Goal: Task Accomplishment & Management: Manage account settings

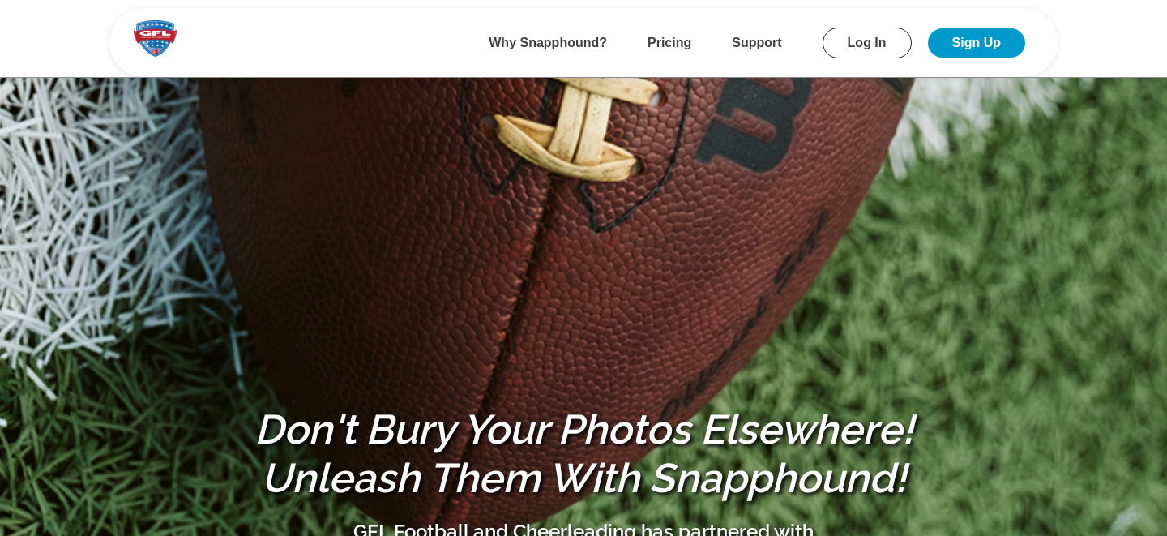
click at [858, 41] on link "Log In" at bounding box center [867, 43] width 89 height 31
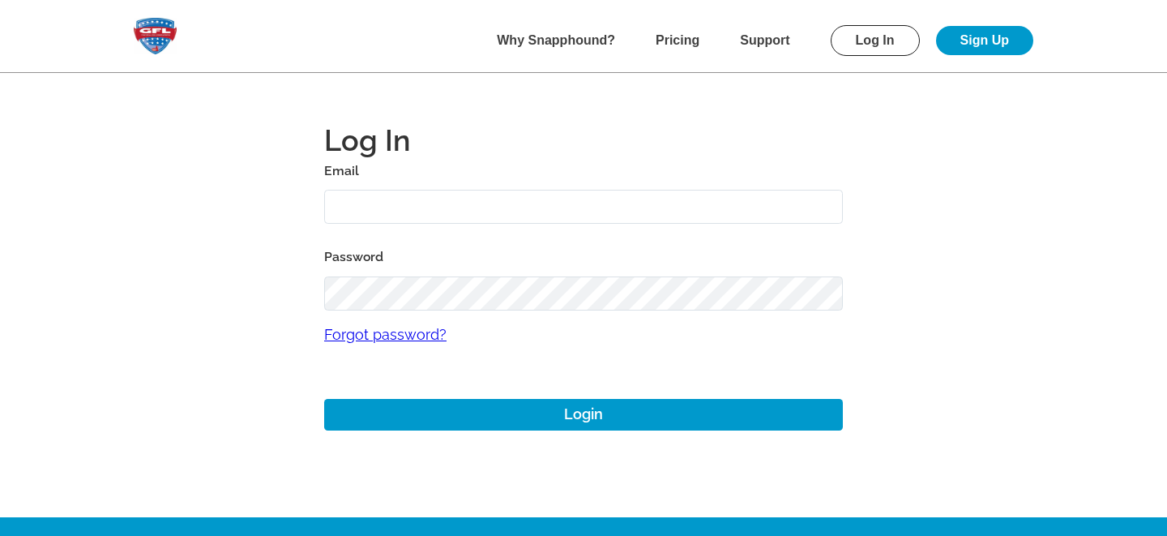
click at [391, 203] on input "text" at bounding box center [583, 207] width 519 height 35
type input "[PERSON_NAME][EMAIL_ADDRESS][DOMAIN_NAME]"
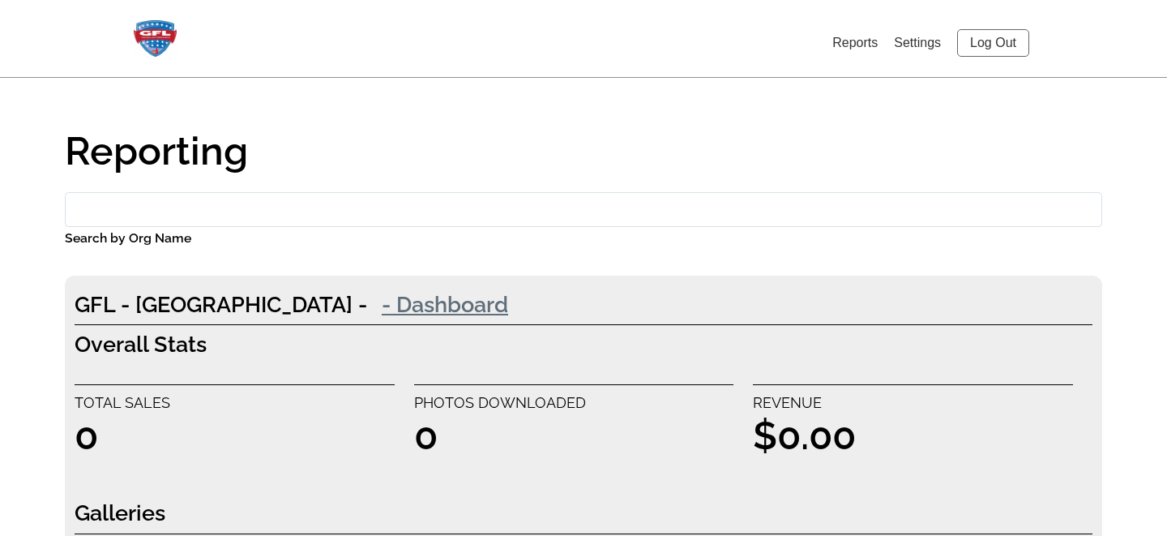
click at [367, 304] on link "- Dashboard" at bounding box center [445, 304] width 156 height 32
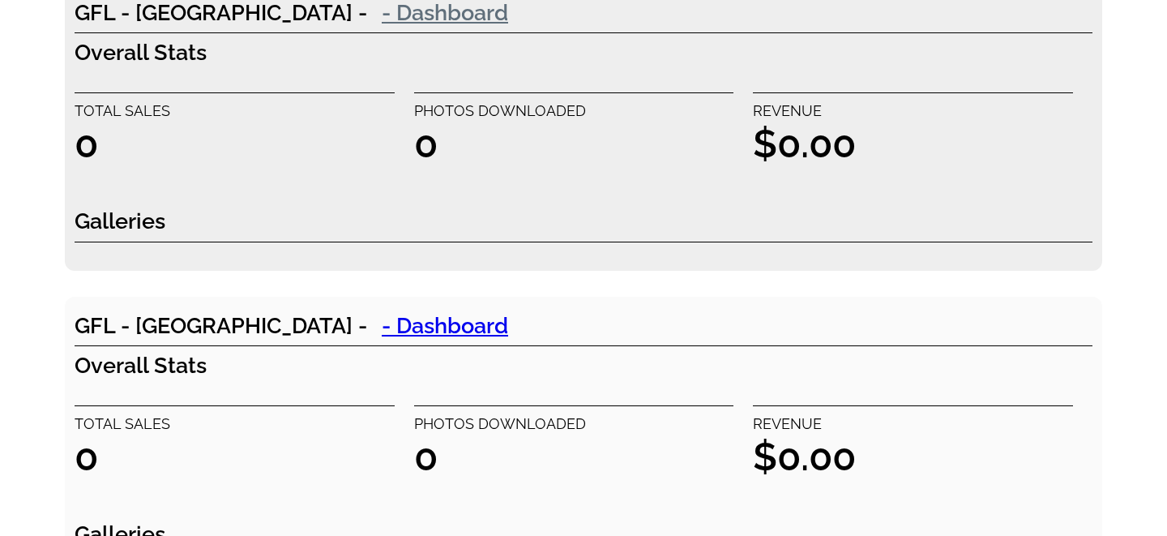
scroll to position [301, 0]
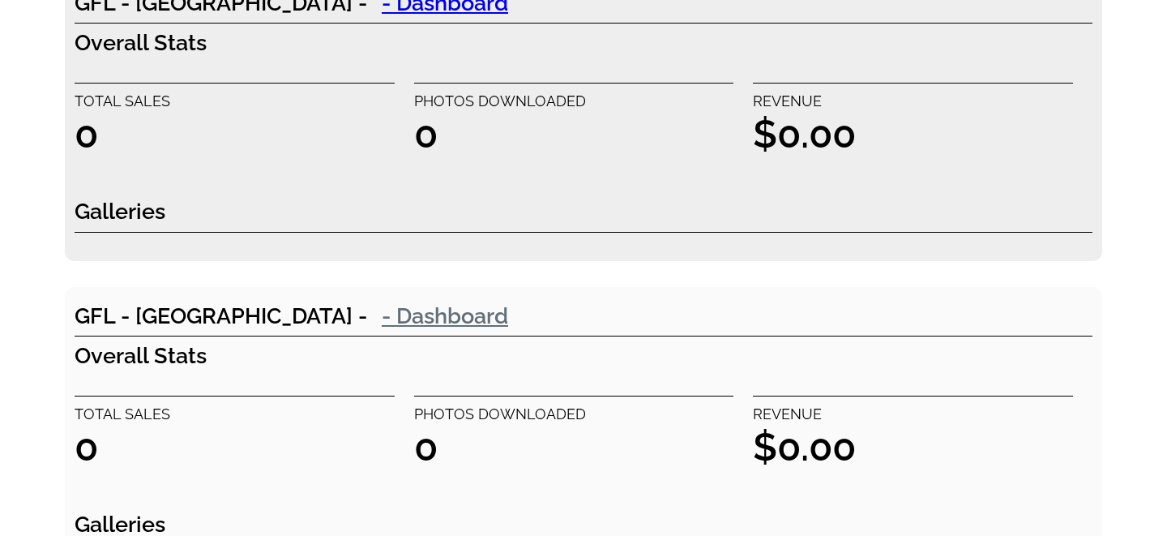
click at [367, 317] on link "- Dashboard" at bounding box center [445, 315] width 156 height 32
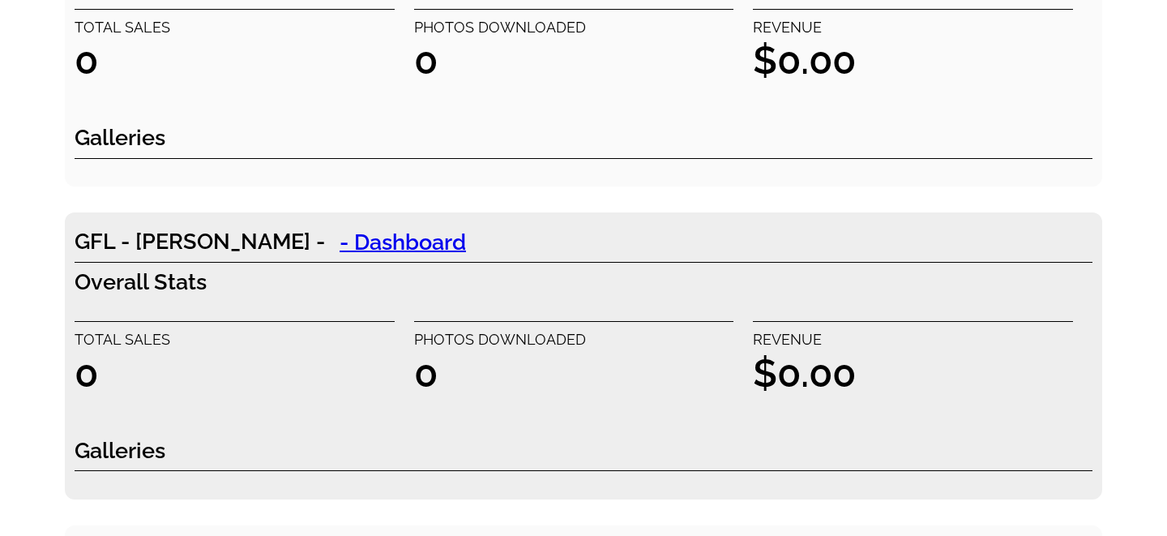
scroll to position [0, 0]
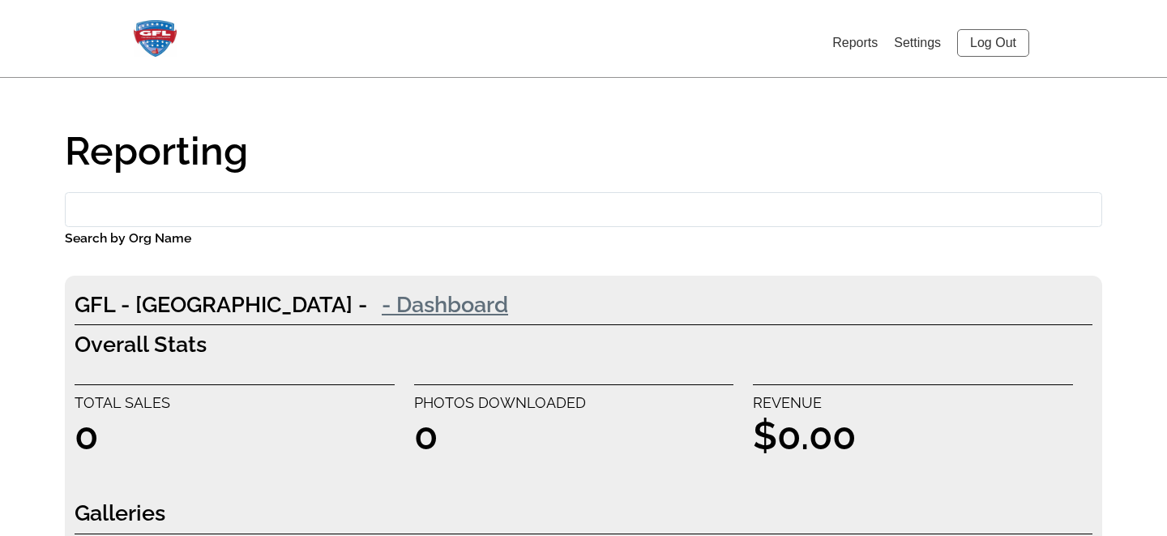
click at [367, 302] on link "- Dashboard" at bounding box center [445, 304] width 156 height 32
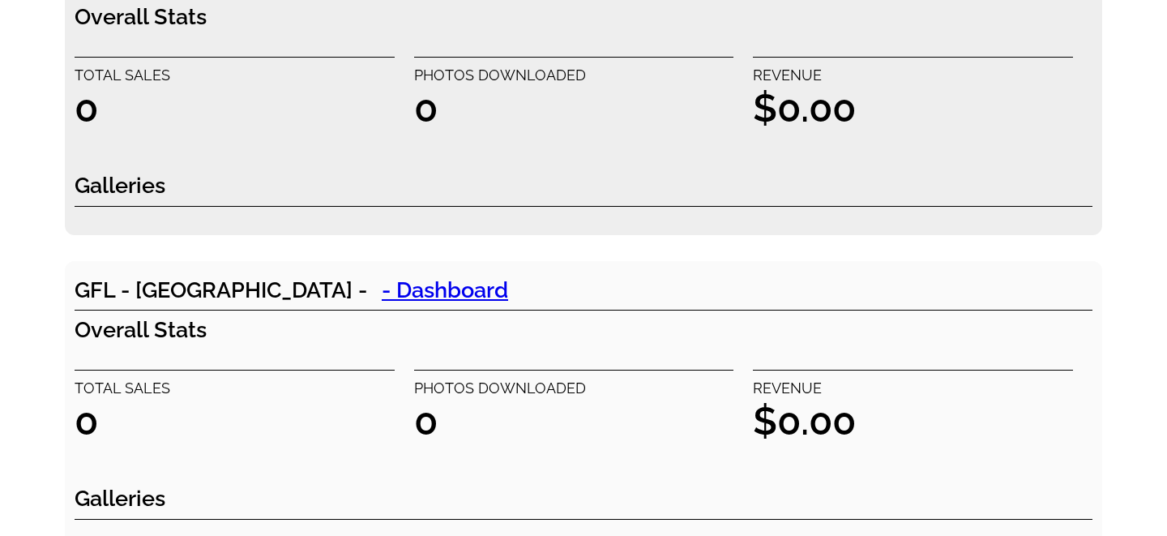
scroll to position [329, 0]
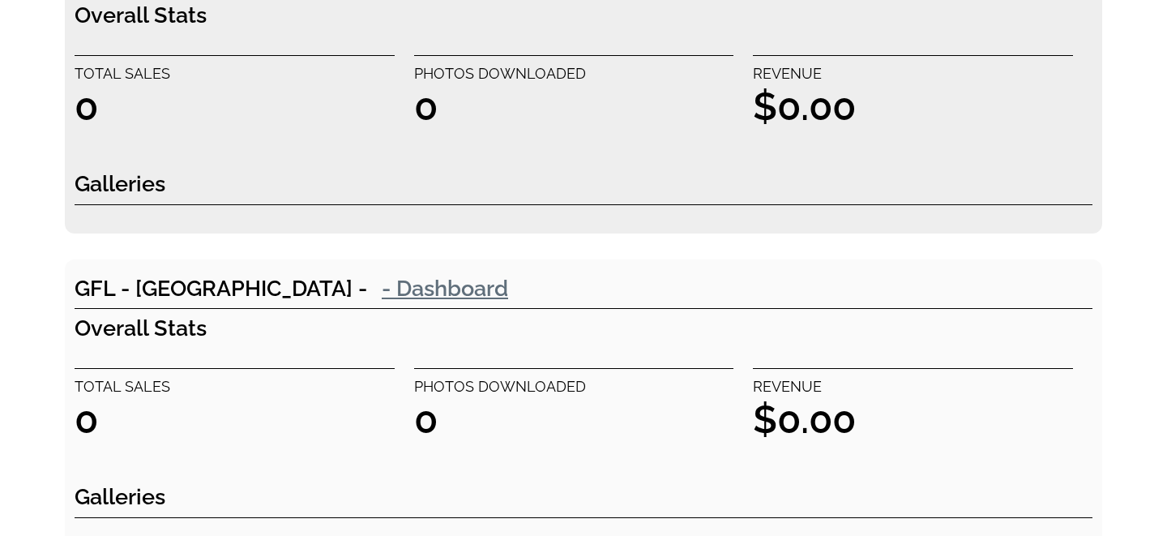
click at [367, 289] on link "- Dashboard" at bounding box center [445, 287] width 156 height 32
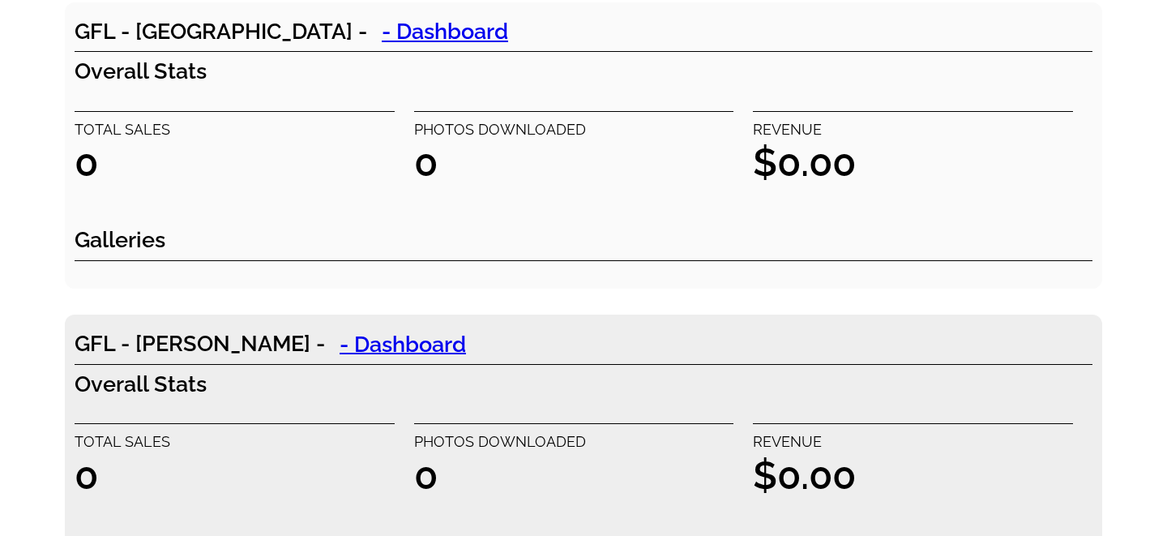
scroll to position [587, 0]
click at [325, 345] on link "- Dashboard" at bounding box center [403, 343] width 156 height 32
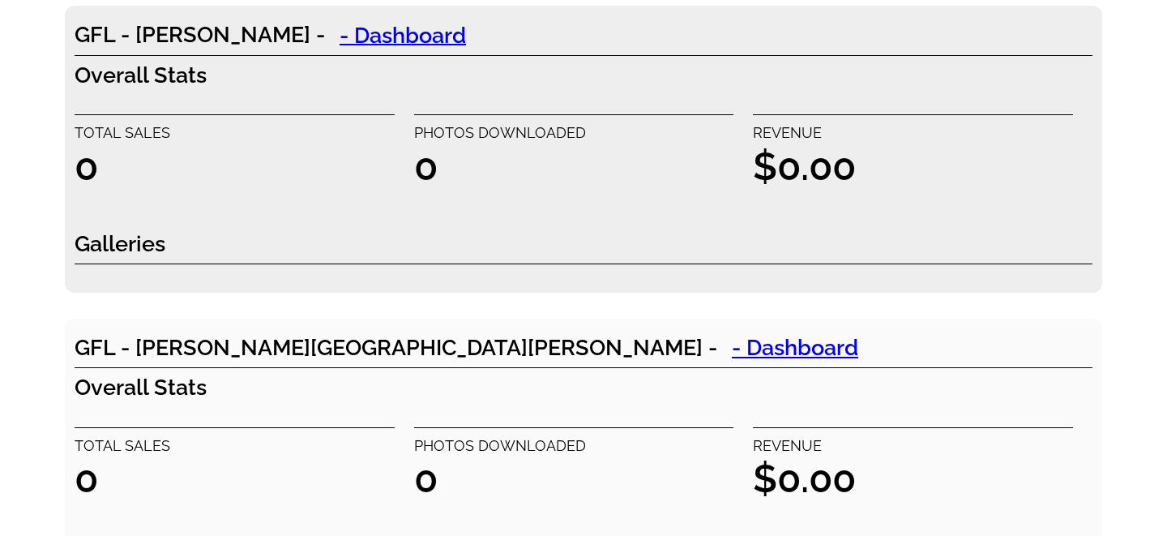
scroll to position [909, 0]
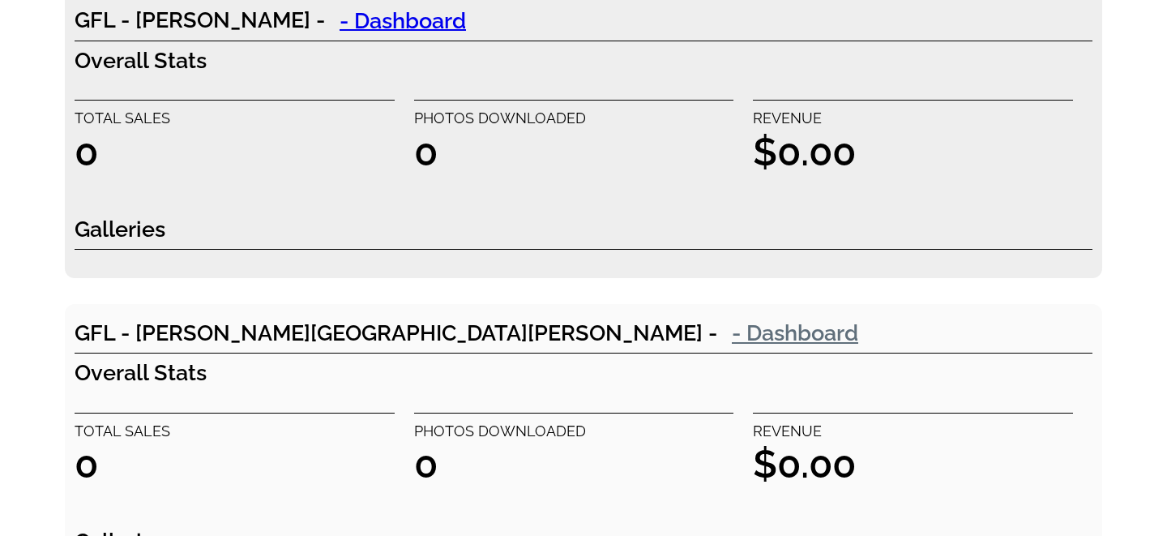
click at [717, 335] on link "- Dashboard" at bounding box center [795, 332] width 156 height 32
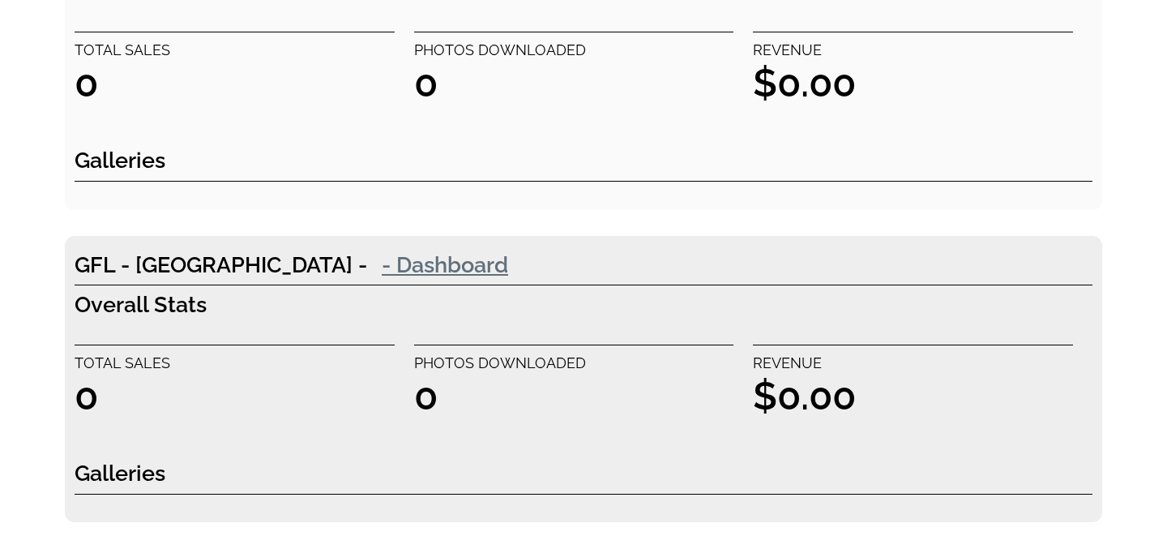
scroll to position [1297, 0]
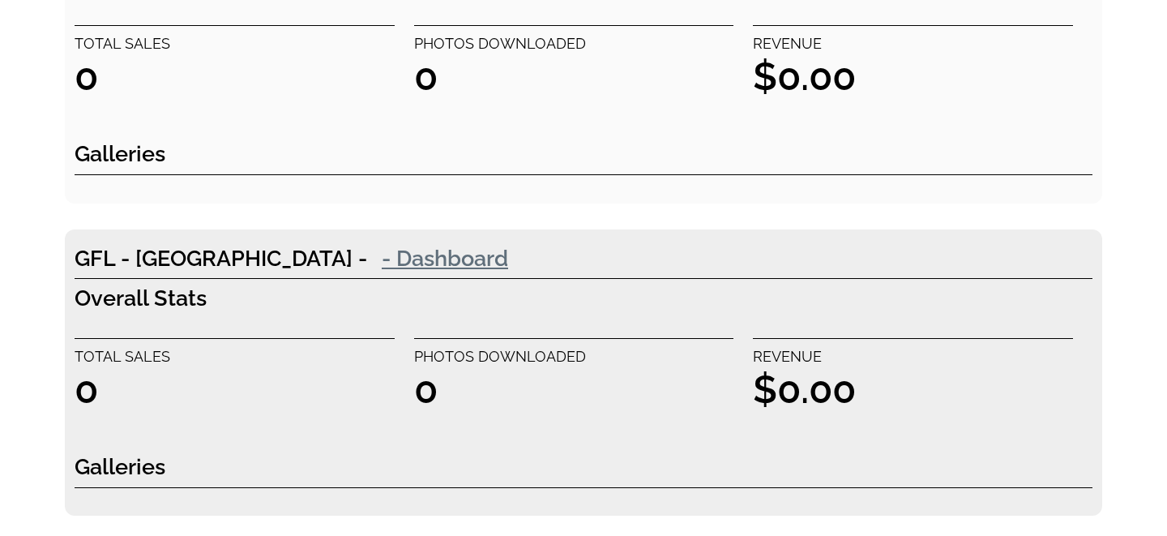
click at [367, 254] on link "- Dashboard" at bounding box center [445, 258] width 156 height 32
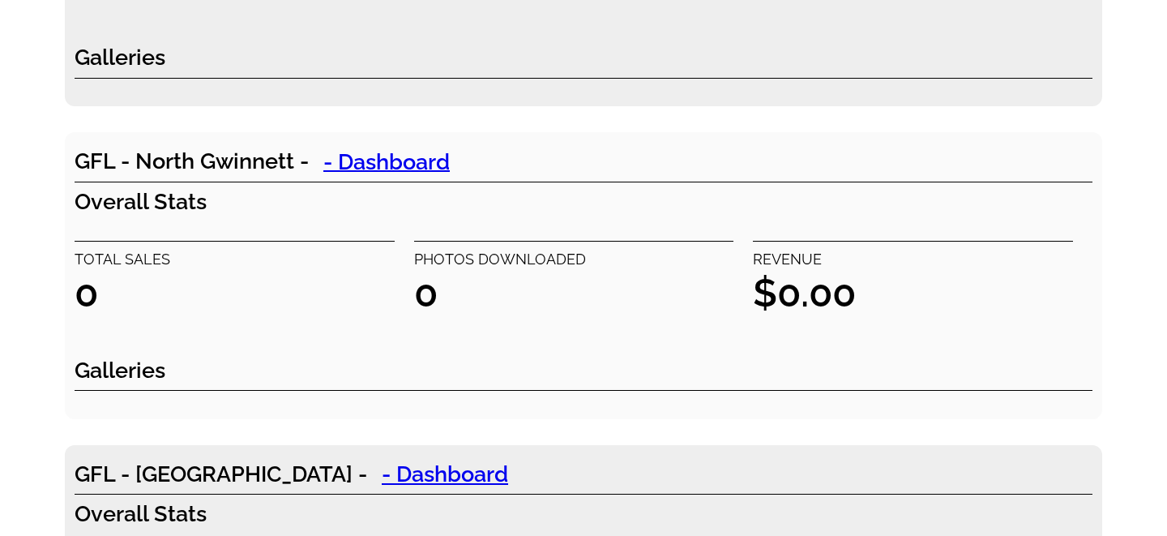
scroll to position [1717, 0]
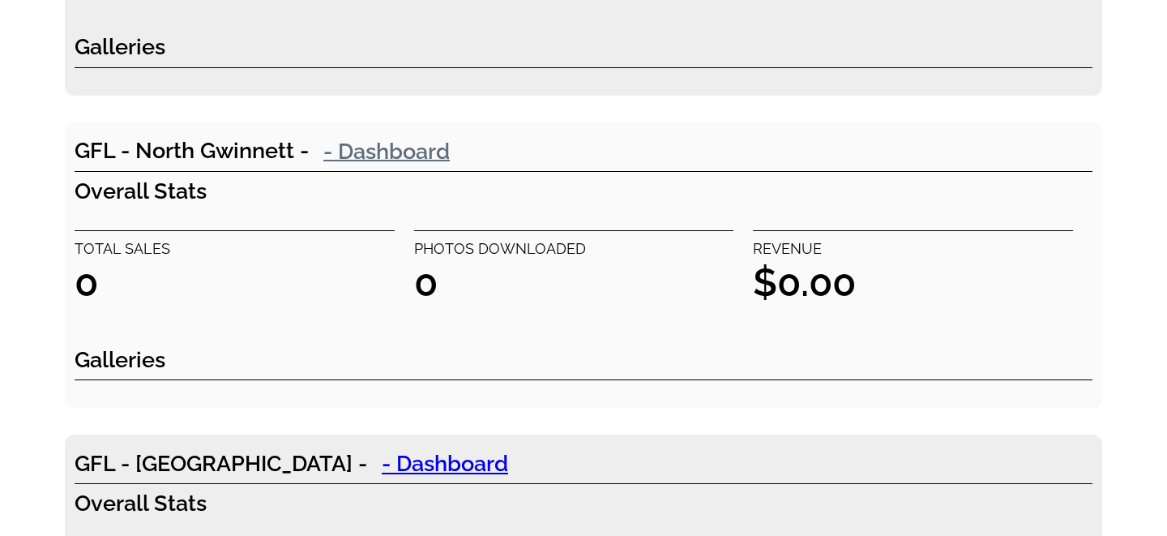
click at [389, 152] on link "- Dashboard" at bounding box center [387, 151] width 156 height 32
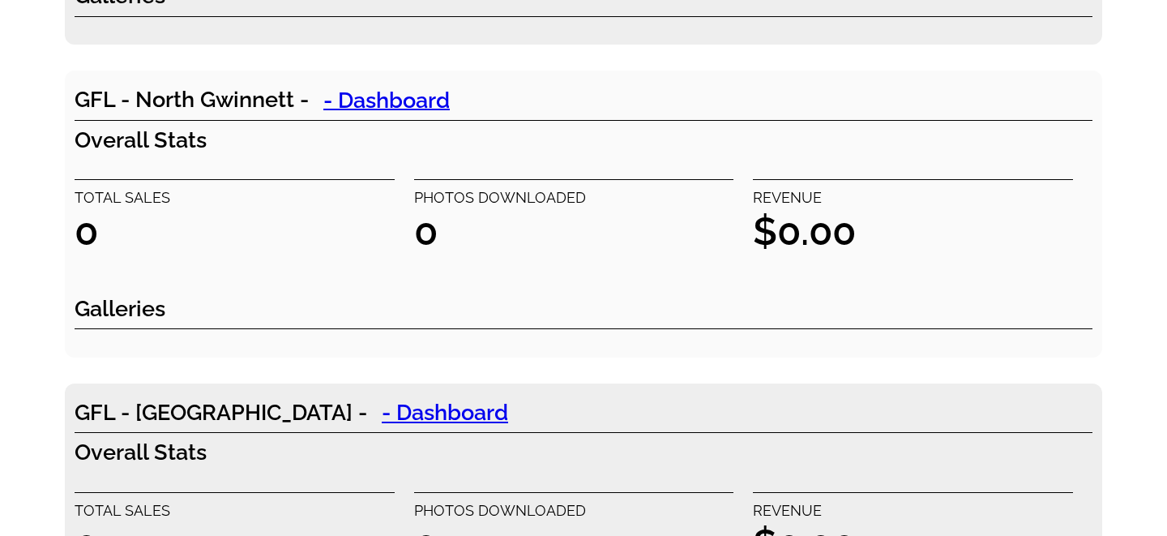
scroll to position [1981, 0]
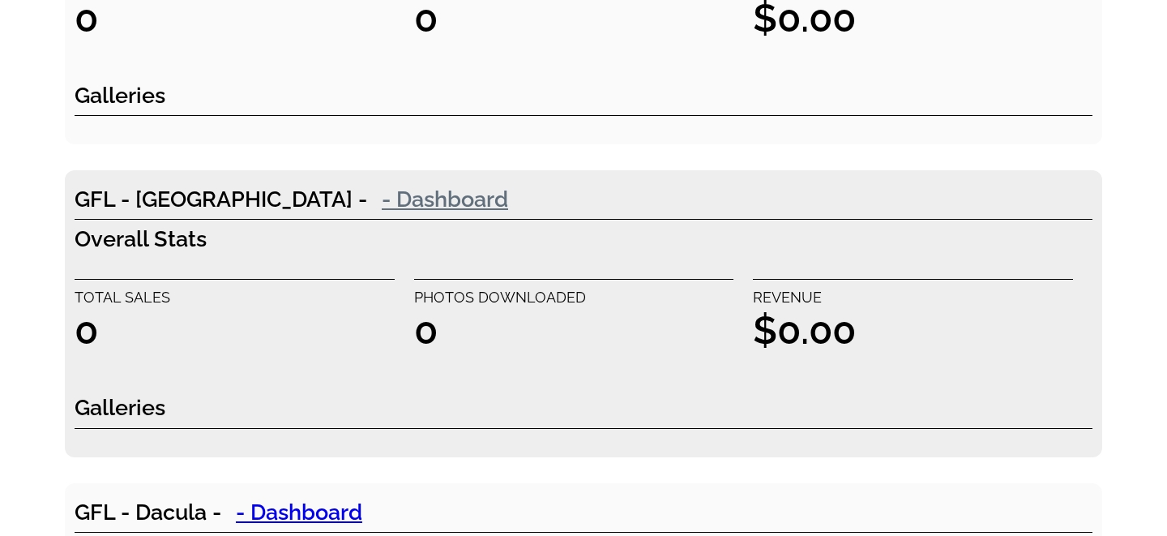
click at [383, 195] on link "- Dashboard" at bounding box center [445, 198] width 156 height 32
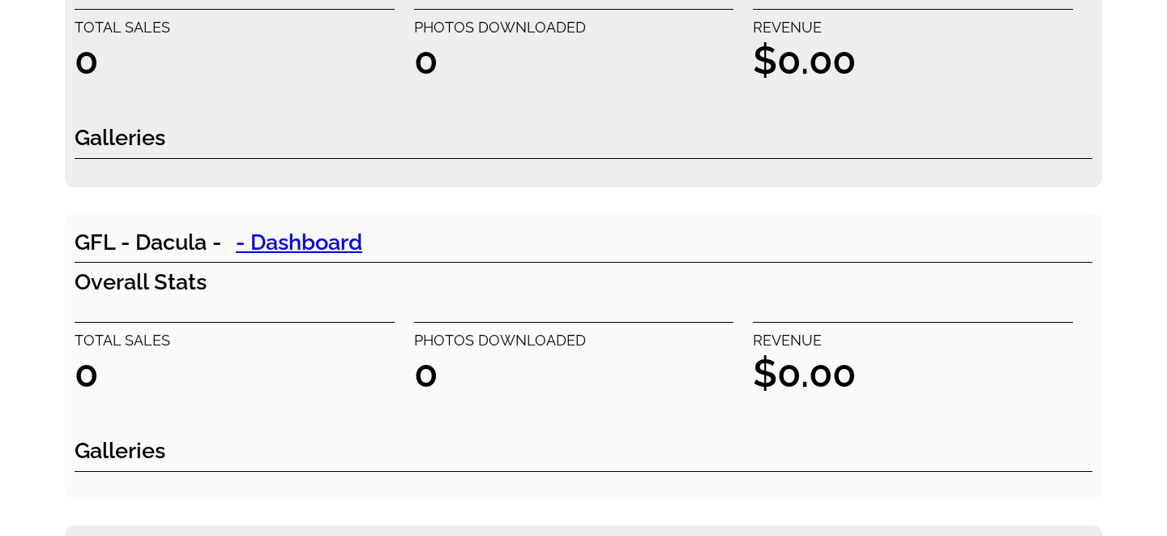
scroll to position [2260, 0]
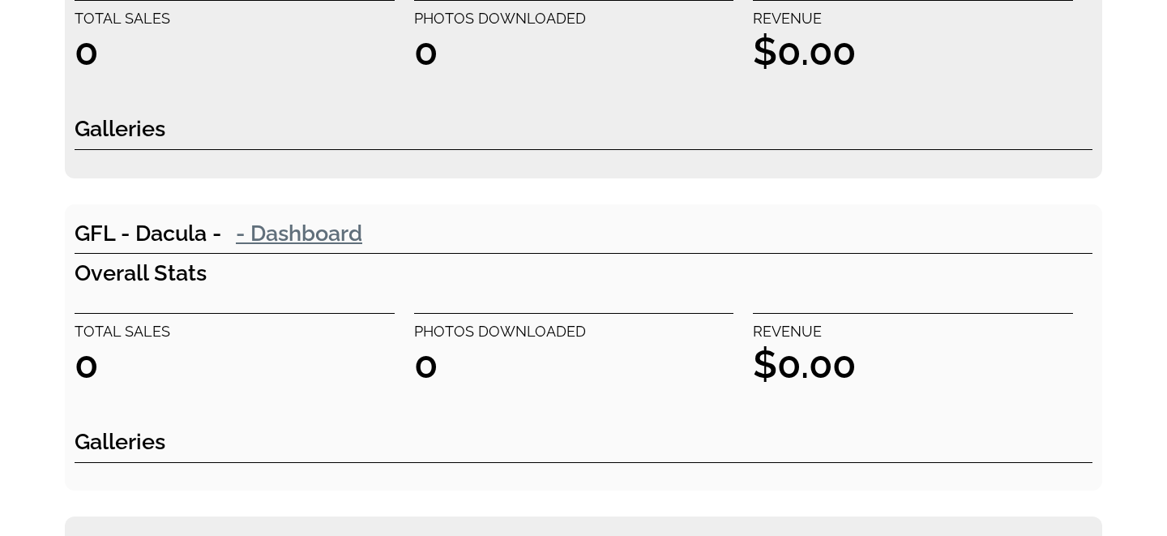
click at [339, 232] on link "- Dashboard" at bounding box center [299, 232] width 156 height 32
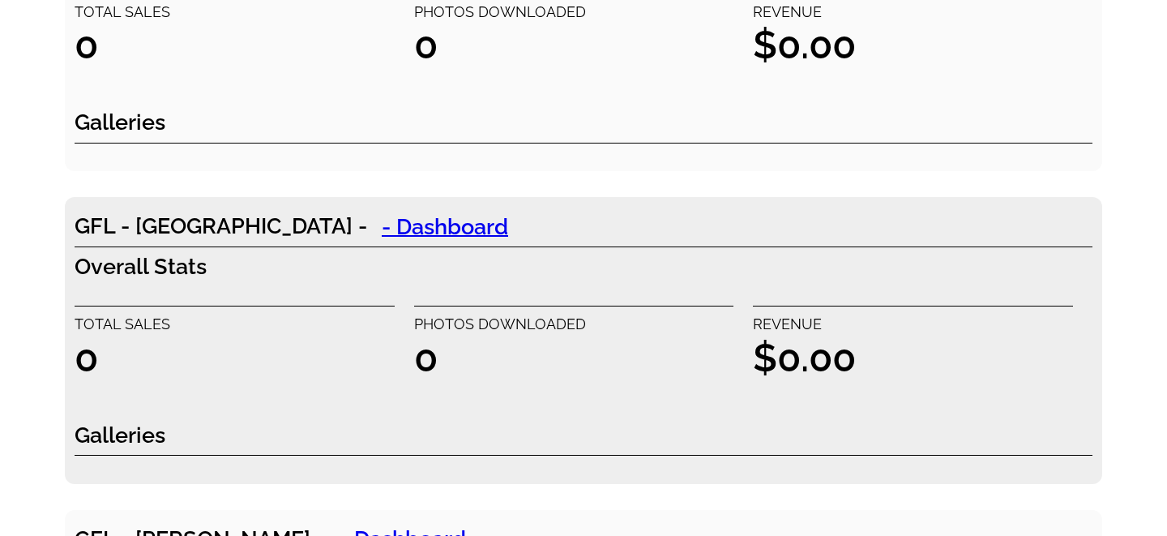
scroll to position [2584, 0]
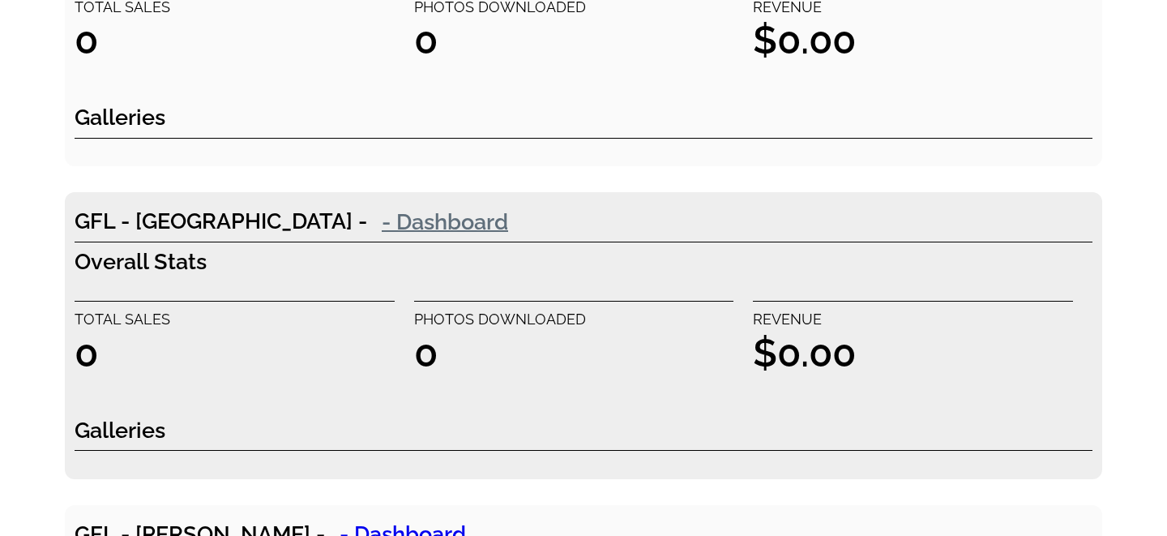
click at [367, 224] on link "- Dashboard" at bounding box center [445, 221] width 156 height 32
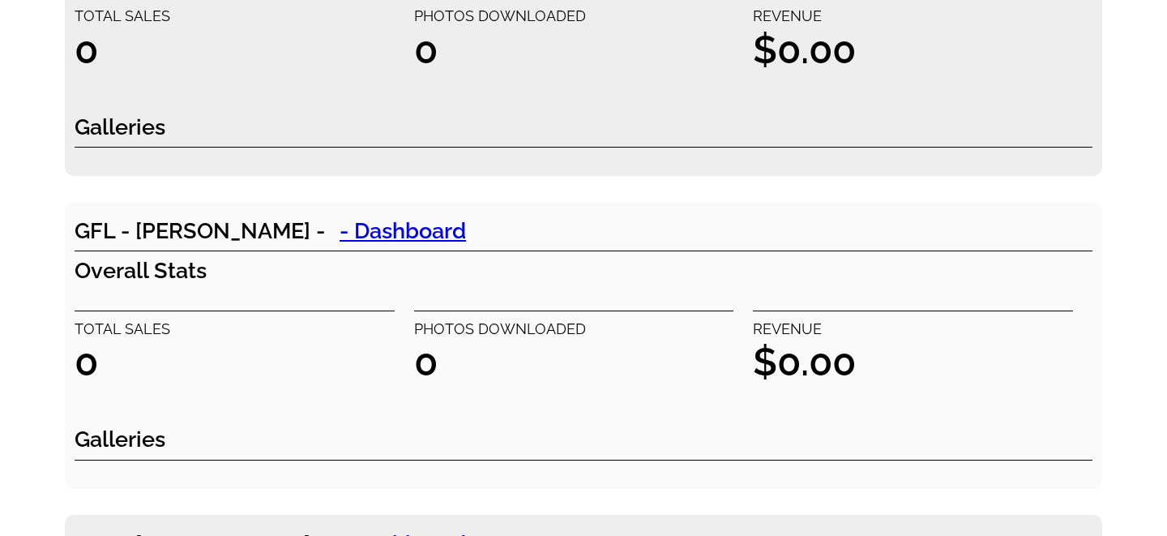
scroll to position [2909, 0]
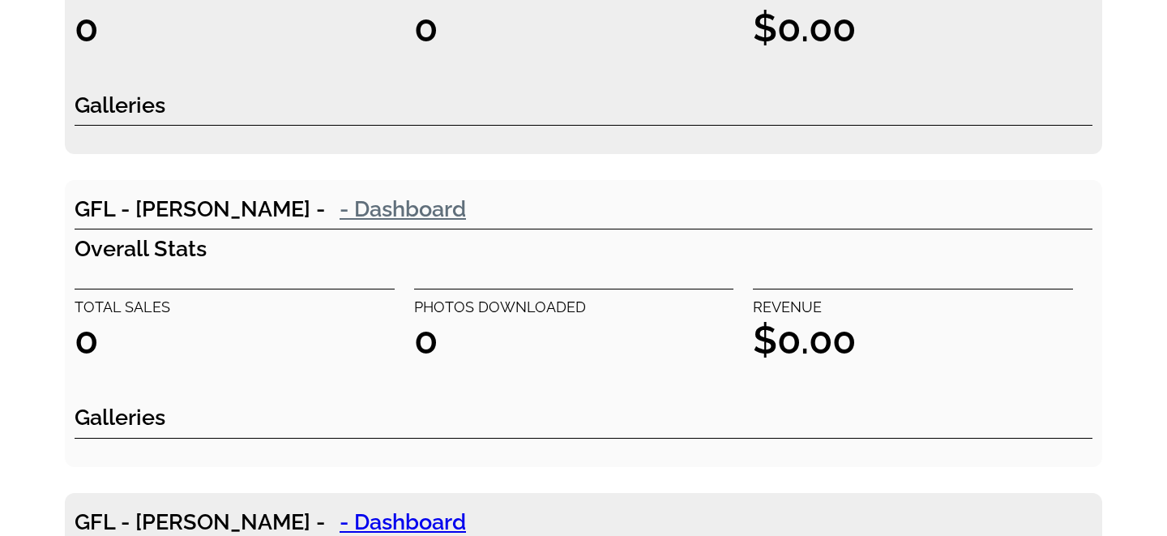
click at [325, 210] on link "- Dashboard" at bounding box center [403, 208] width 156 height 32
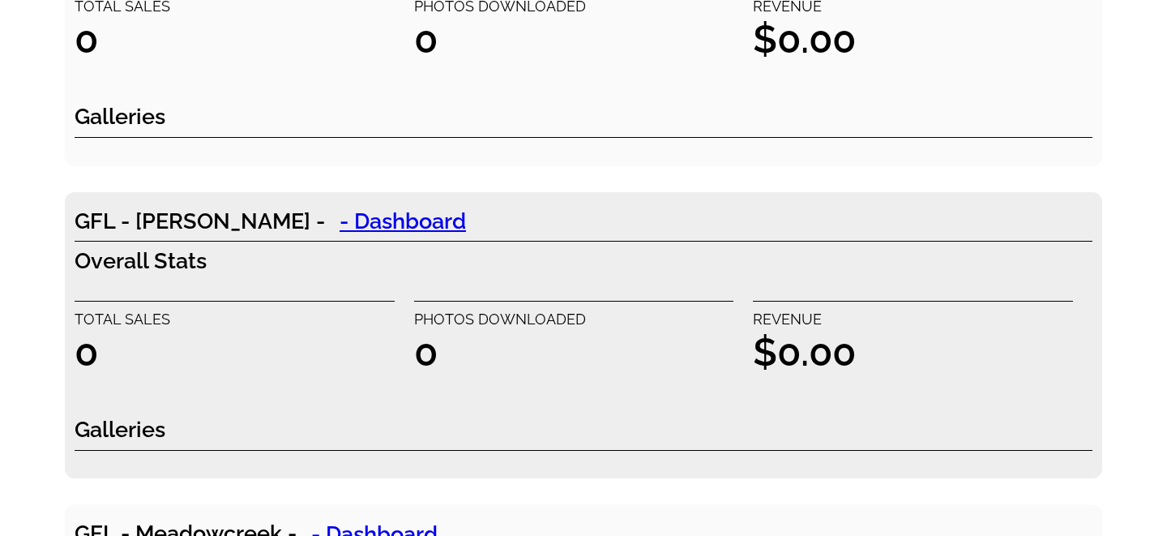
scroll to position [3213, 0]
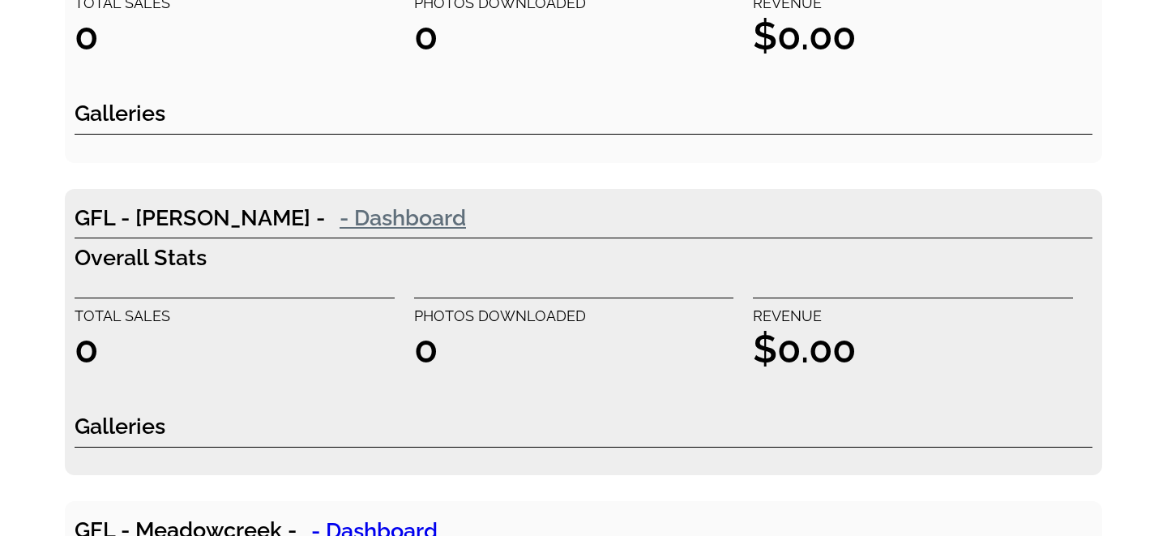
click at [325, 216] on link "- Dashboard" at bounding box center [403, 217] width 156 height 32
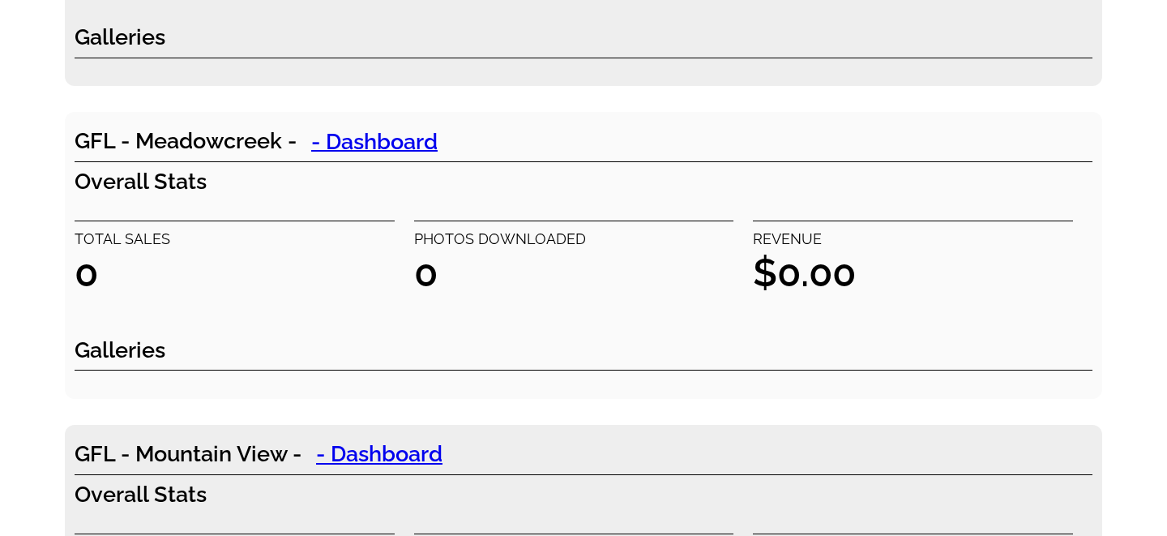
scroll to position [3621, 0]
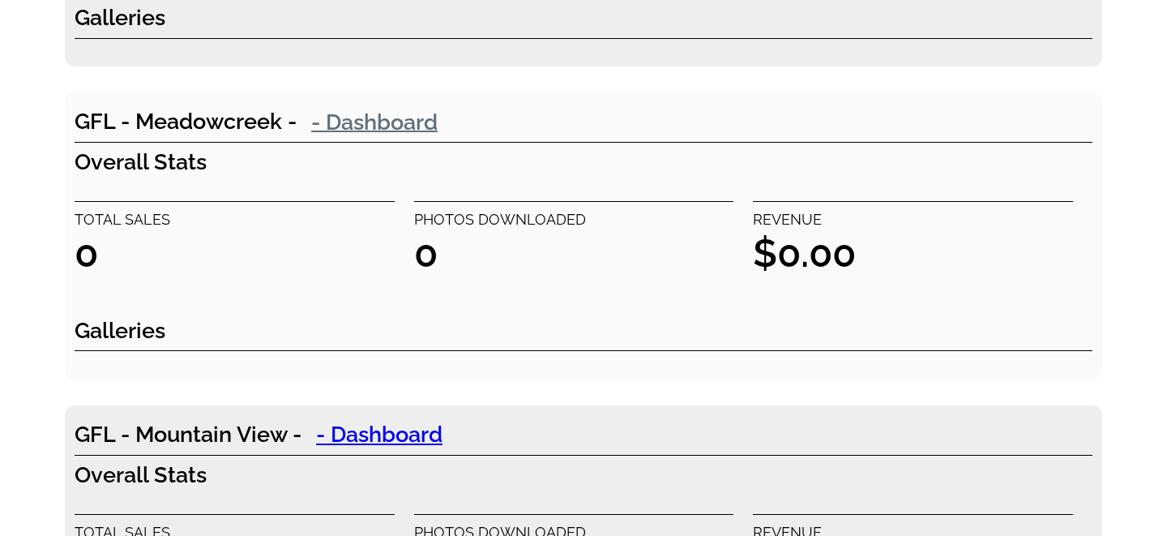
click at [385, 123] on link "- Dashboard" at bounding box center [375, 121] width 156 height 32
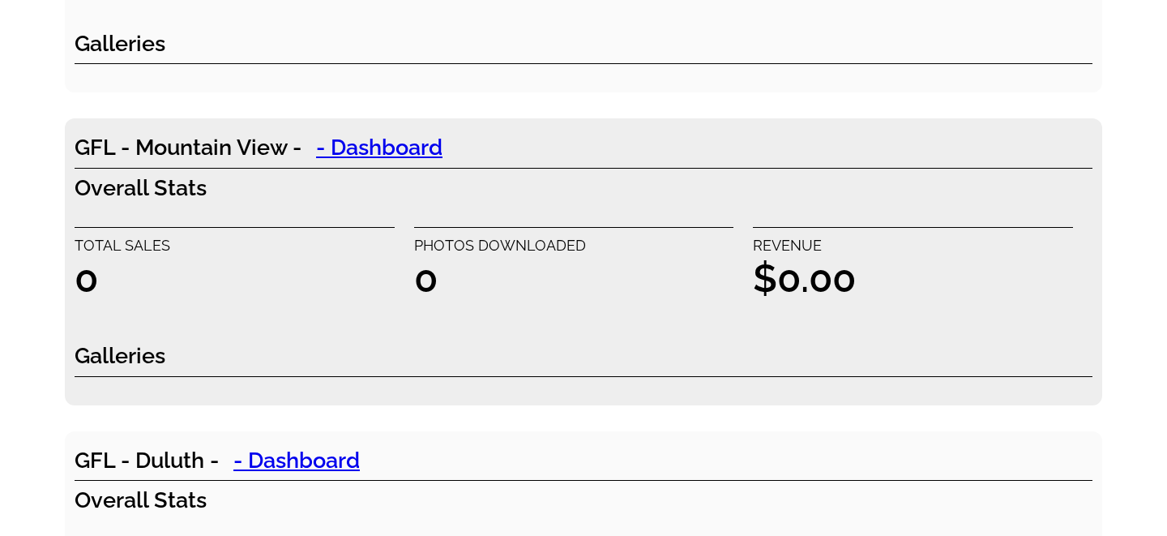
scroll to position [3912, 0]
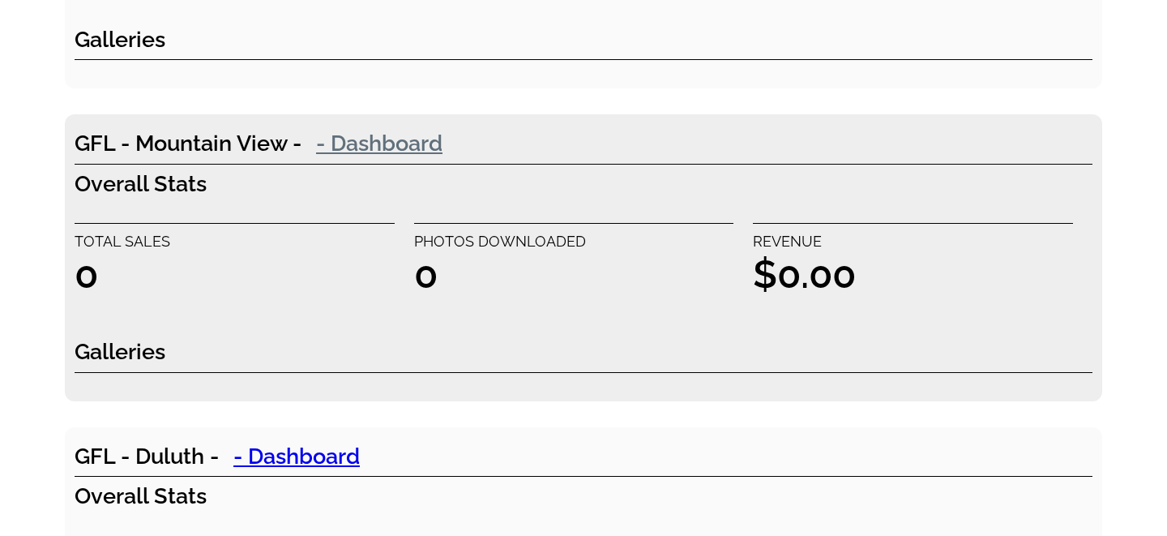
click at [397, 139] on link "- Dashboard" at bounding box center [379, 142] width 156 height 32
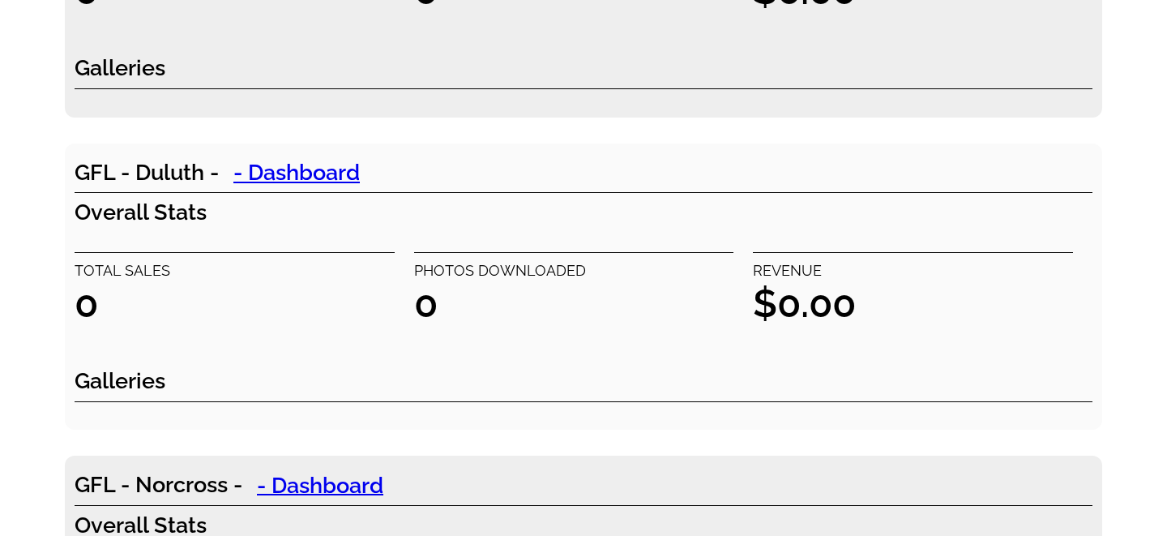
scroll to position [4214, 0]
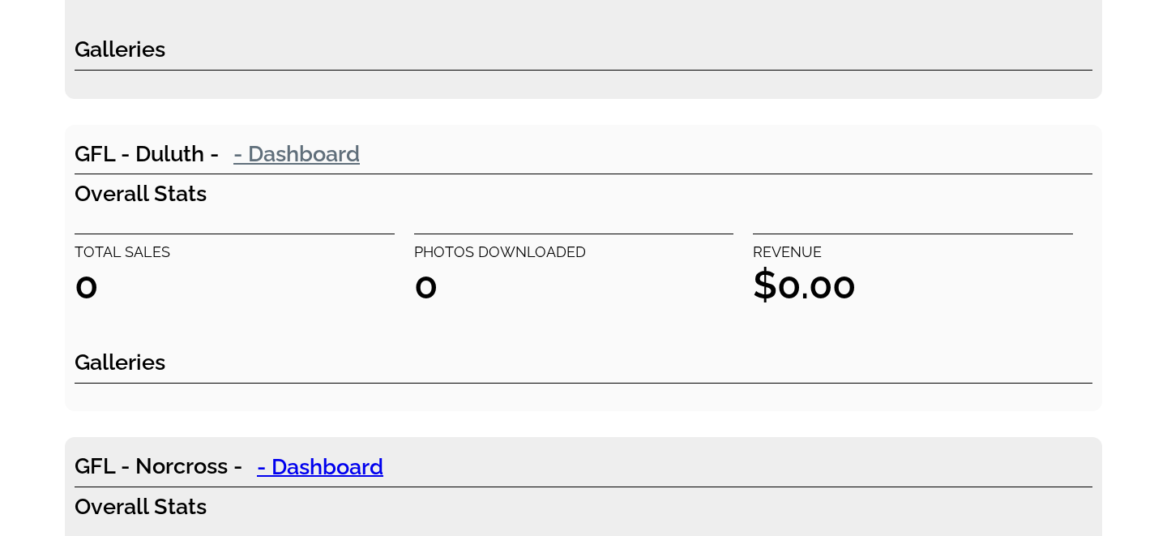
click at [319, 160] on link "- Dashboard" at bounding box center [297, 153] width 156 height 32
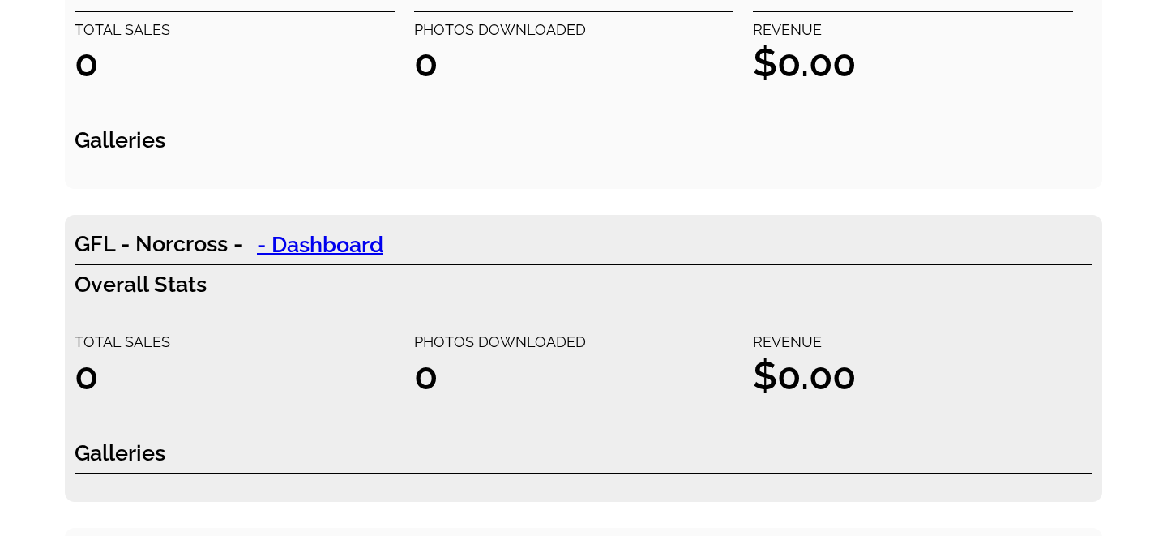
scroll to position [4440, 0]
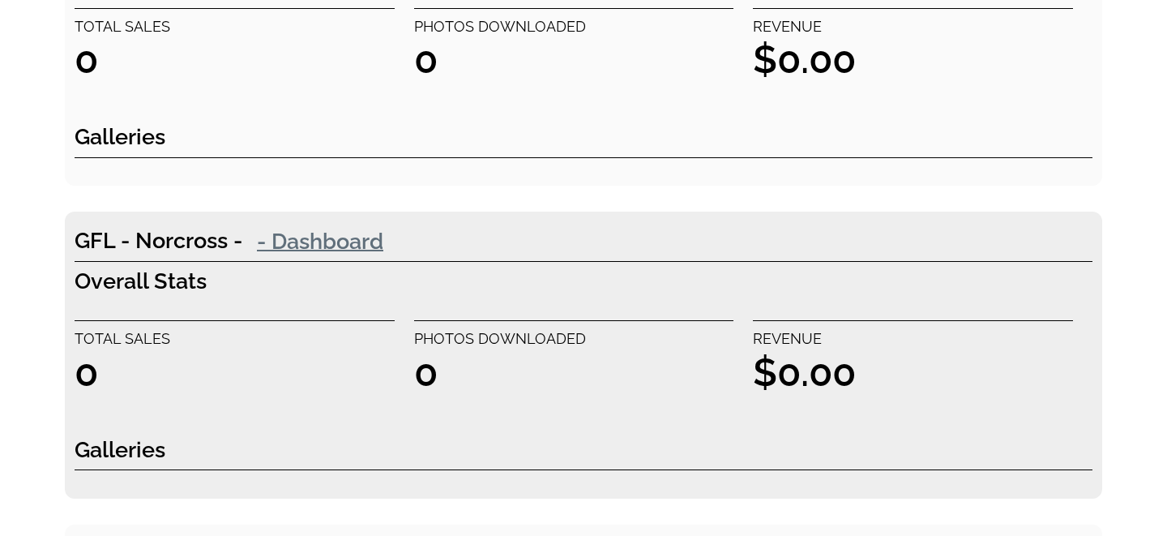
click at [325, 248] on link "- Dashboard" at bounding box center [320, 240] width 156 height 32
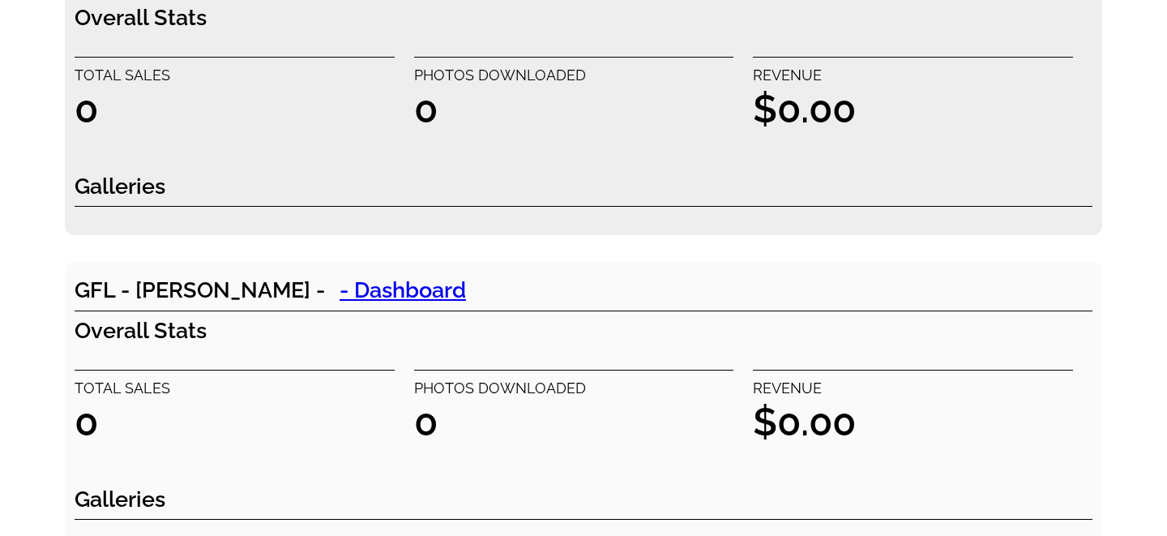
scroll to position [4725, 0]
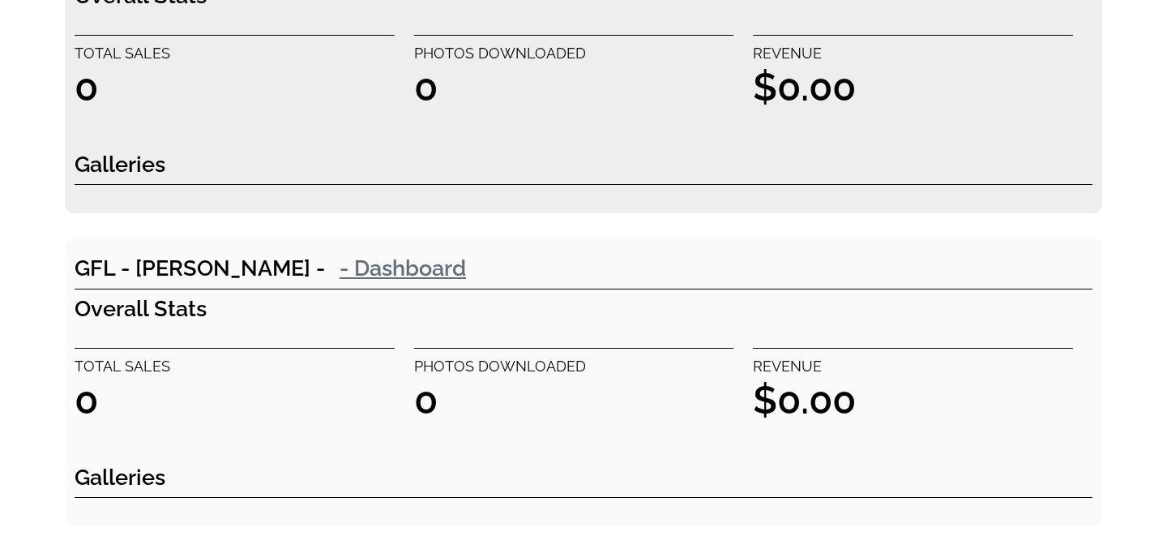
click at [325, 271] on link "- Dashboard" at bounding box center [403, 267] width 156 height 32
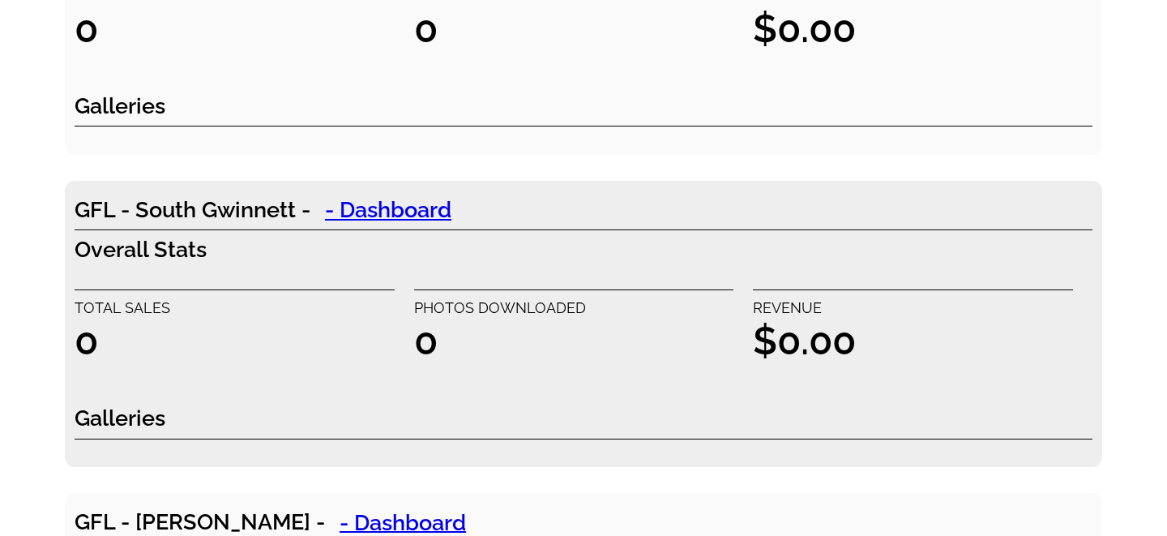
scroll to position [5099, 0]
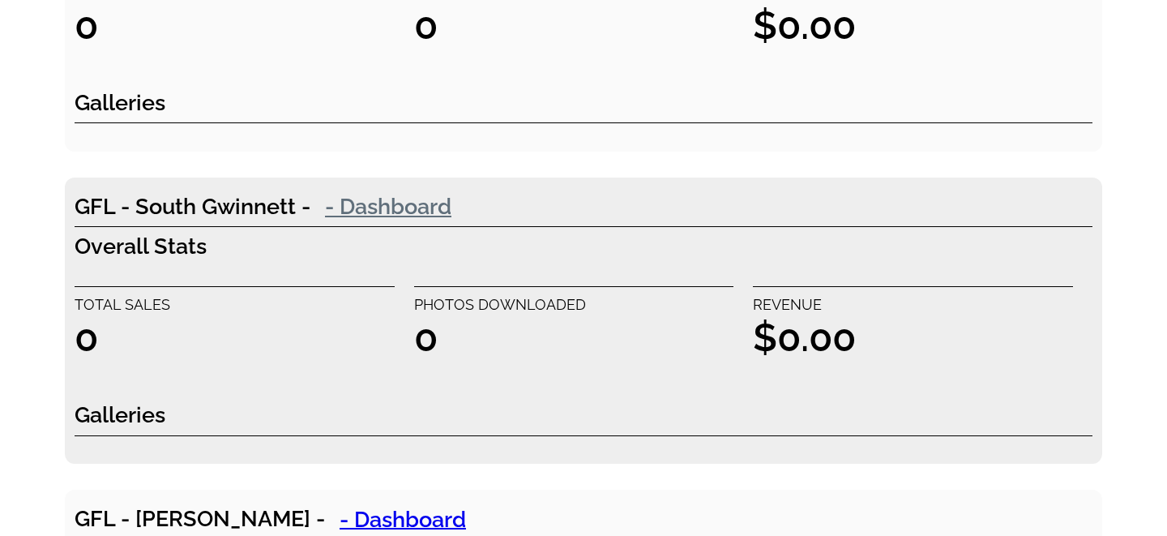
click at [373, 212] on link "- Dashboard" at bounding box center [388, 206] width 156 height 32
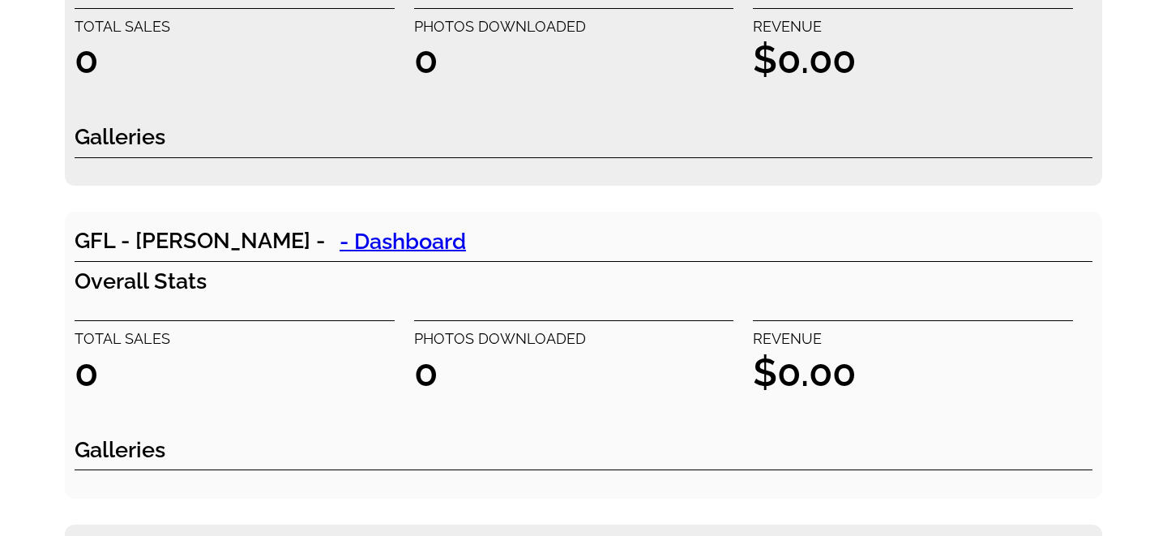
scroll to position [5385, 0]
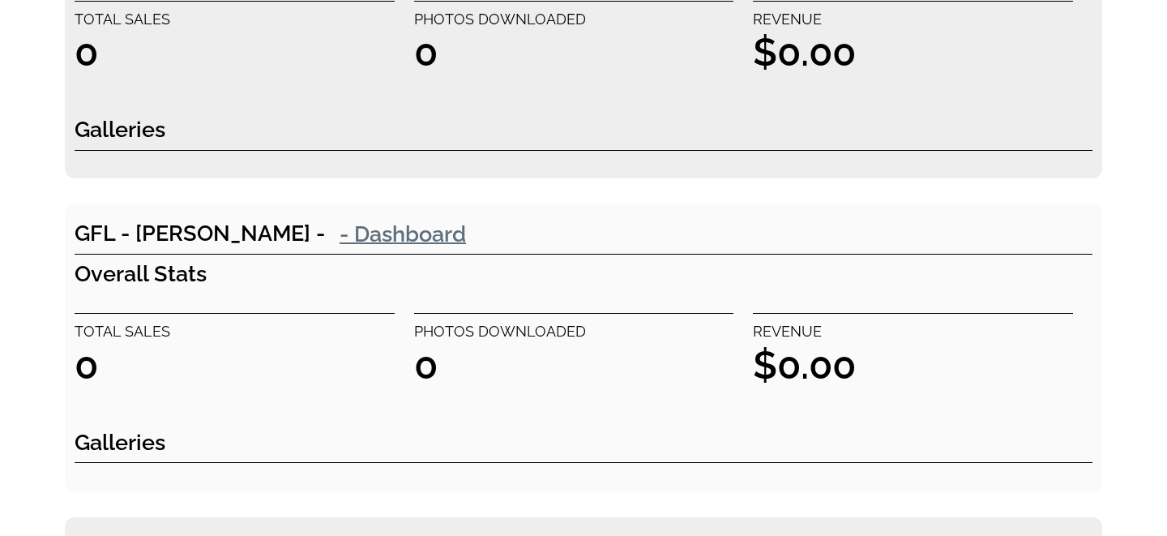
click at [325, 238] on link "- Dashboard" at bounding box center [403, 233] width 156 height 32
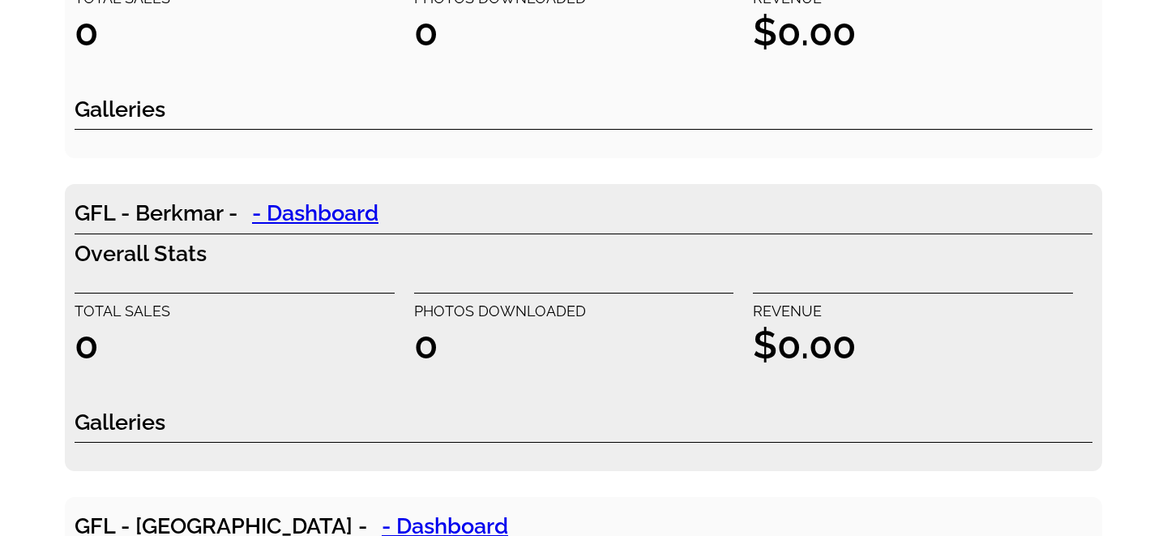
scroll to position [5722, 0]
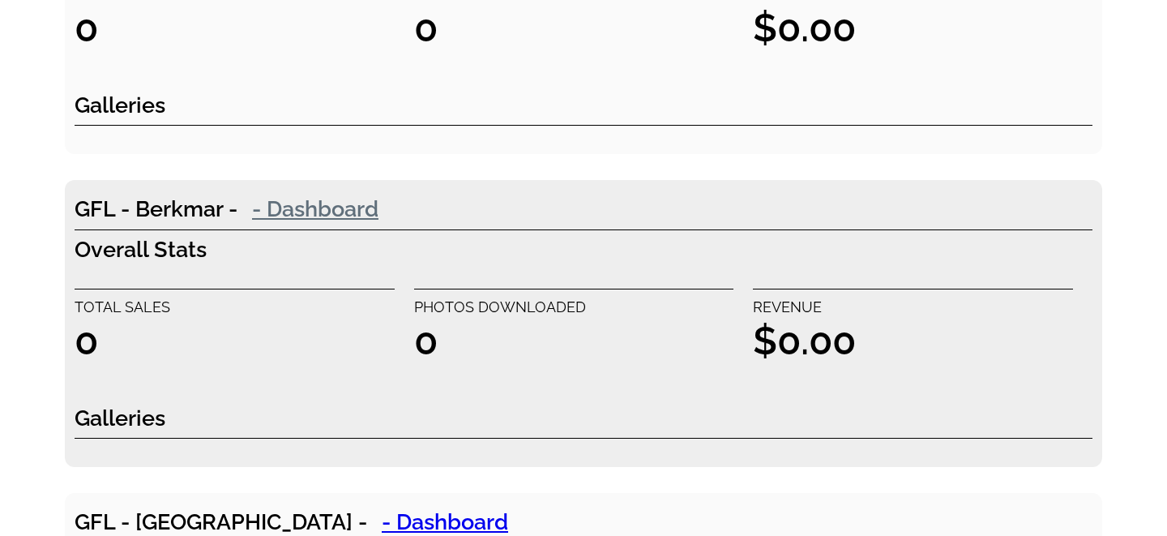
click at [321, 210] on link "- Dashboard" at bounding box center [315, 208] width 156 height 32
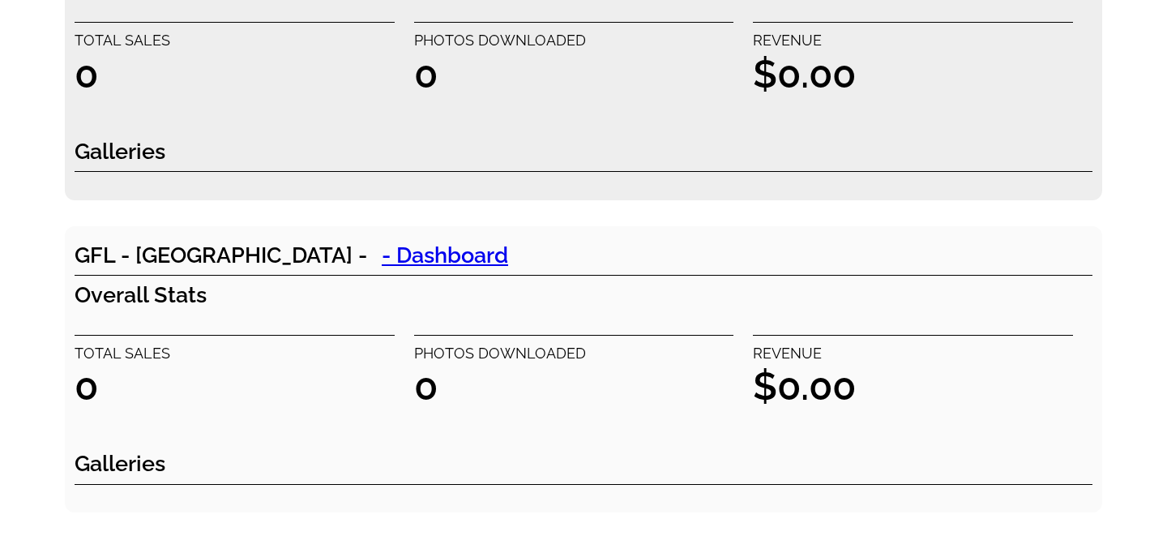
scroll to position [5989, 0]
click at [367, 256] on link "- Dashboard" at bounding box center [445, 253] width 156 height 32
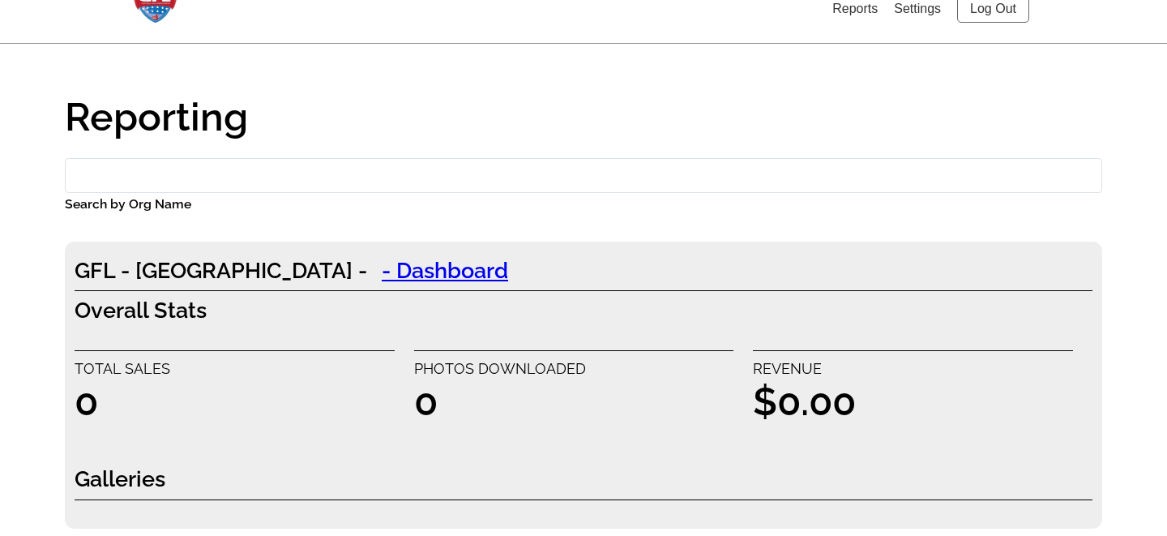
scroll to position [0, 0]
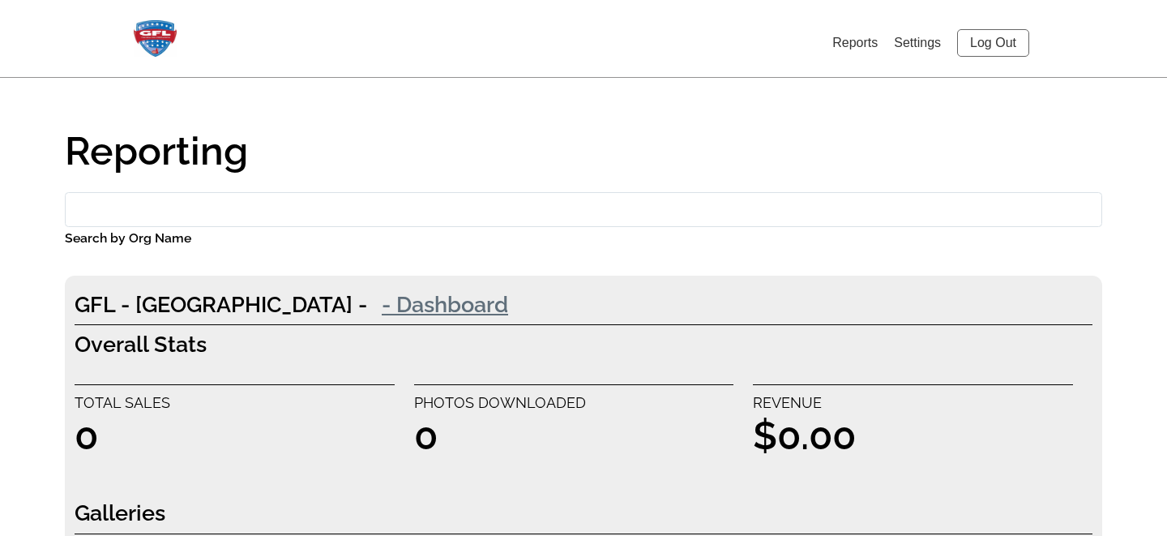
click at [367, 306] on link "- Dashboard" at bounding box center [445, 304] width 156 height 32
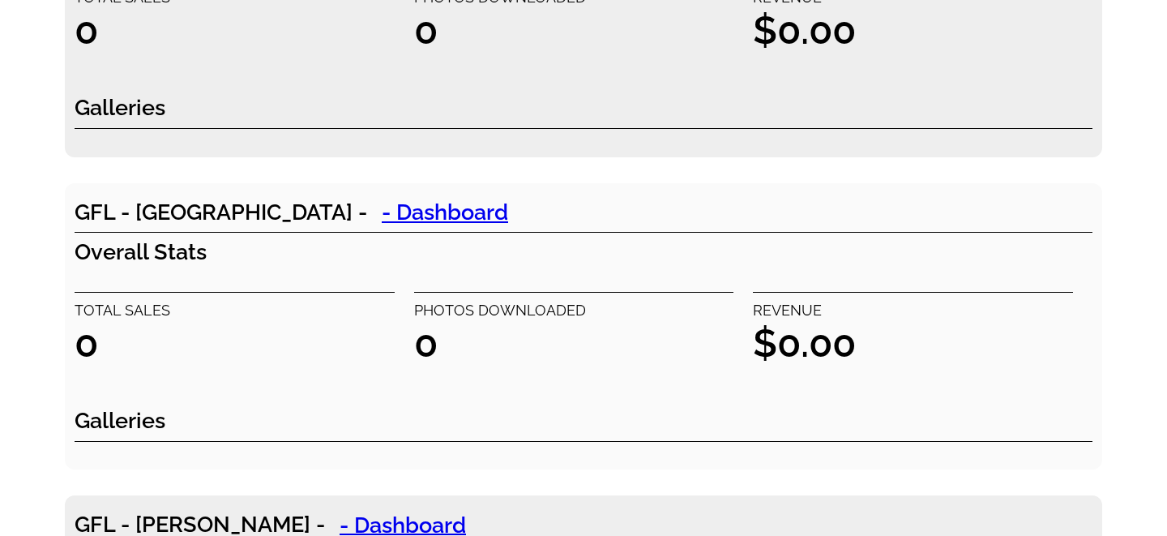
scroll to position [407, 0]
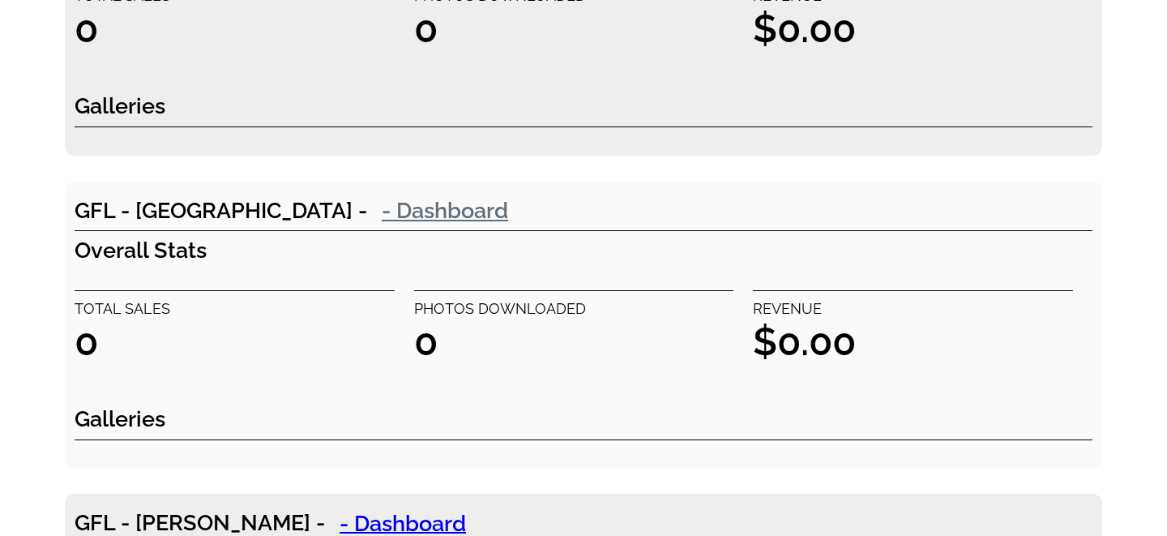
click at [367, 209] on link "- Dashboard" at bounding box center [445, 210] width 156 height 32
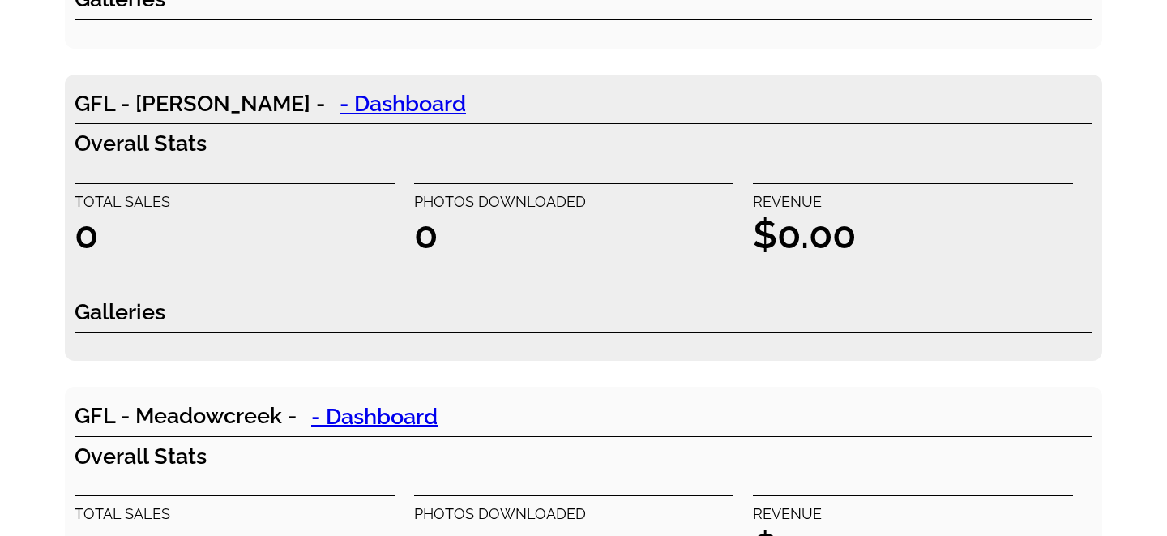
scroll to position [3336, 0]
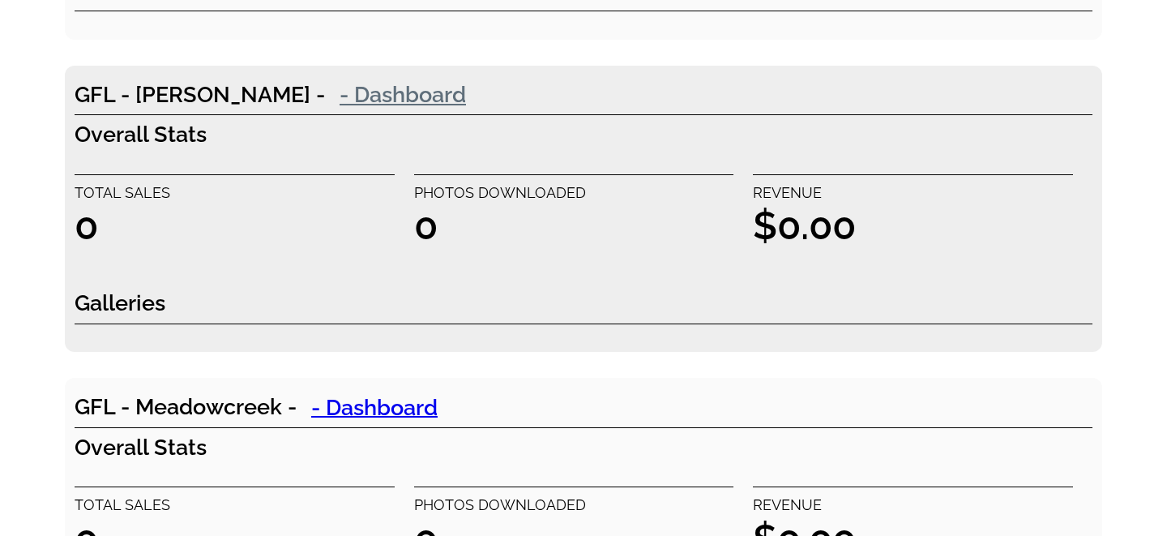
click at [325, 87] on link "- Dashboard" at bounding box center [403, 94] width 156 height 32
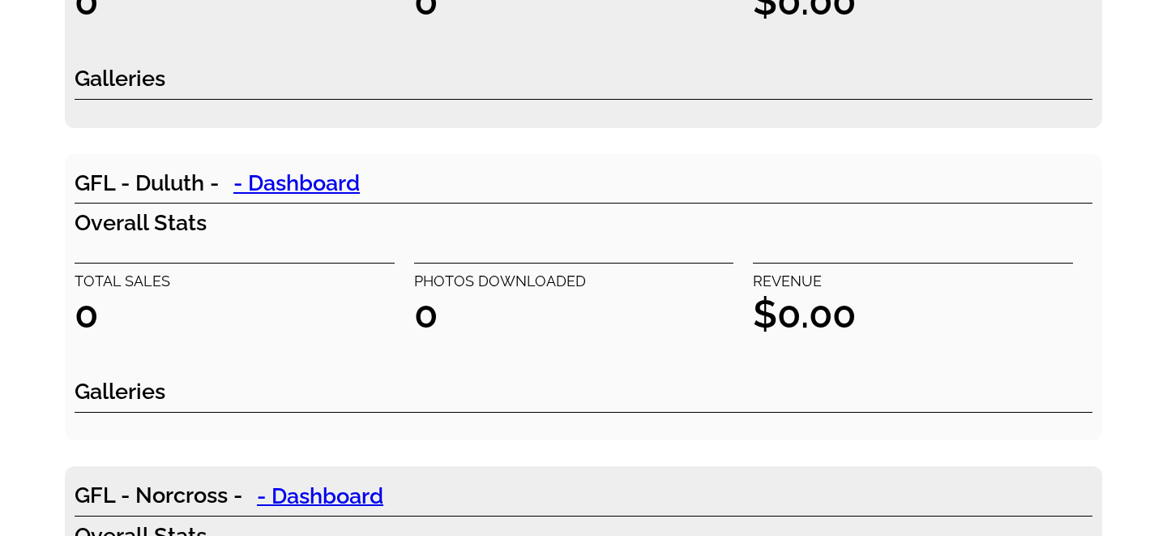
scroll to position [4191, 0]
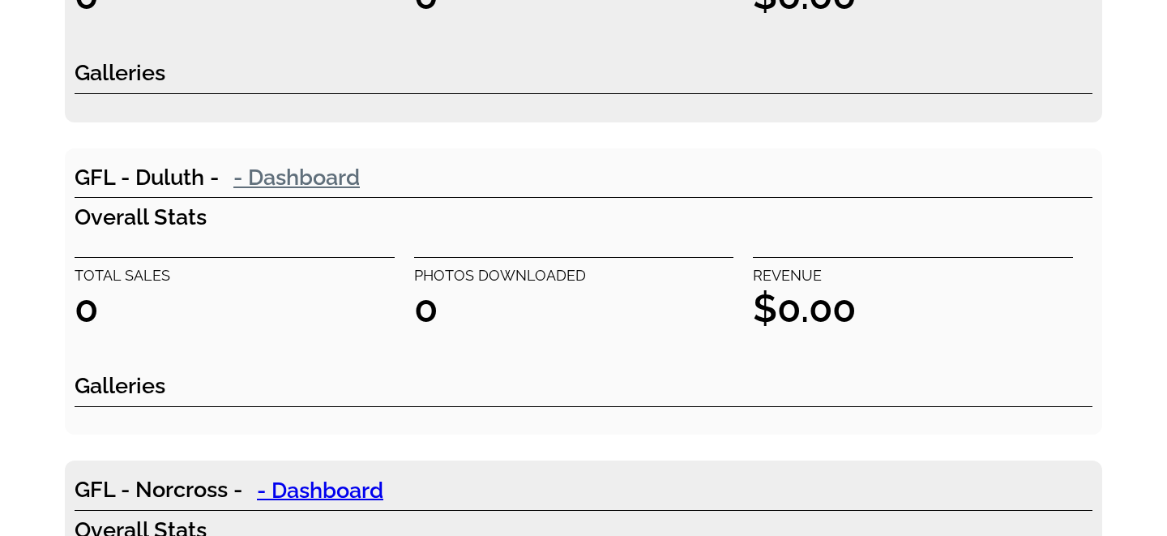
click at [328, 183] on link "- Dashboard" at bounding box center [297, 176] width 156 height 32
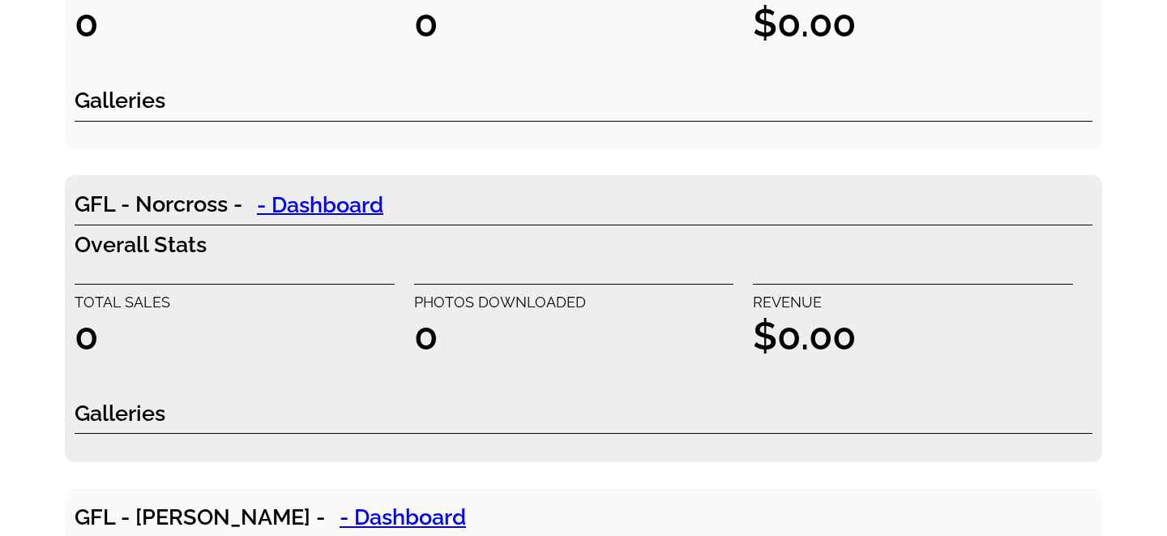
scroll to position [4479, 0]
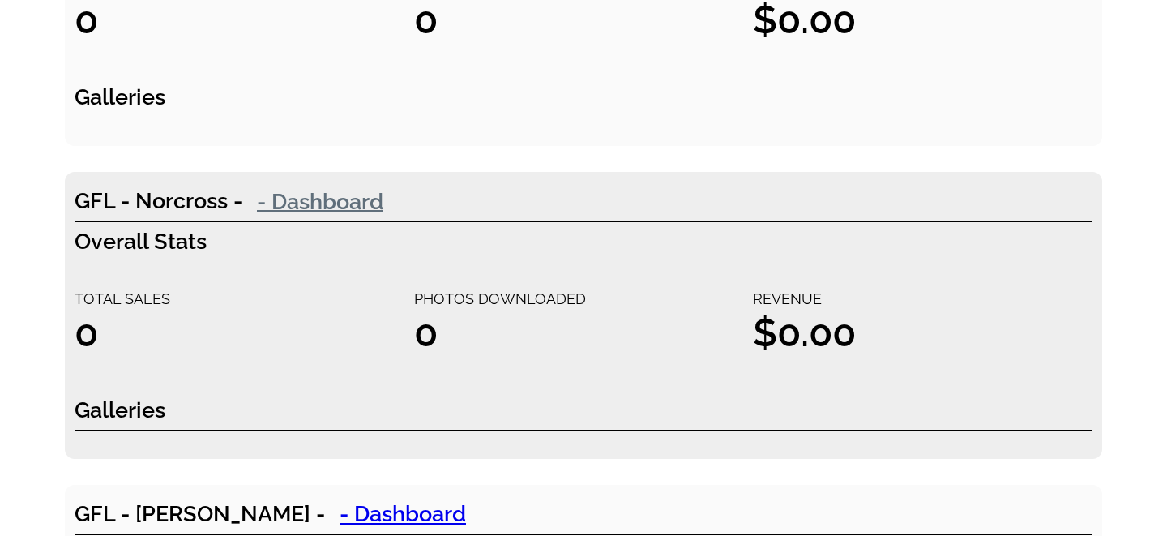
click at [322, 199] on link "- Dashboard" at bounding box center [320, 201] width 156 height 32
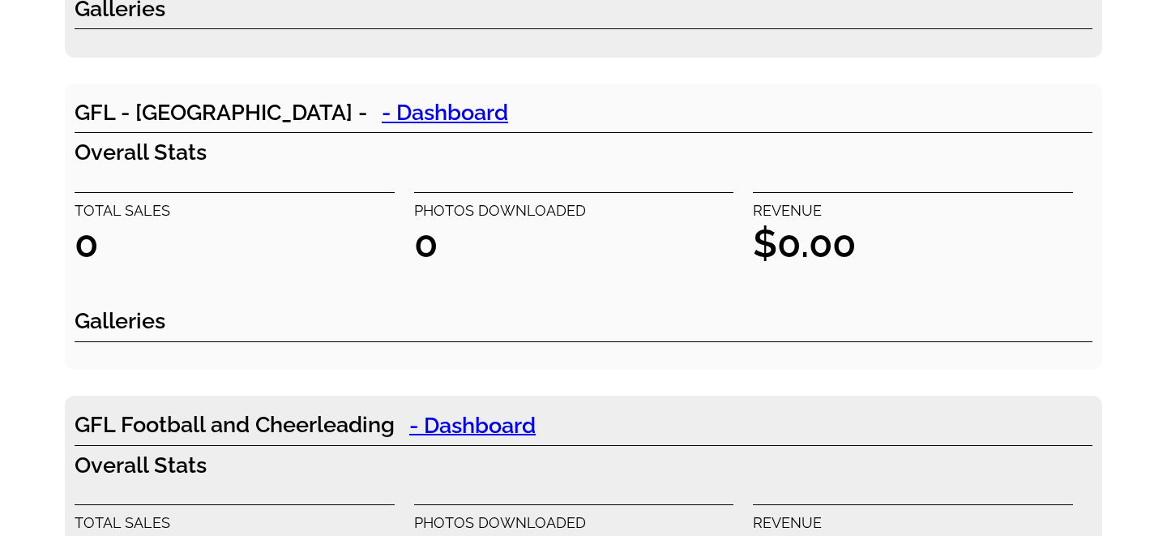
scroll to position [5996, 0]
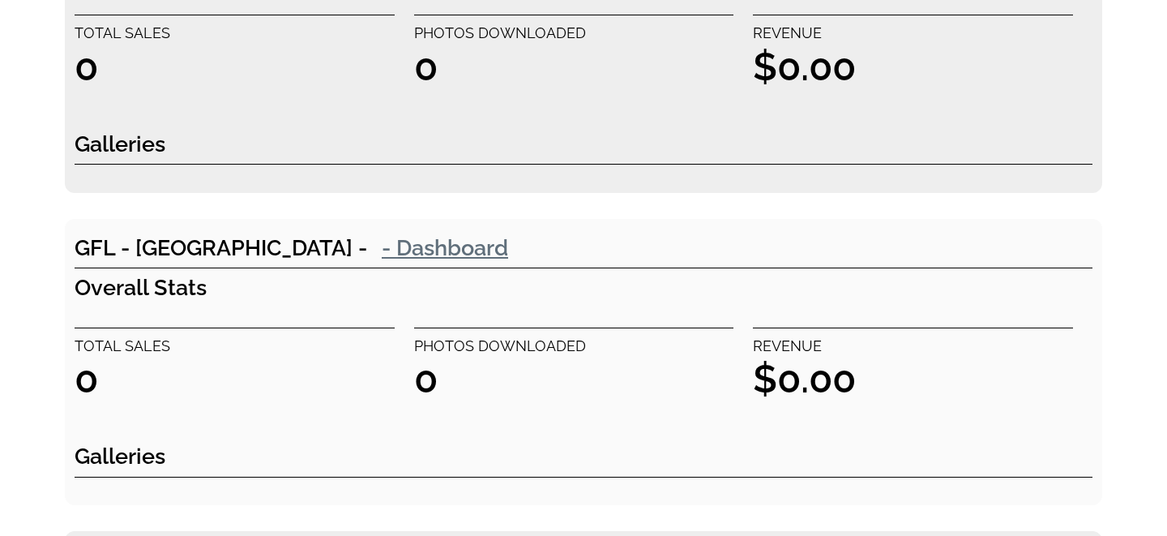
click at [367, 250] on link "- Dashboard" at bounding box center [445, 247] width 156 height 32
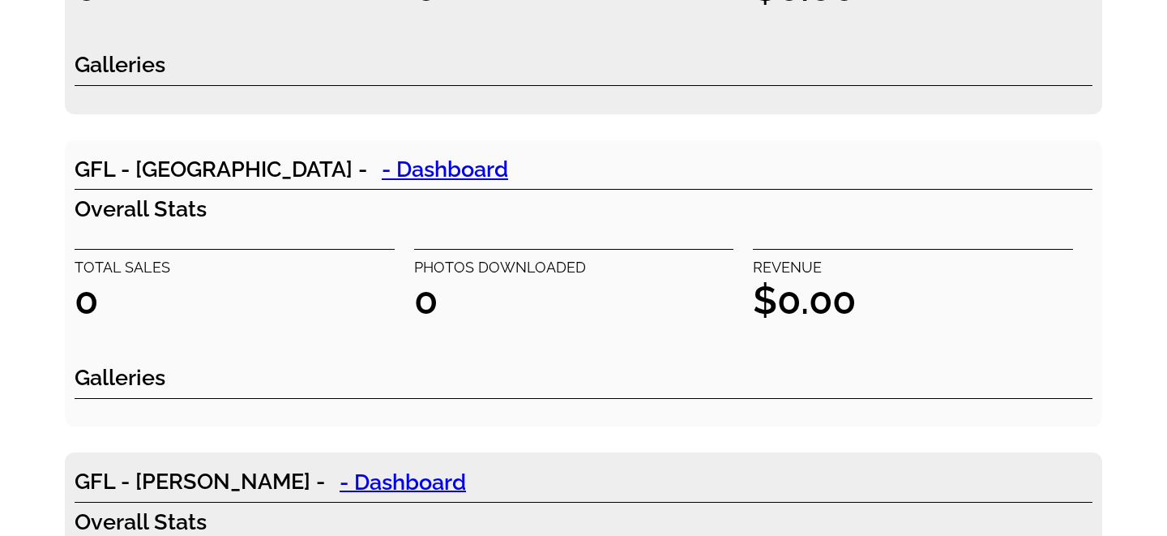
scroll to position [0, 0]
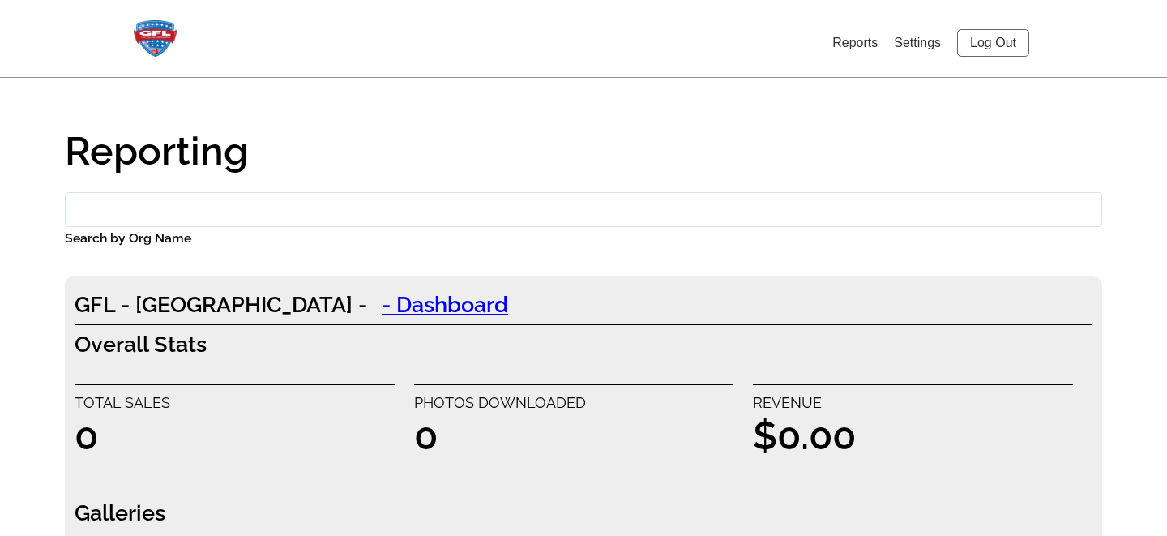
click at [985, 45] on link "Log Out" at bounding box center [993, 43] width 72 height 28
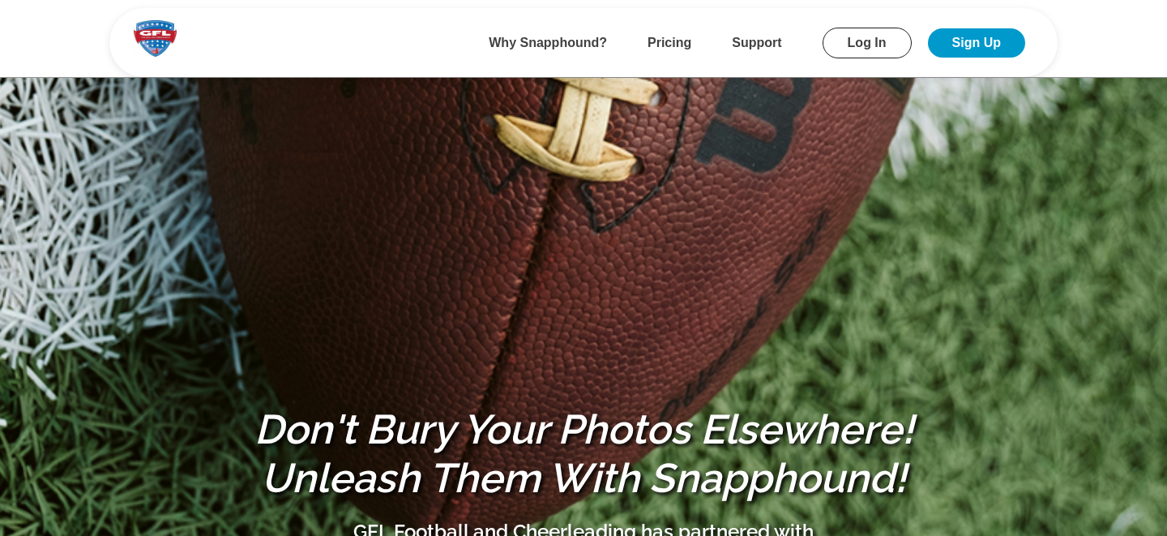
click at [854, 45] on link "Log In" at bounding box center [867, 43] width 89 height 31
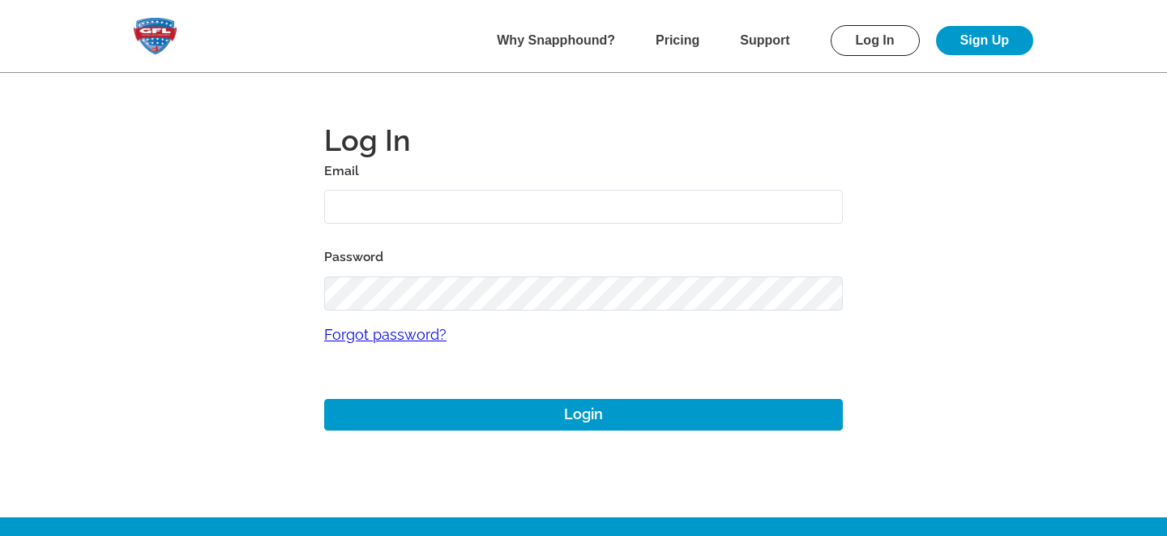
click at [353, 206] on input "text" at bounding box center [583, 207] width 519 height 35
type input "mike+gfl@snapphound.com"
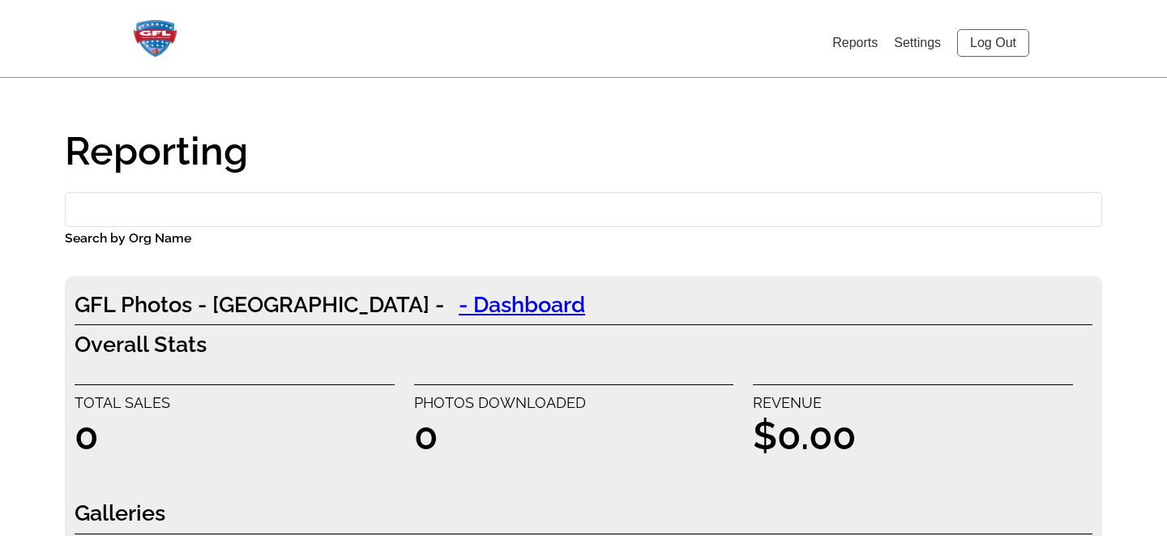
click at [977, 36] on link "Log Out" at bounding box center [993, 43] width 72 height 28
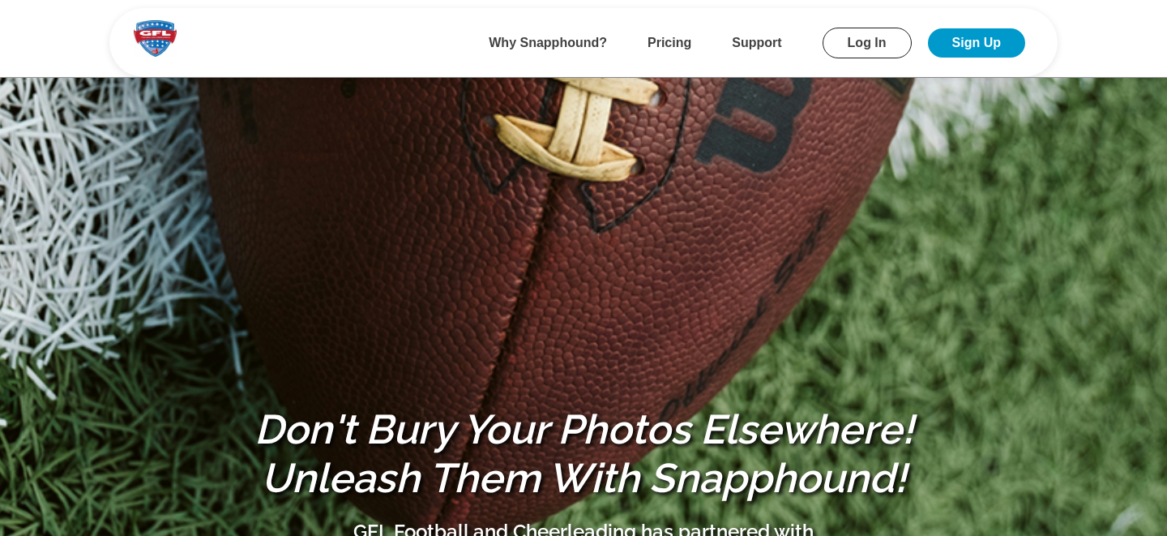
click at [154, 36] on img at bounding box center [155, 38] width 43 height 36
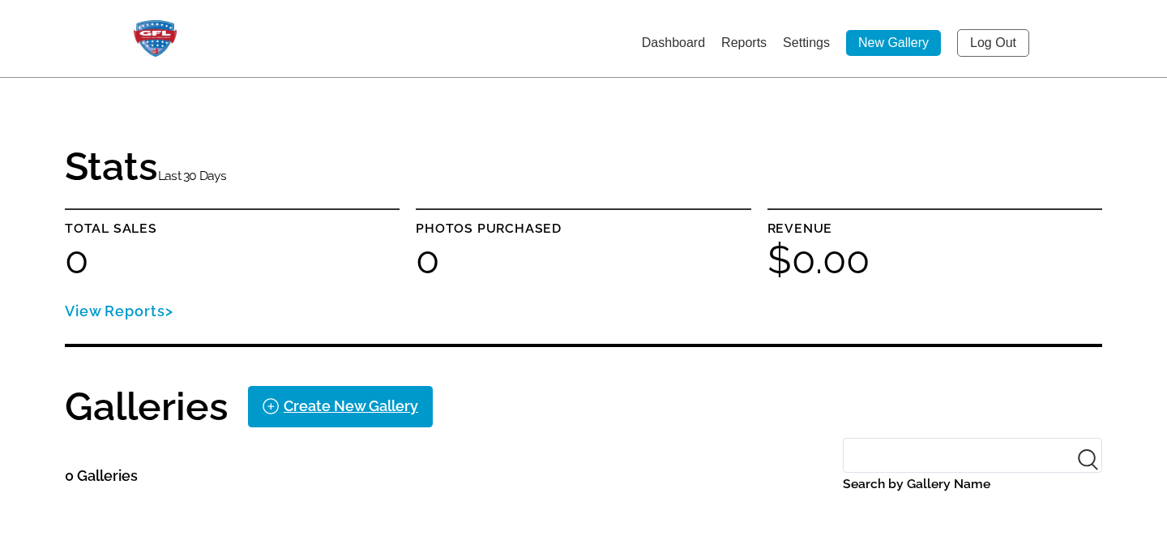
click at [805, 33] on li "Settings" at bounding box center [806, 42] width 47 height 26
click at [806, 36] on link "Settings" at bounding box center [806, 43] width 47 height 14
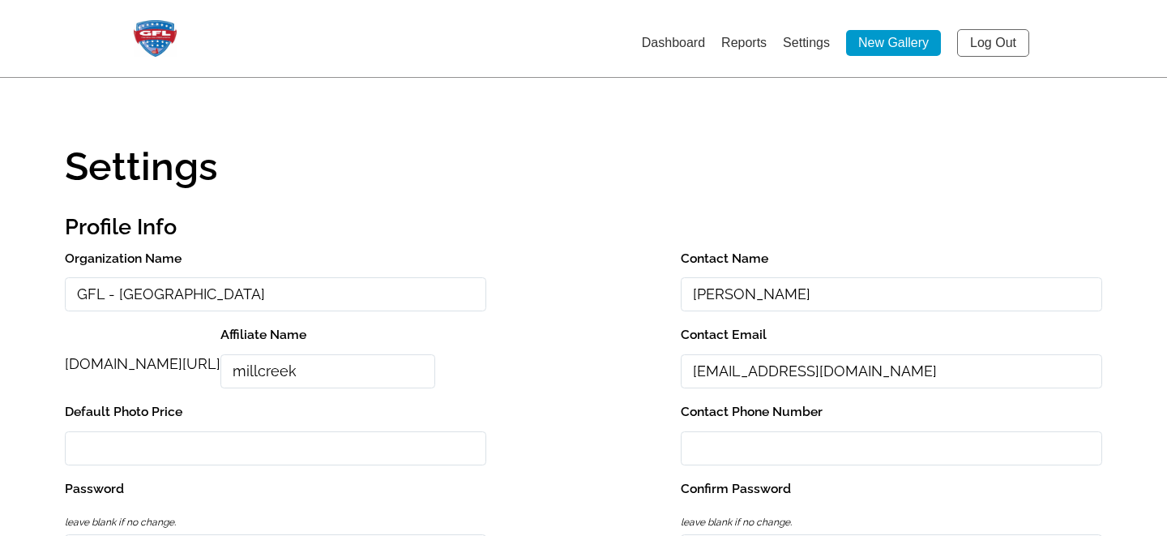
click at [106, 292] on input "GFL - Mill Creek" at bounding box center [275, 294] width 421 height 35
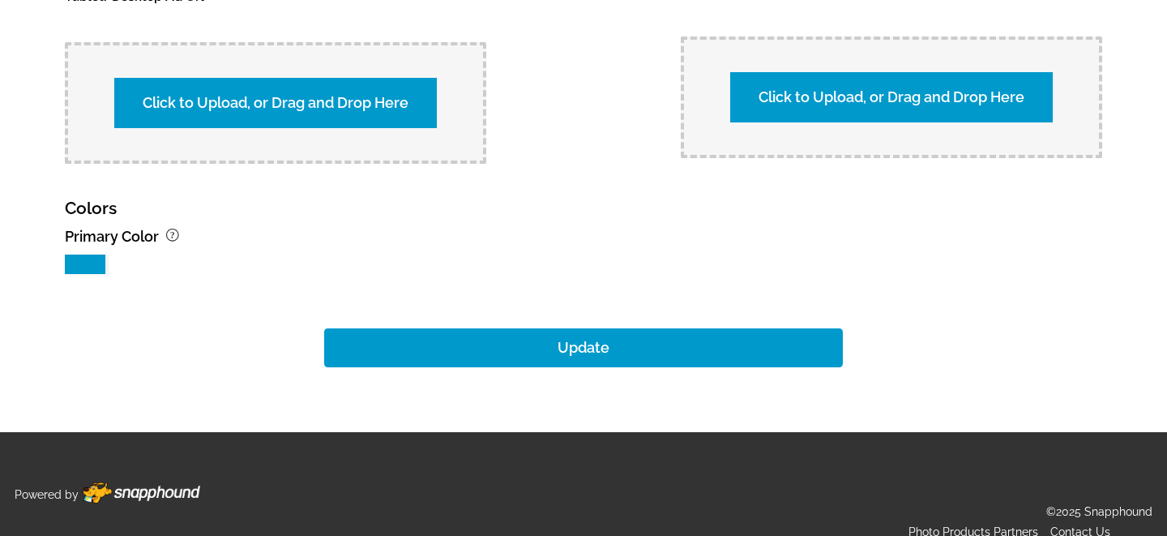
scroll to position [1693, 0]
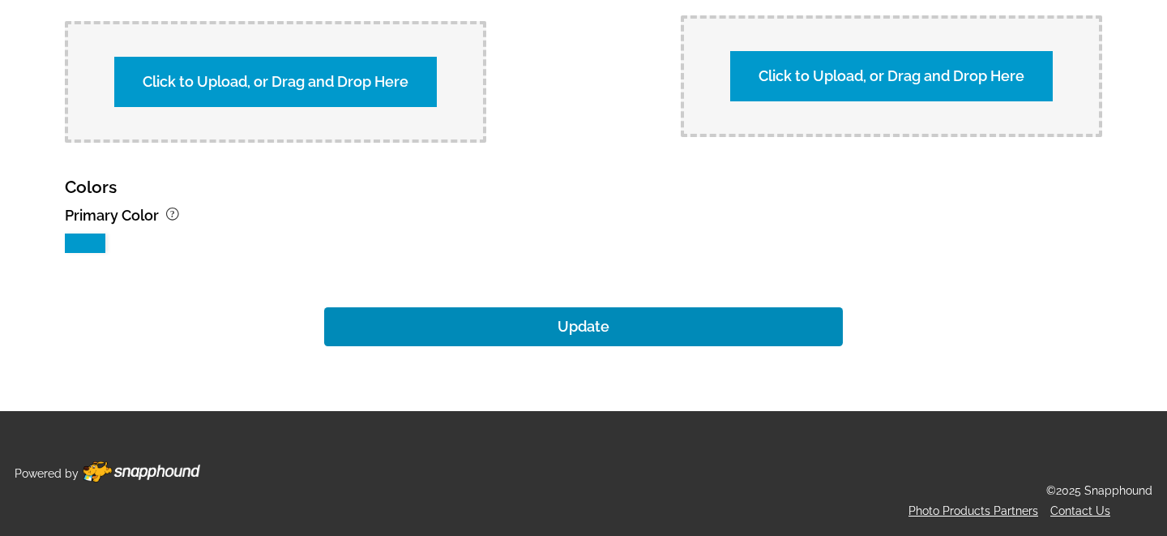
type input "GFL Photos - Mill Creek"
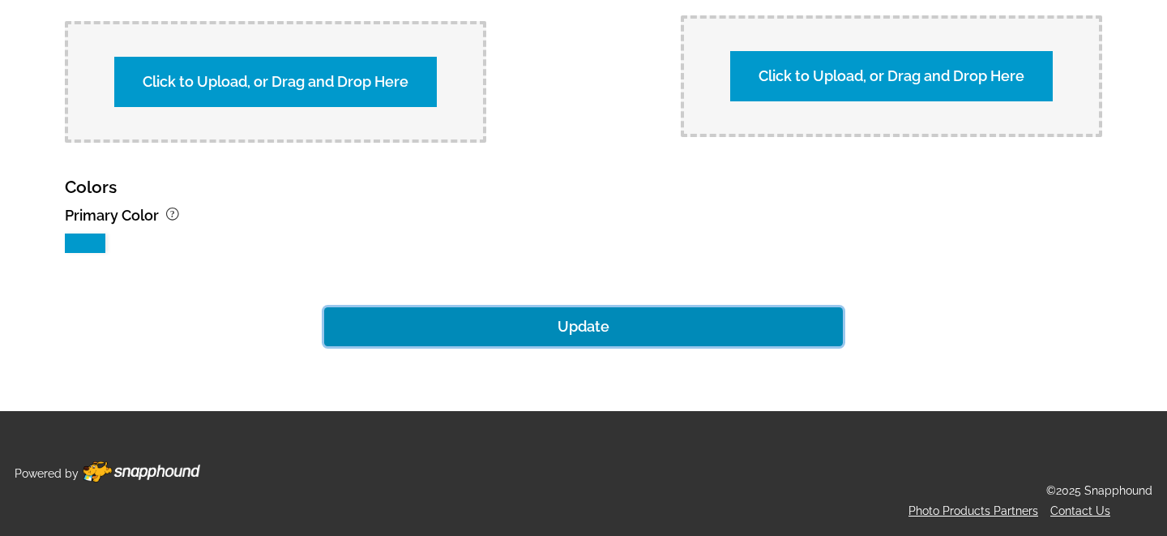
click at [547, 315] on button "Update" at bounding box center [583, 326] width 519 height 39
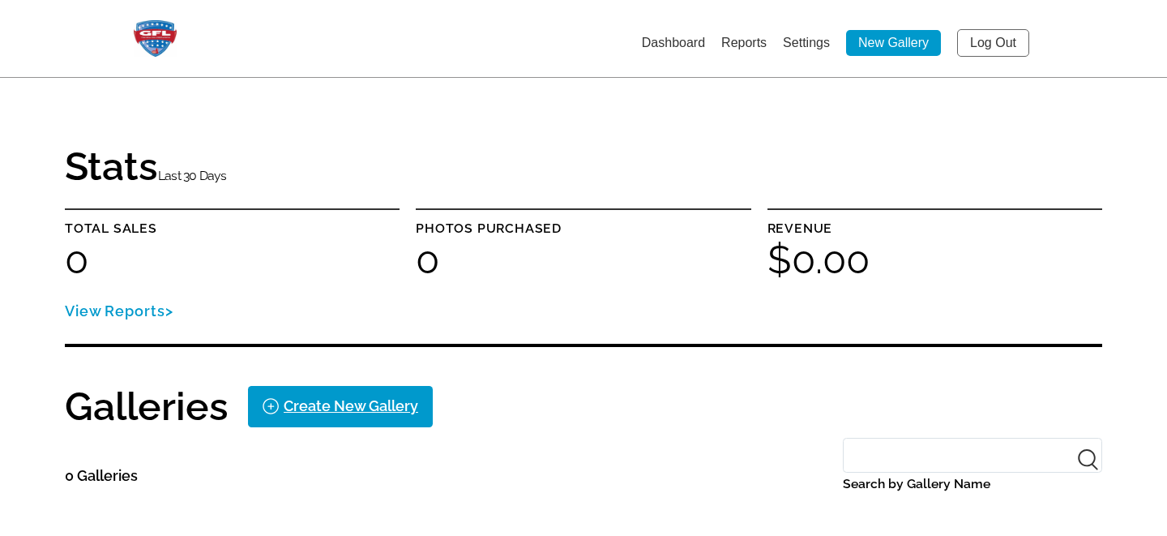
click at [802, 39] on link "Settings" at bounding box center [806, 43] width 47 height 14
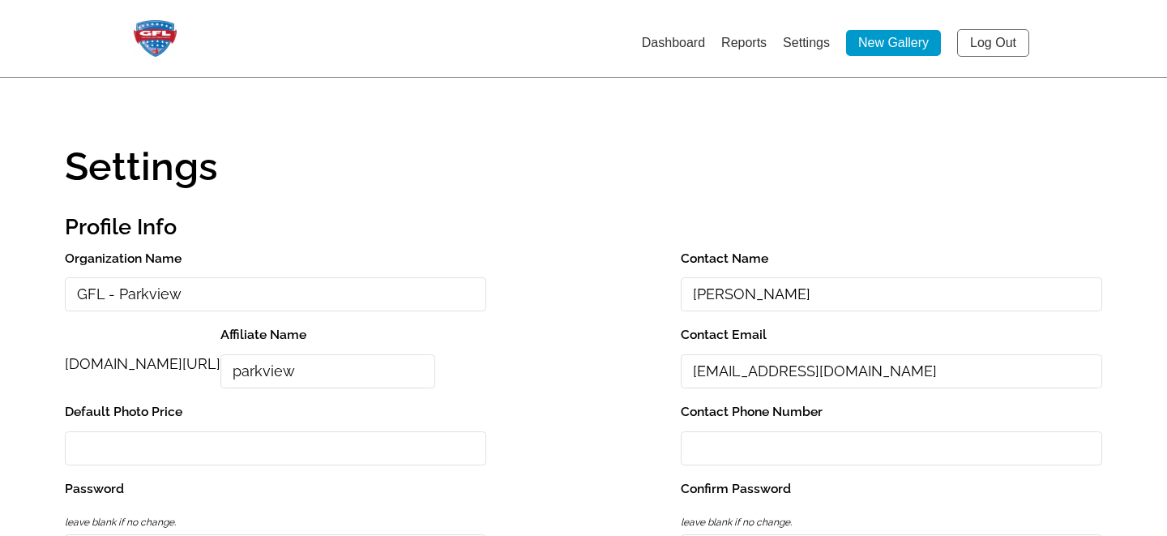
click at [109, 295] on input "GFL - Parkview" at bounding box center [275, 294] width 421 height 35
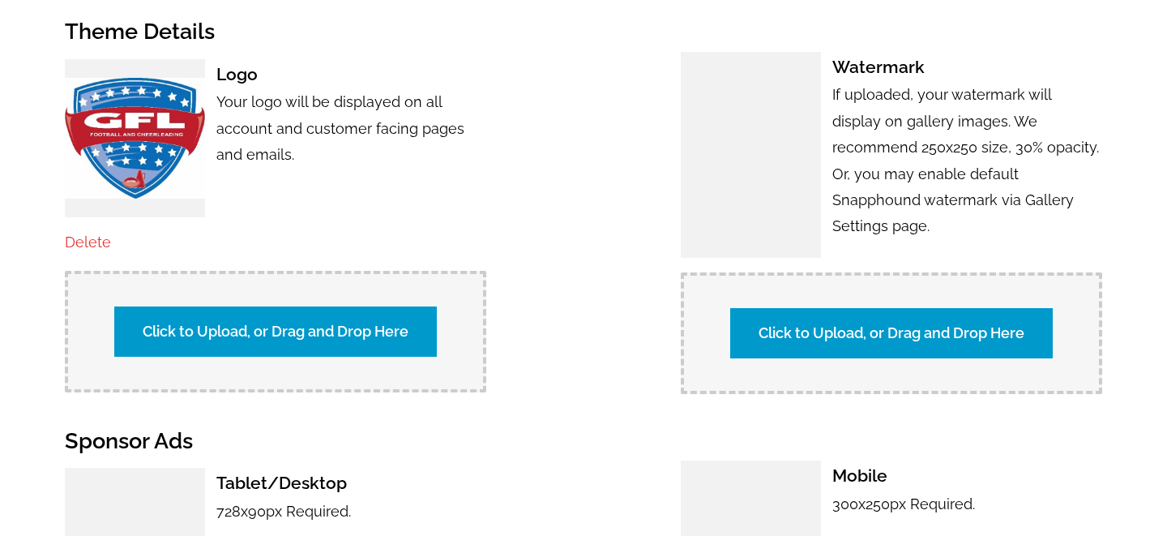
scroll to position [1693, 0]
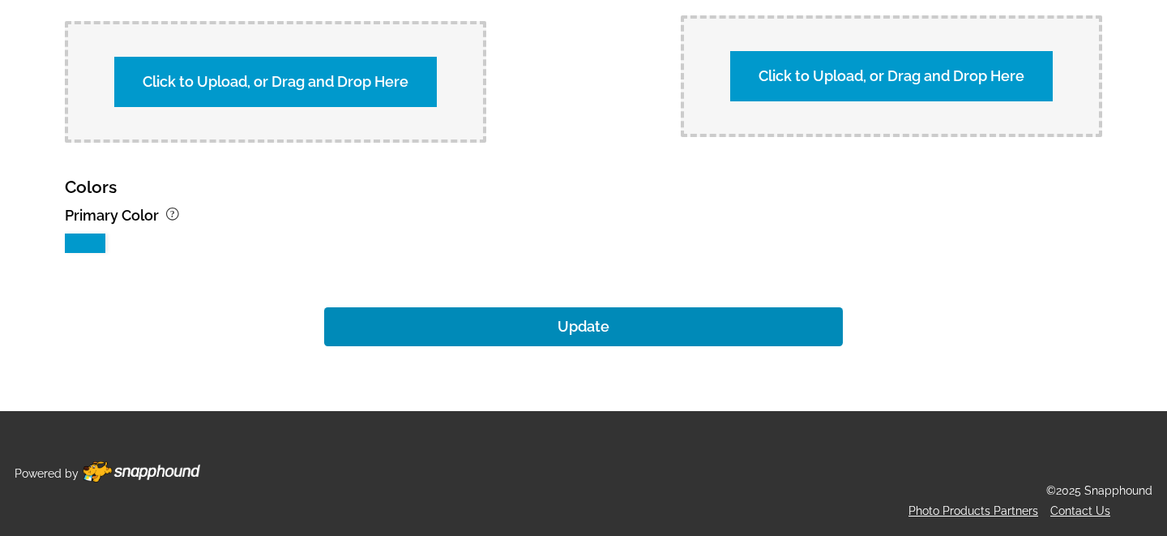
type input "GFL Photos - Parkview"
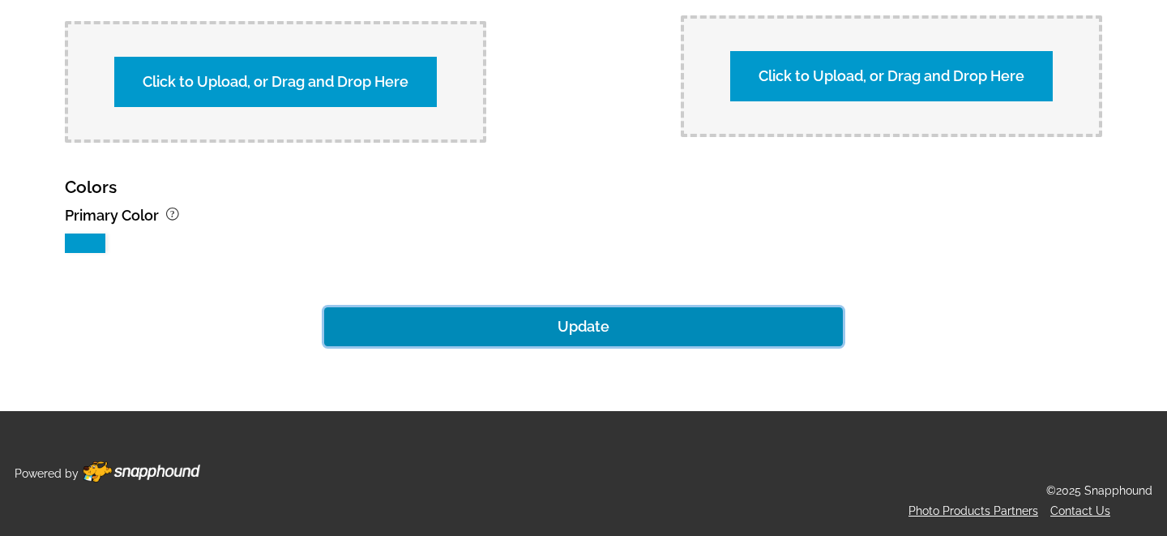
click at [530, 333] on button "Update" at bounding box center [583, 326] width 519 height 39
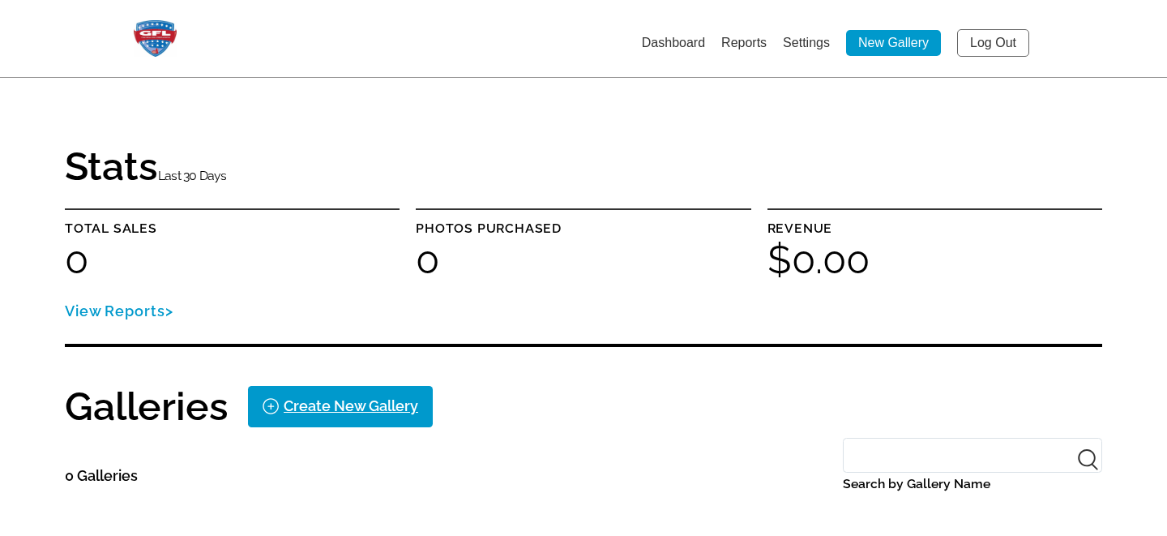
click at [800, 41] on link "Settings" at bounding box center [806, 43] width 47 height 14
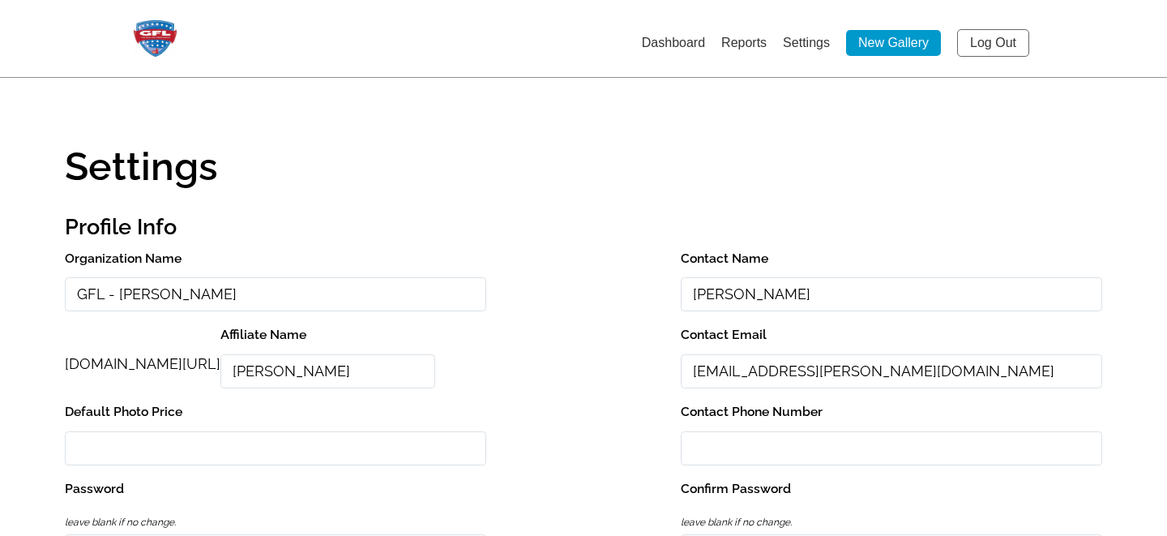
click at [109, 293] on input "GFL - Buford" at bounding box center [275, 294] width 421 height 35
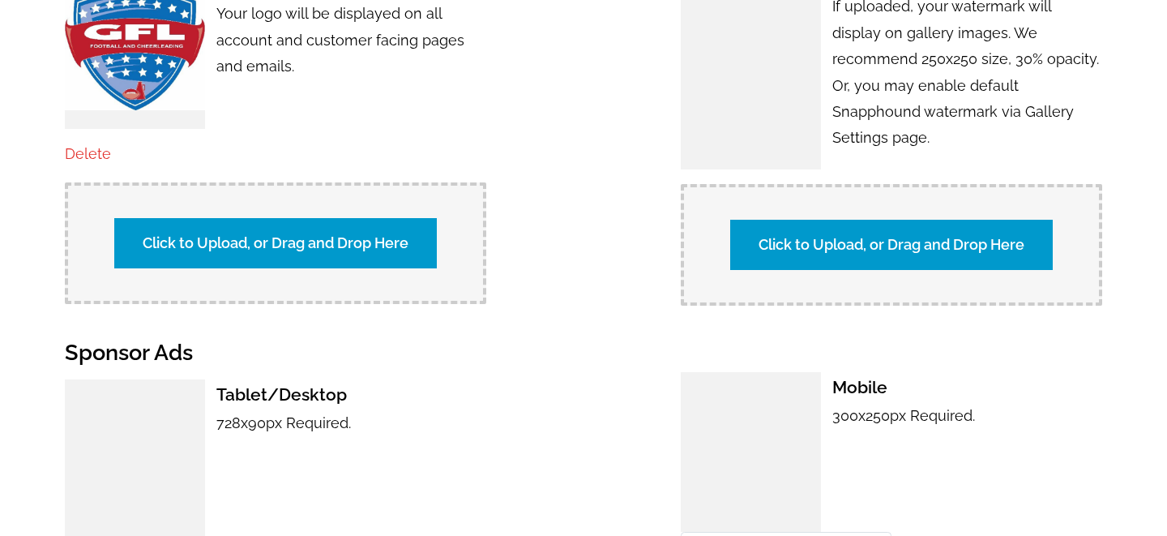
scroll to position [1693, 0]
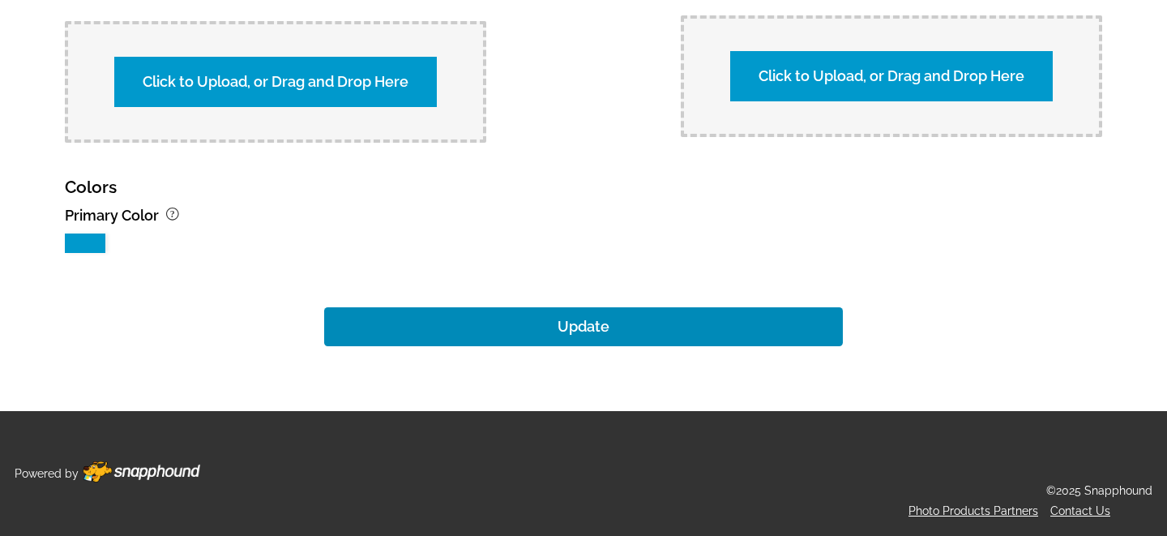
type input "GFL Photos - Buford"
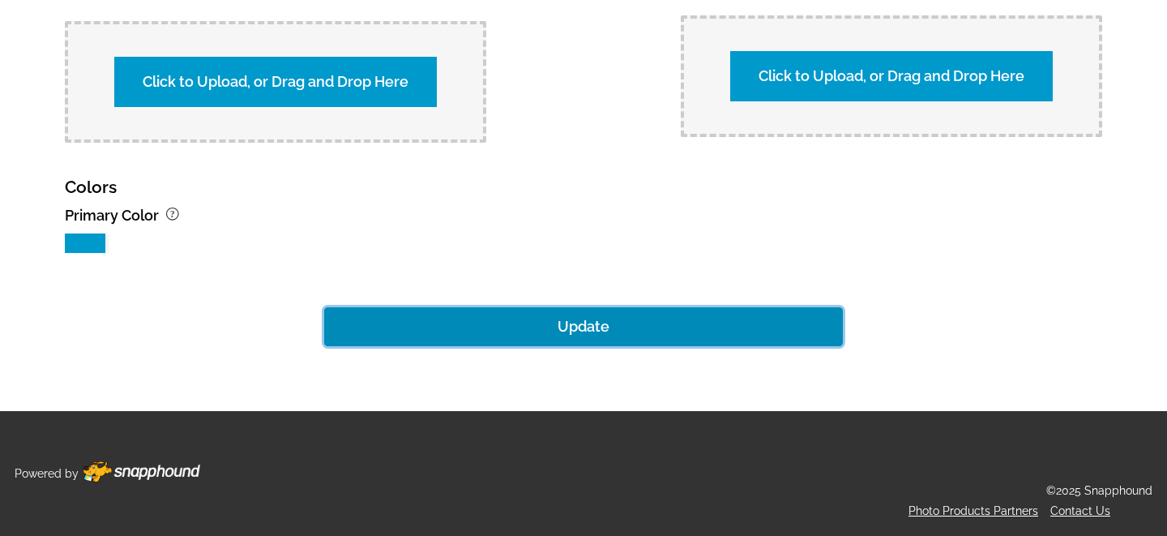
click at [579, 331] on button "Update" at bounding box center [583, 326] width 519 height 39
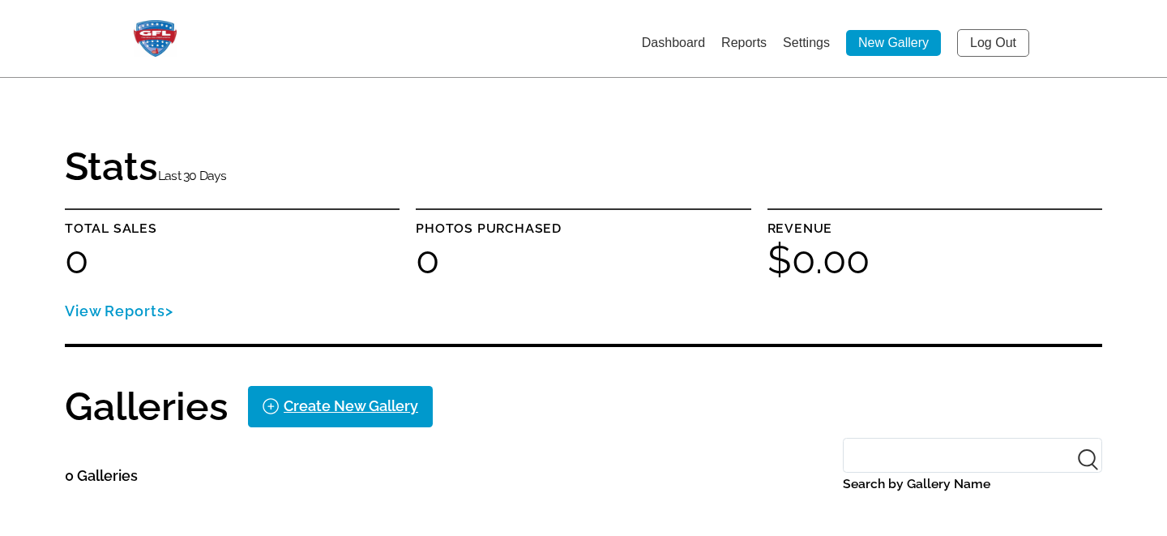
click at [810, 44] on link "Settings" at bounding box center [806, 43] width 47 height 14
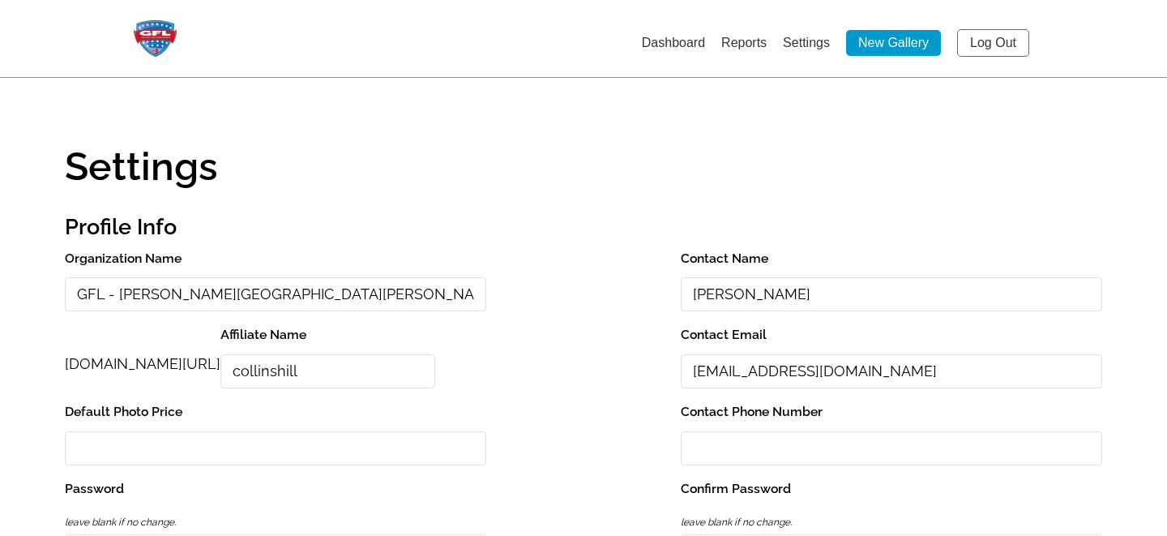
click at [109, 297] on input "GFL - Collins Hill" at bounding box center [275, 294] width 421 height 35
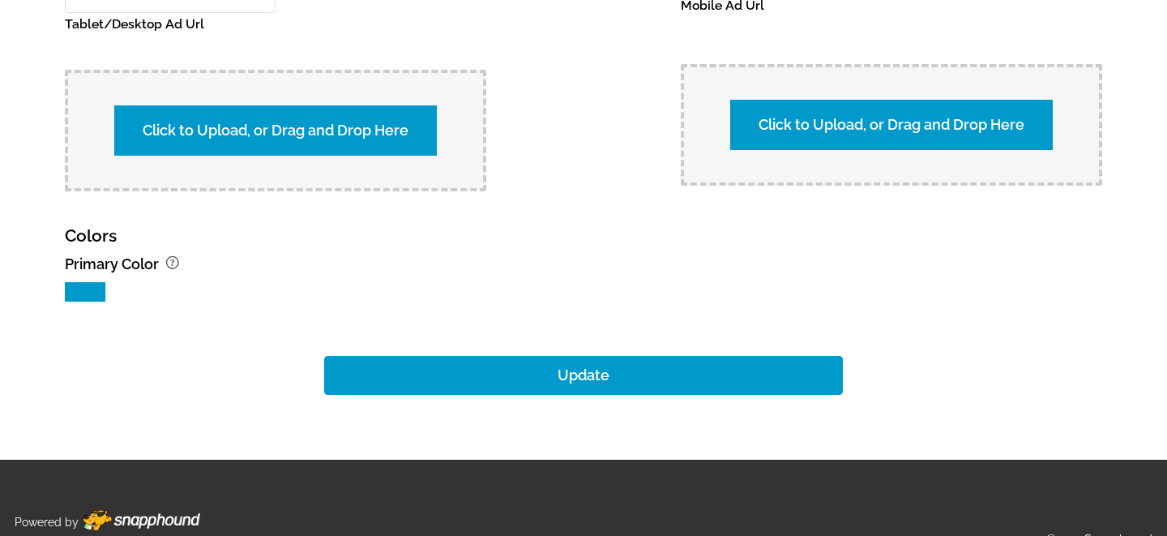
scroll to position [1693, 0]
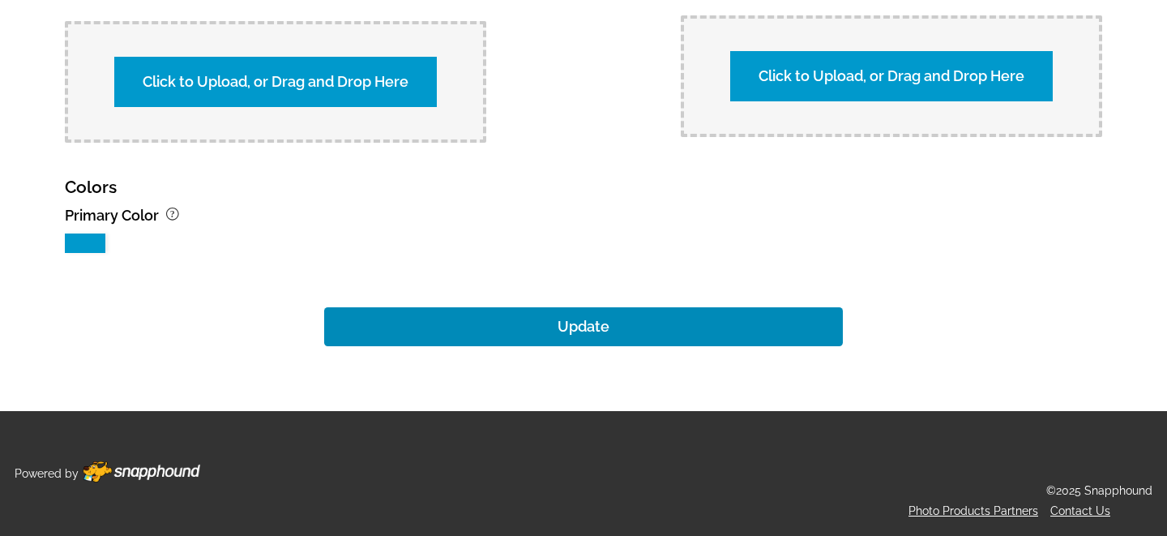
type input "GFL Photos - Collins Hill"
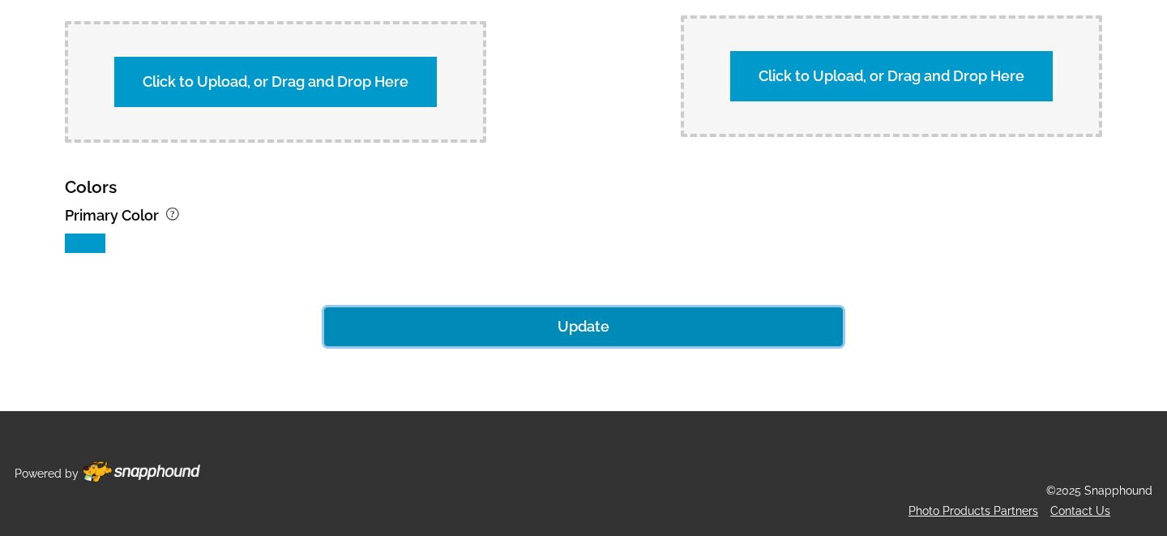
click at [564, 323] on button "Update" at bounding box center [583, 326] width 519 height 39
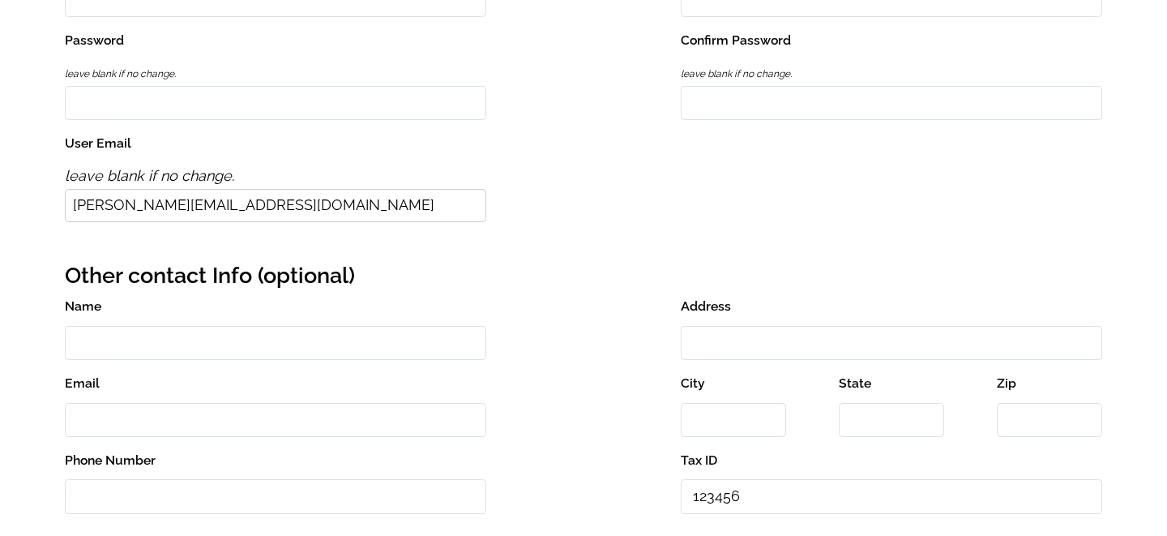
scroll to position [0, 0]
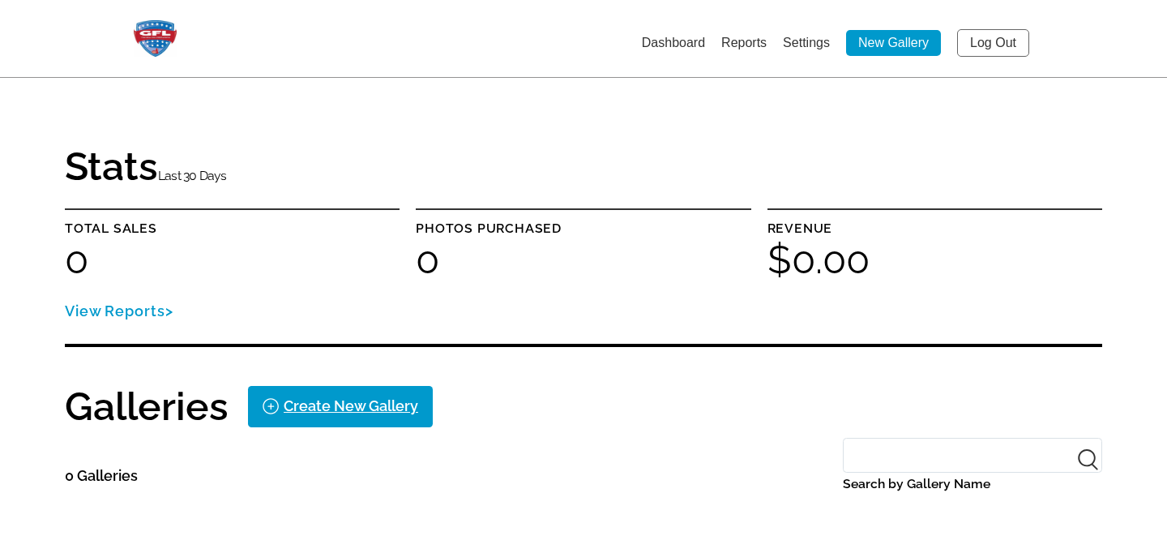
click at [812, 38] on link "Settings" at bounding box center [806, 43] width 47 height 14
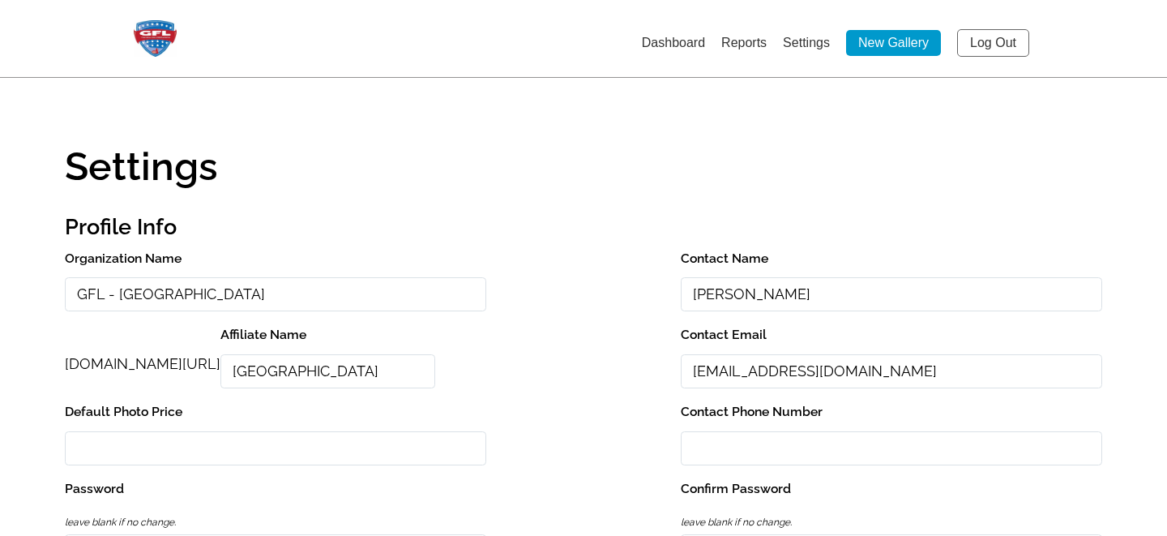
click at [107, 294] on input "GFL - Lawrenceville" at bounding box center [275, 294] width 421 height 35
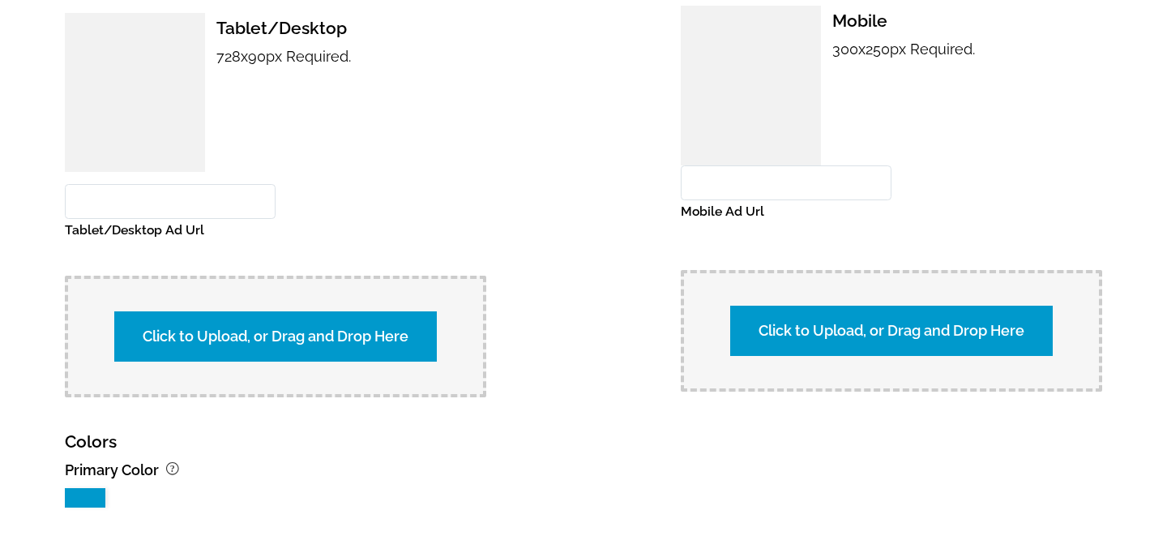
scroll to position [1693, 0]
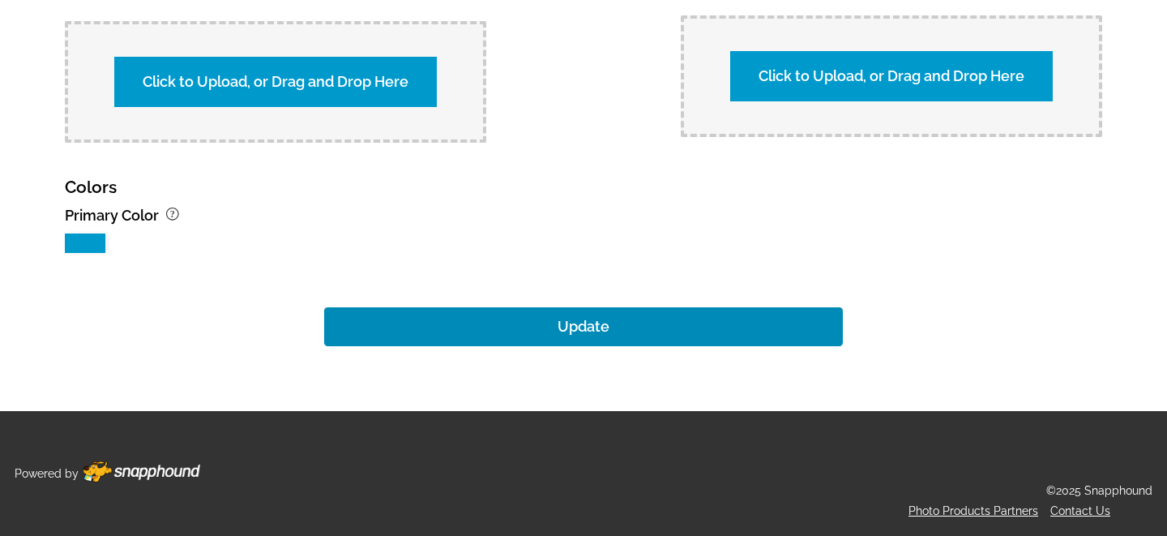
type input "GFL Photos - Lawrenceville"
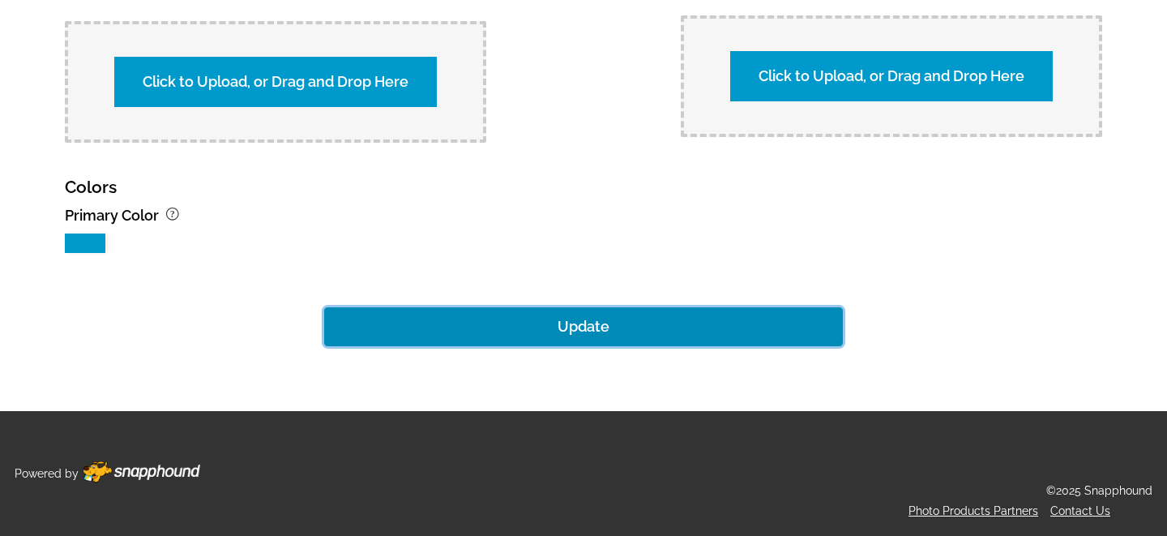
click at [530, 326] on button "Update" at bounding box center [583, 326] width 519 height 39
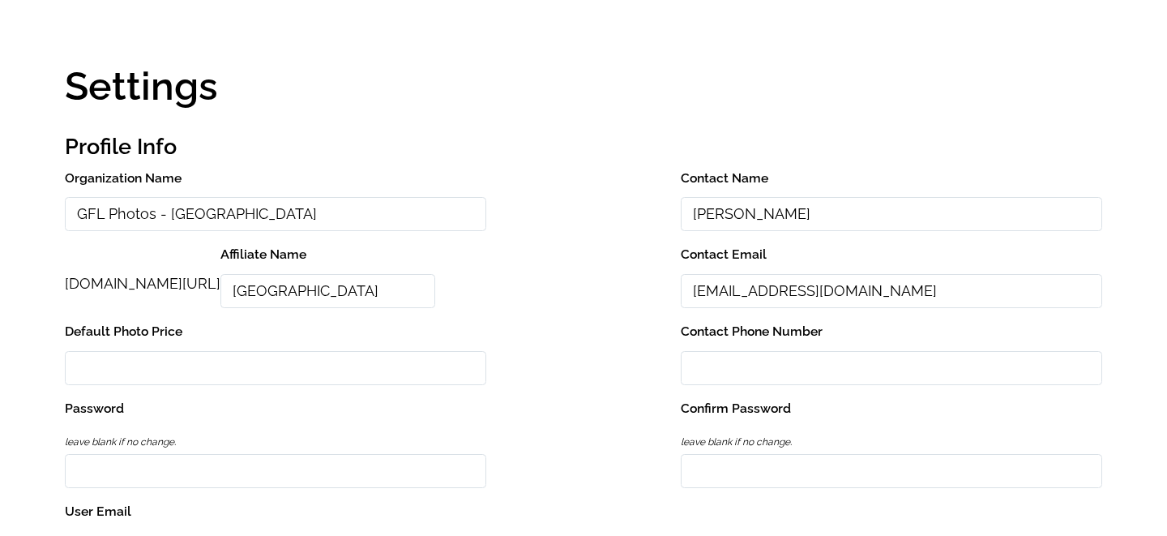
scroll to position [20, 0]
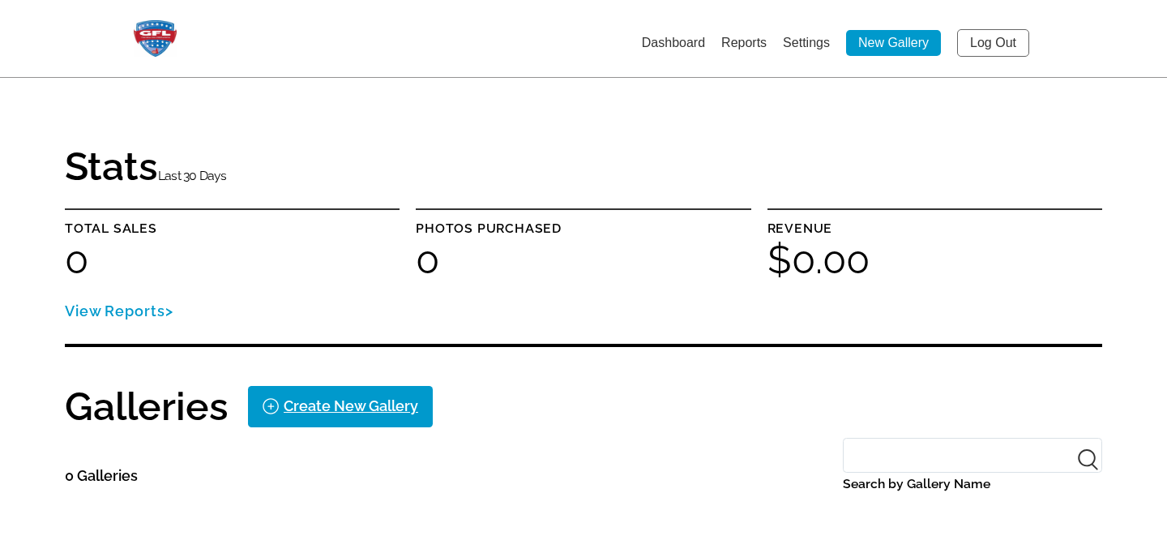
click at [812, 41] on link "Settings" at bounding box center [806, 43] width 47 height 14
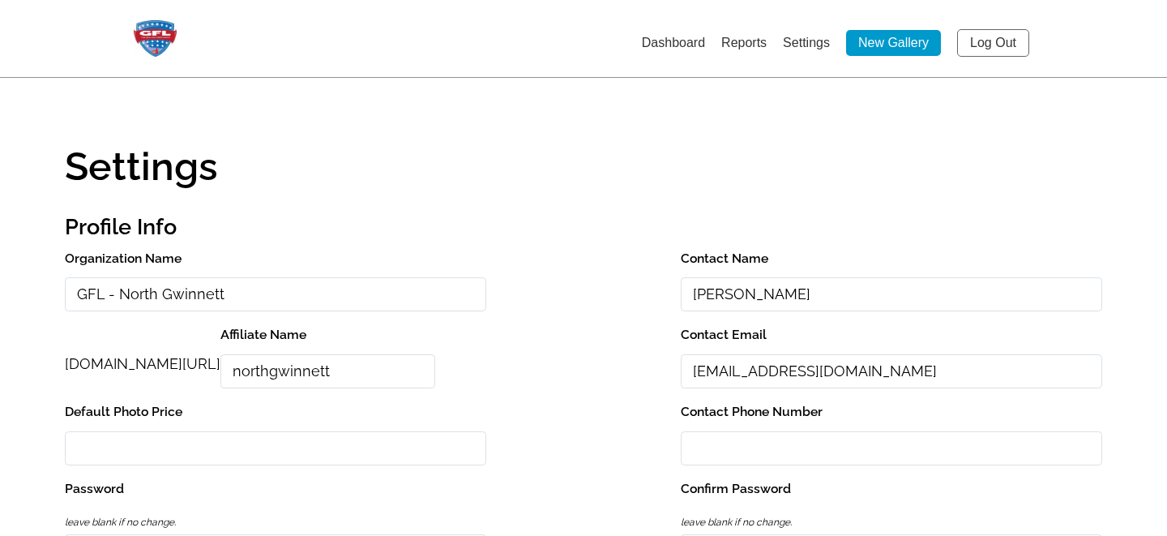
click at [109, 298] on input "GFL - North Gwinnett" at bounding box center [275, 294] width 421 height 35
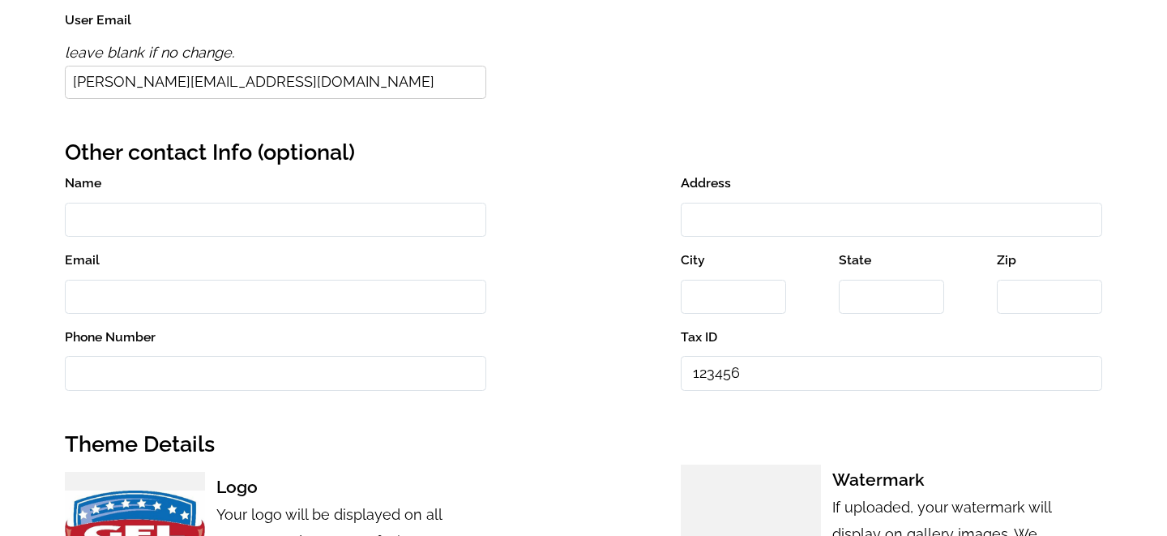
scroll to position [1693, 0]
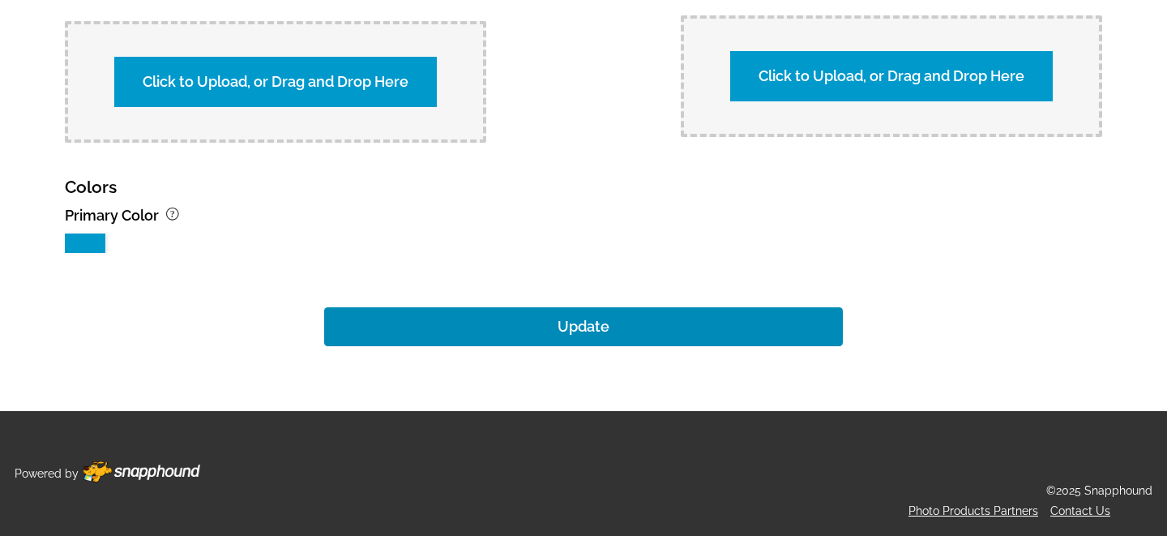
type input "GFL Photos - [GEOGRAPHIC_DATA]"
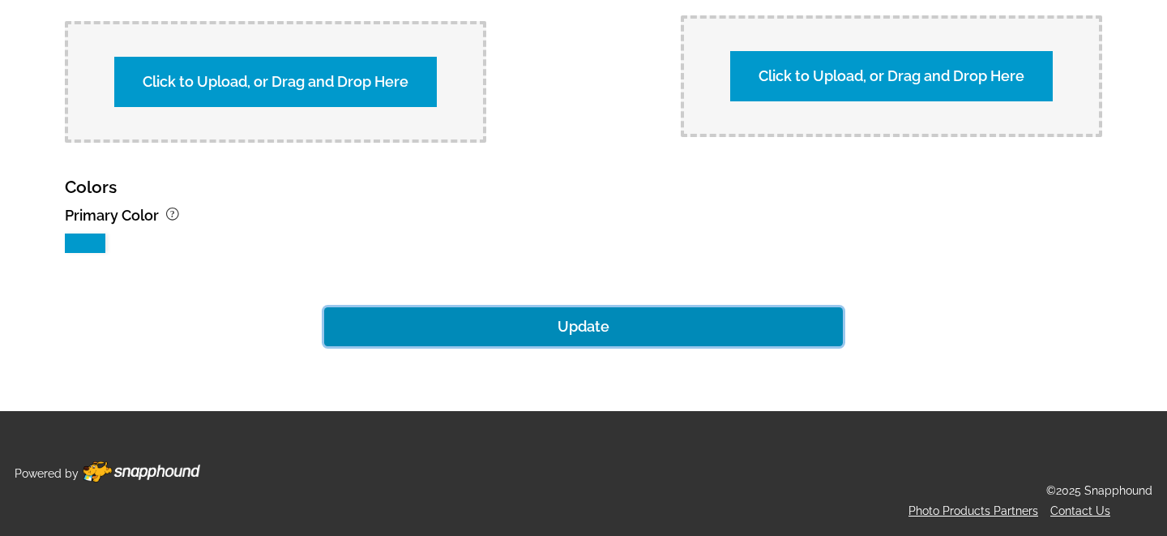
click at [539, 326] on button "Update" at bounding box center [583, 326] width 519 height 39
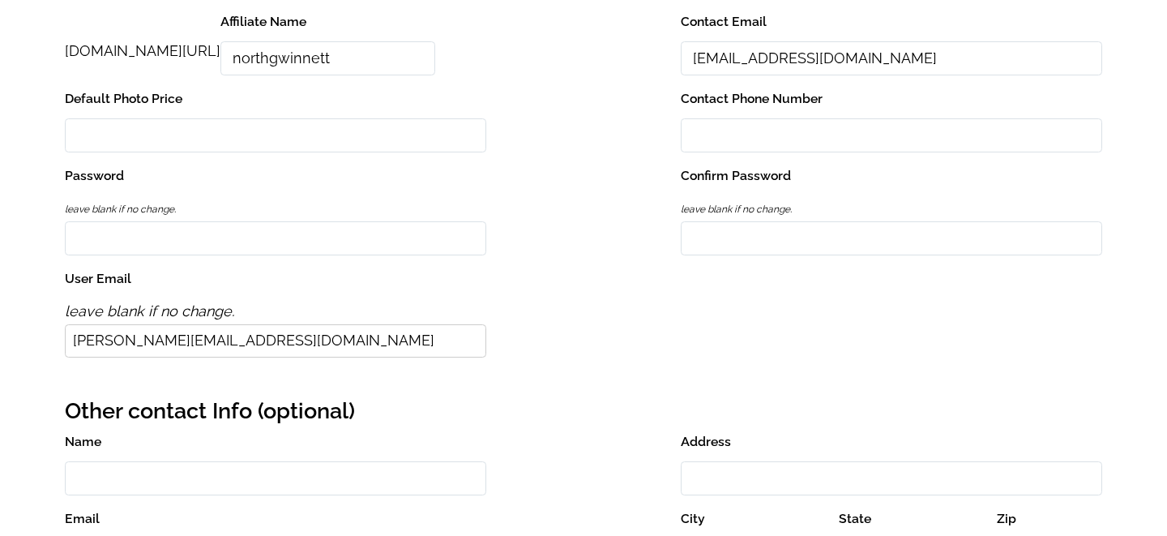
scroll to position [0, 0]
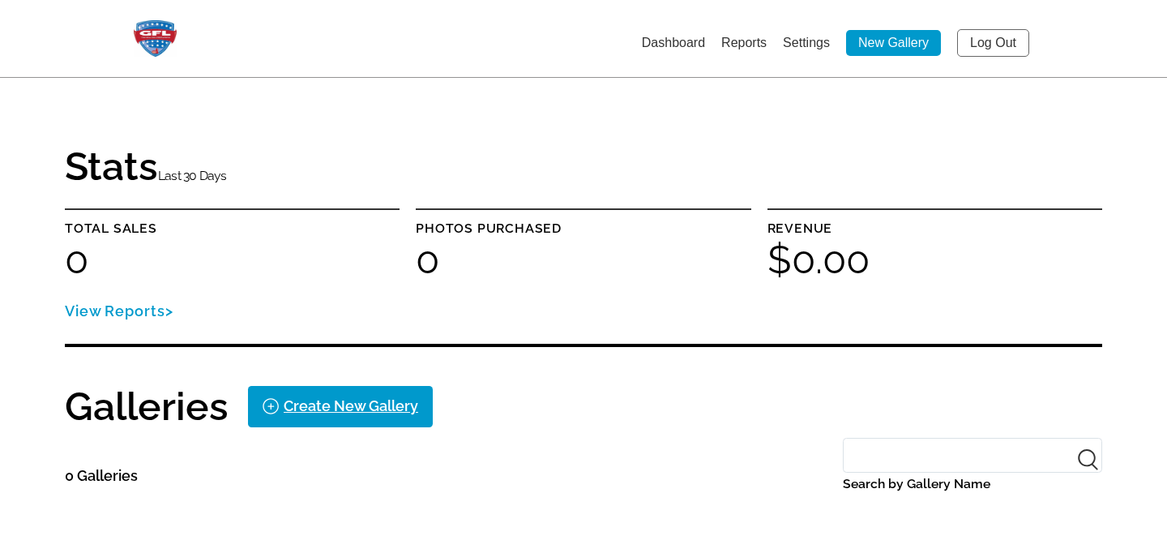
click at [802, 45] on link "Settings" at bounding box center [806, 43] width 47 height 14
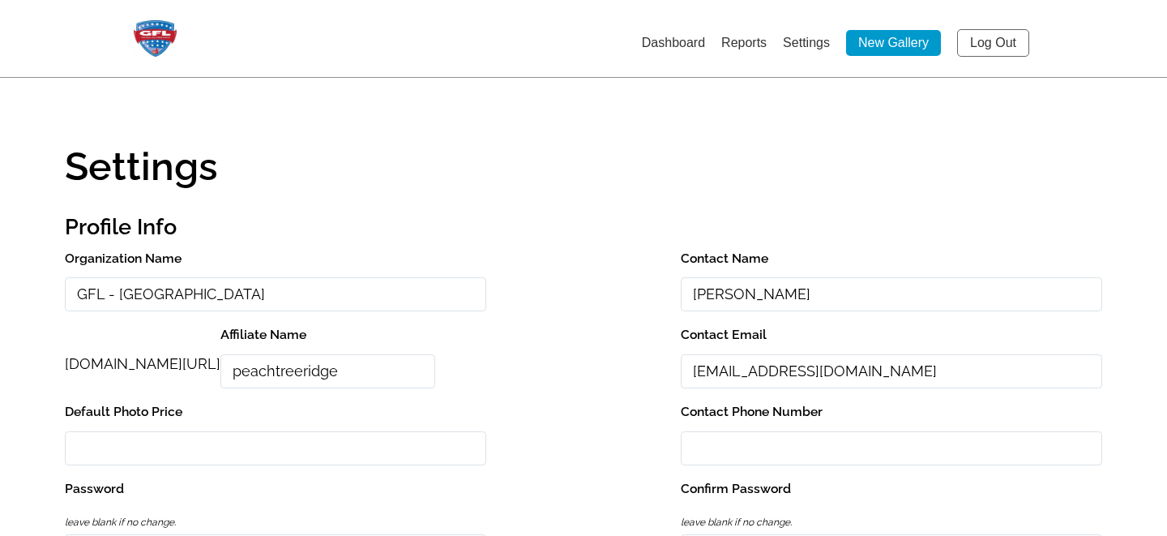
click at [107, 298] on input "GFL - Peachtree Ridge" at bounding box center [275, 294] width 421 height 35
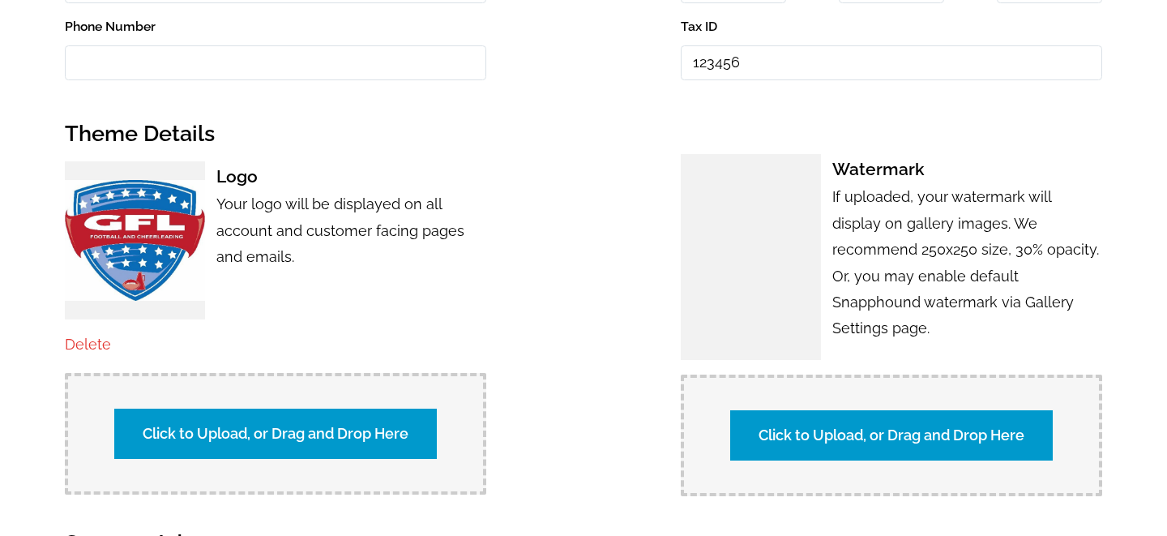
scroll to position [1693, 0]
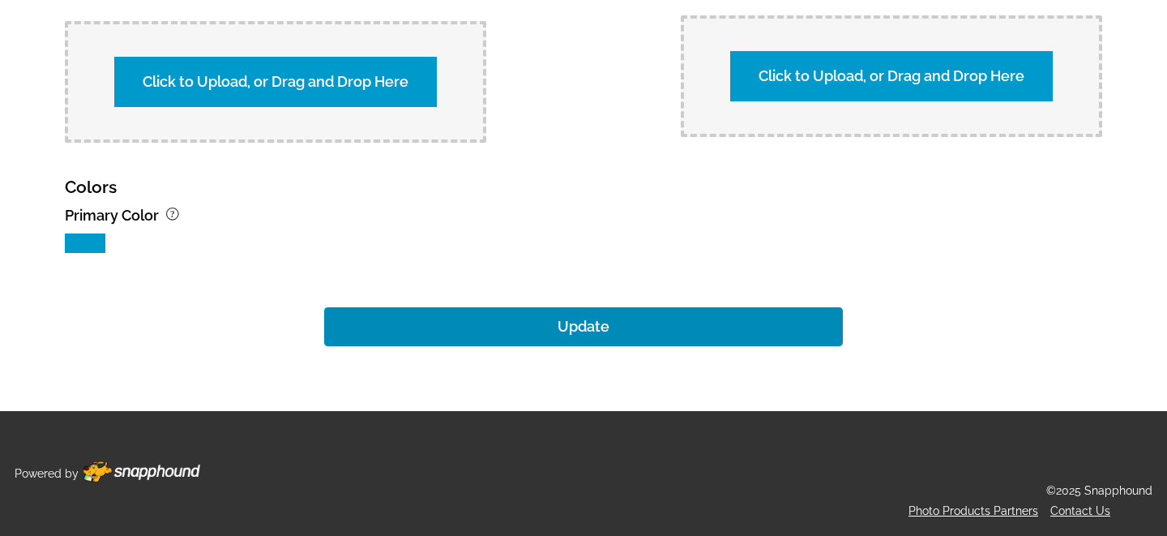
type input "GFL Photos - Peachtree Ridge"
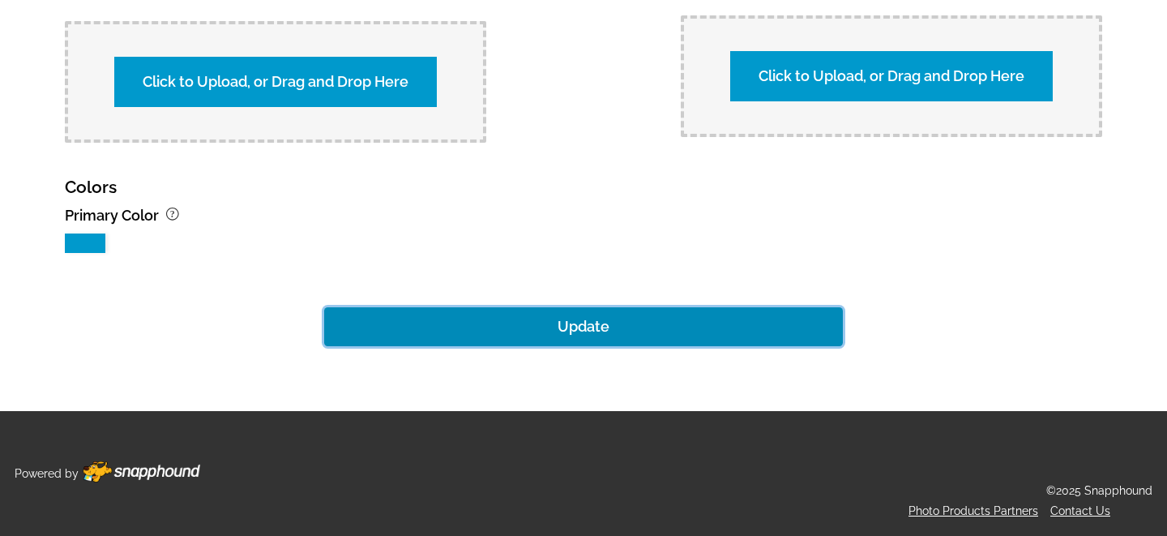
click at [591, 329] on button "Update" at bounding box center [583, 326] width 519 height 39
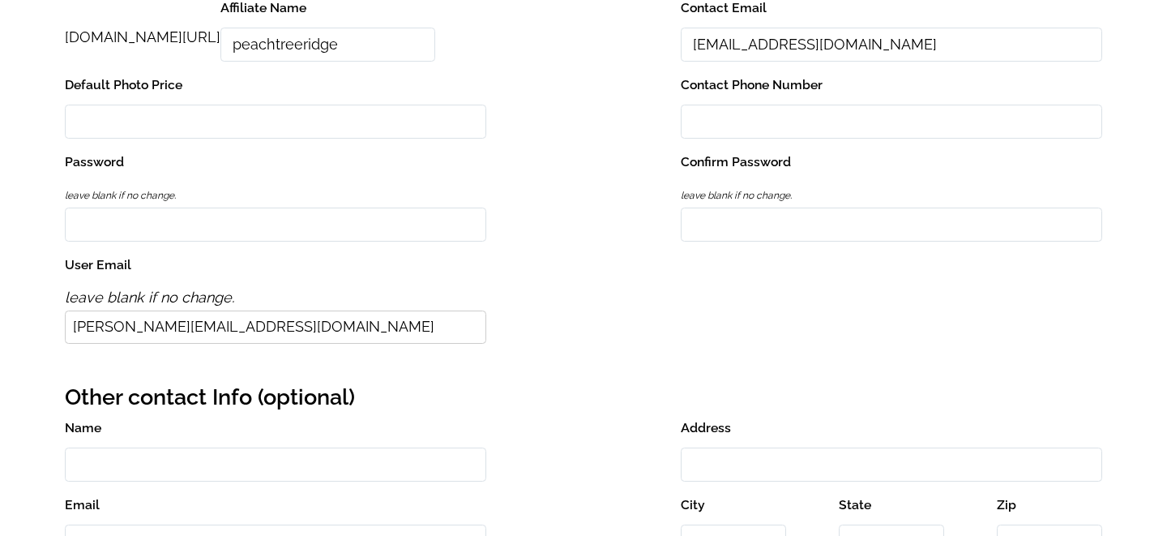
scroll to position [0, 0]
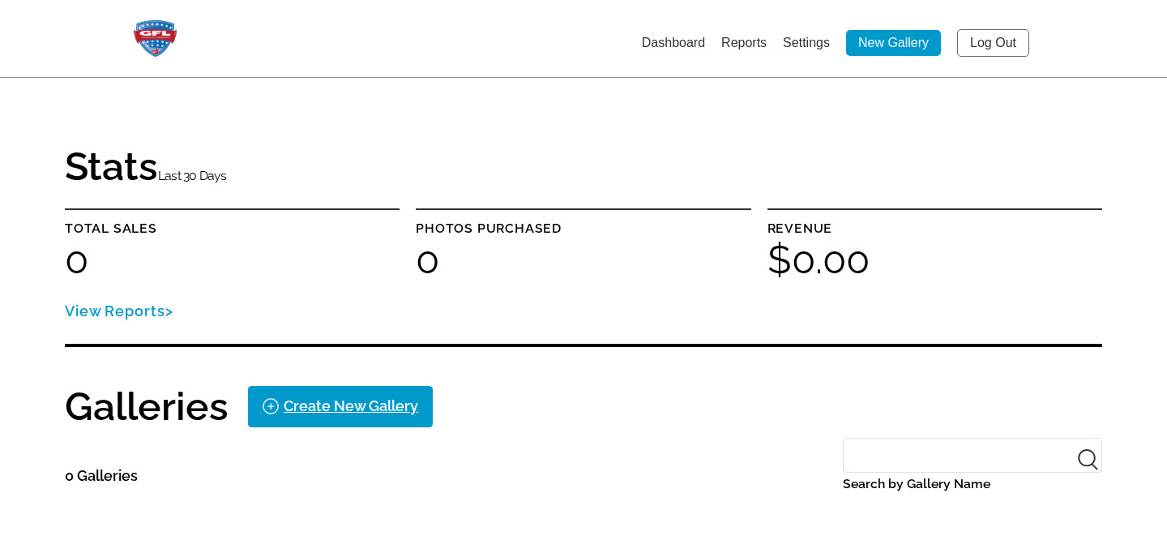
click at [806, 43] on link "Settings" at bounding box center [806, 43] width 47 height 14
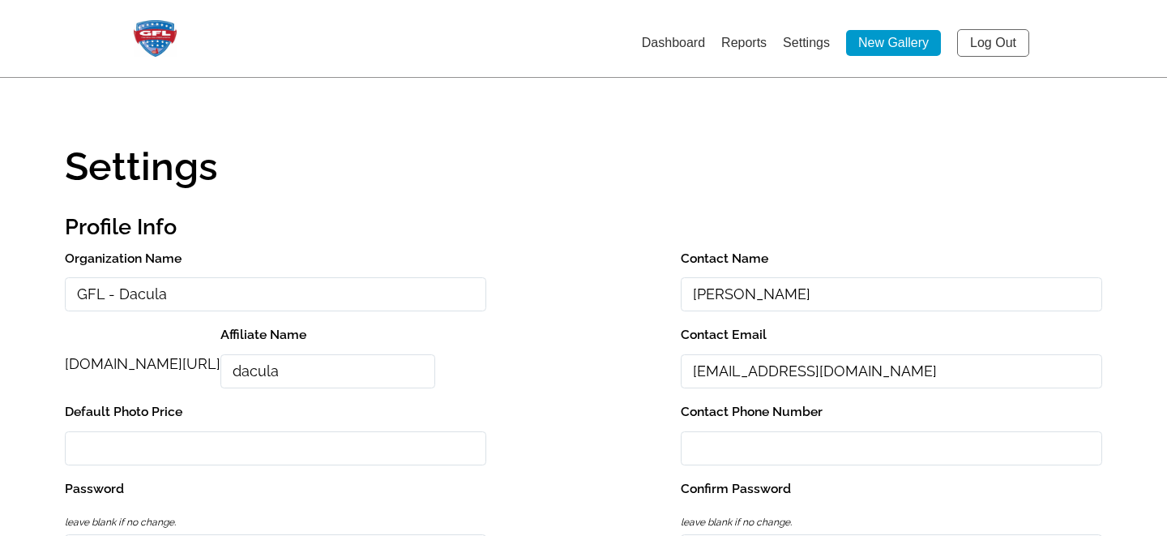
click at [109, 293] on input "GFL - Dacula" at bounding box center [275, 294] width 421 height 35
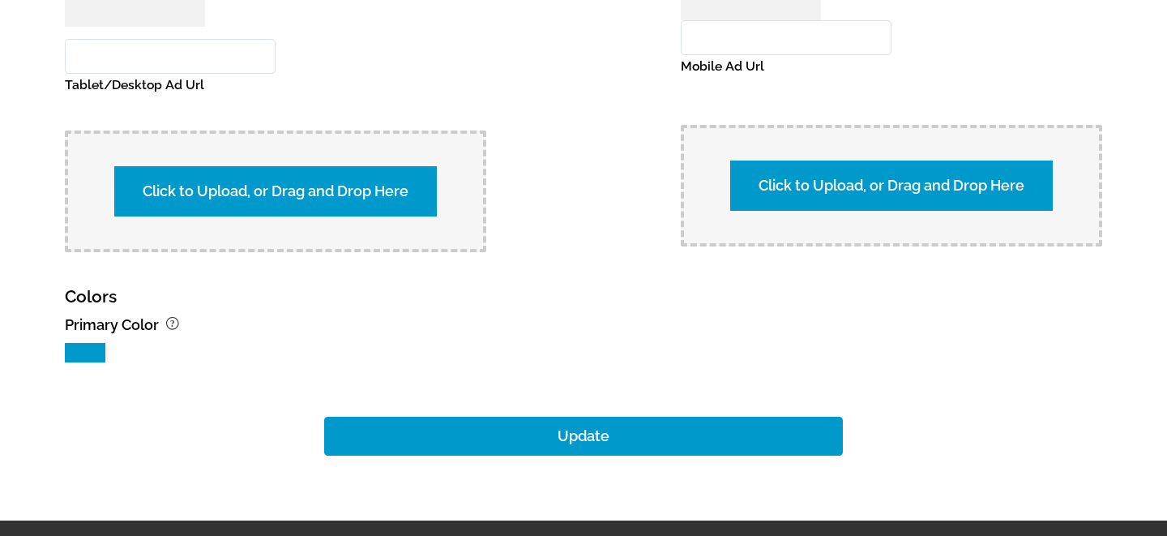
scroll to position [1693, 0]
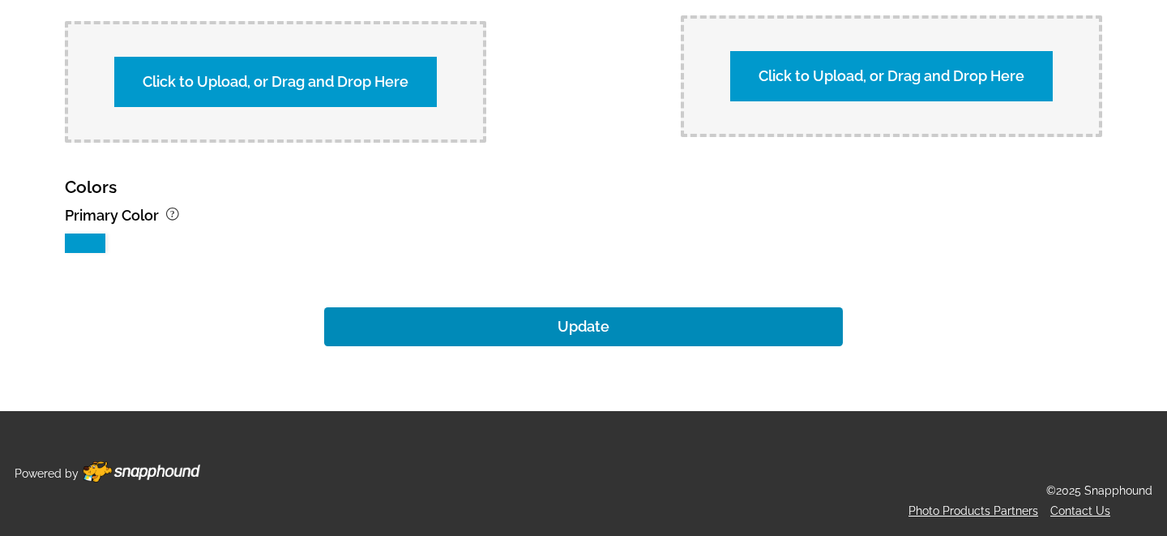
type input "GFL Photos - Dacula"
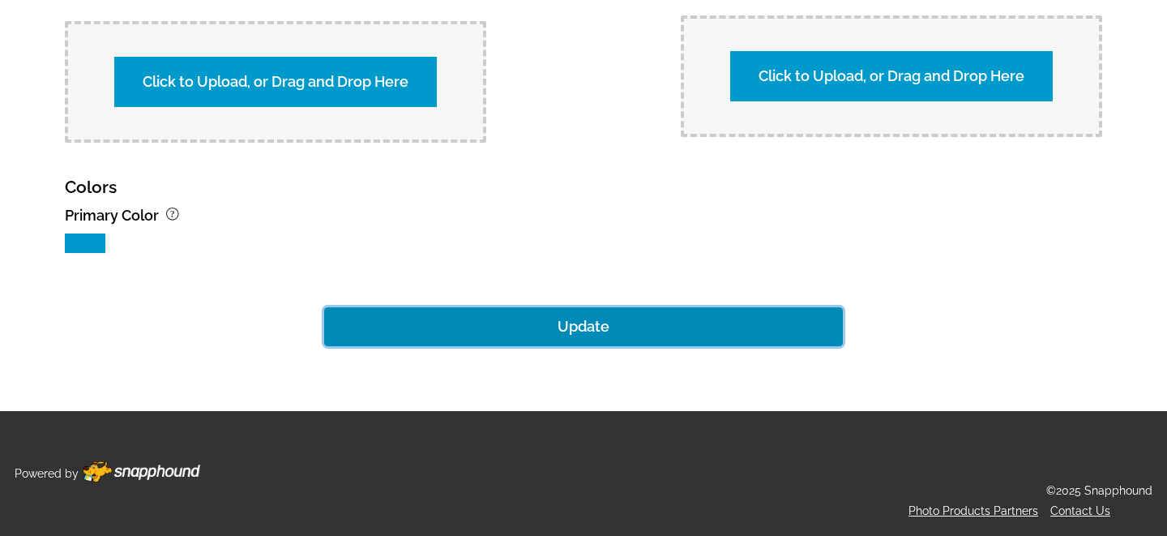
click at [569, 323] on button "Update" at bounding box center [583, 326] width 519 height 39
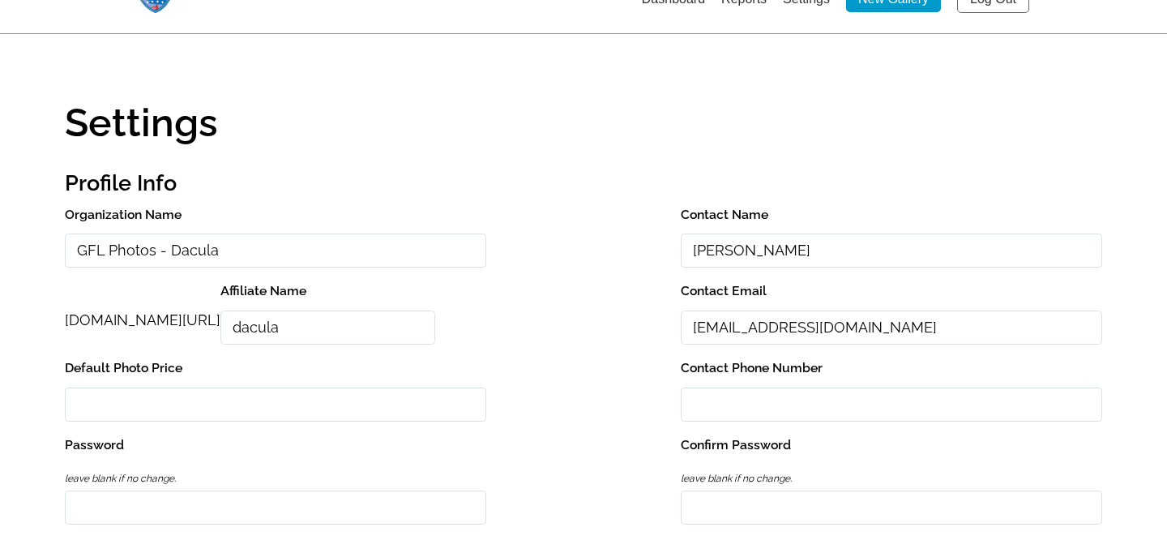
scroll to position [0, 0]
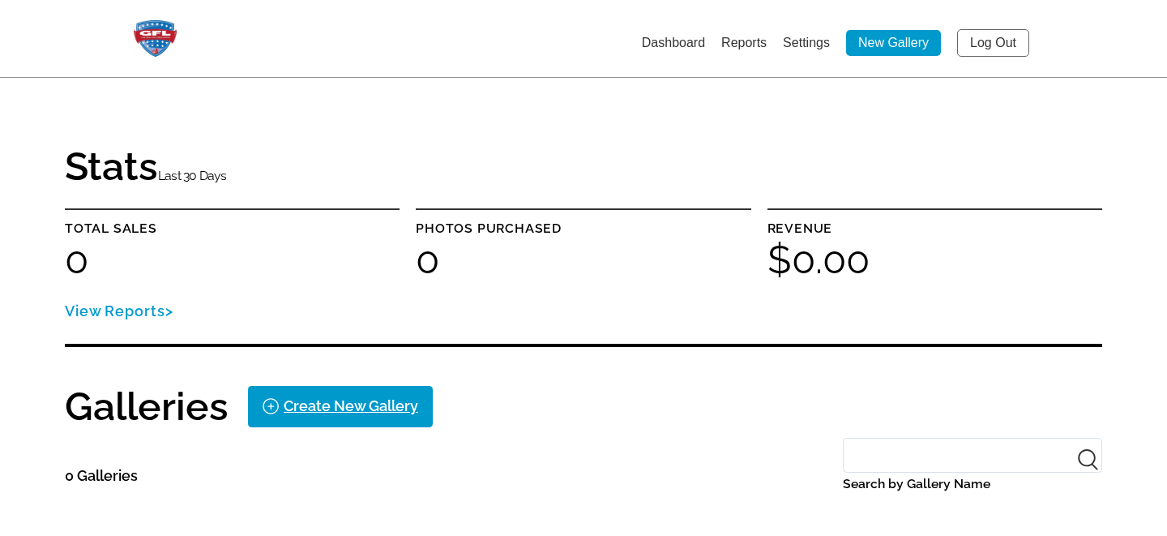
click at [817, 39] on link "Settings" at bounding box center [806, 43] width 47 height 14
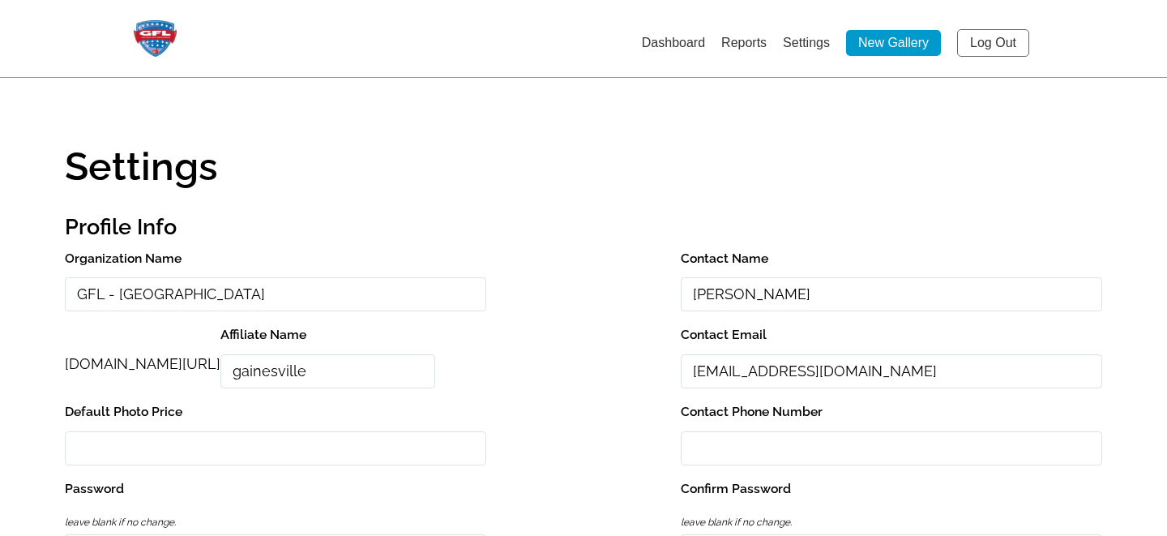
click at [108, 296] on input "GFL - [GEOGRAPHIC_DATA]" at bounding box center [275, 294] width 421 height 35
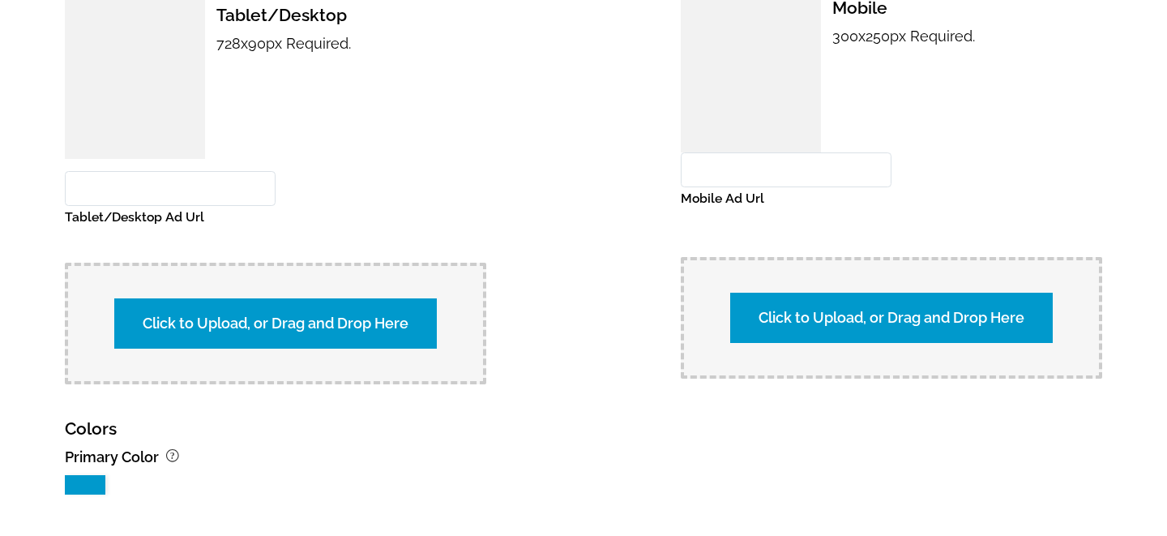
scroll to position [1693, 0]
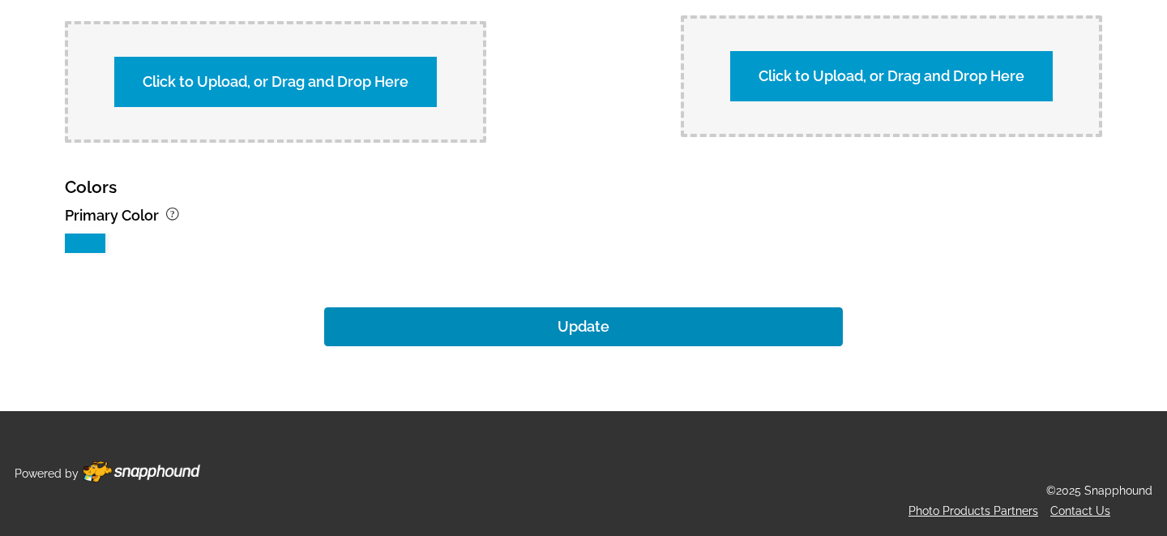
type input "GFL Photos - [GEOGRAPHIC_DATA]"
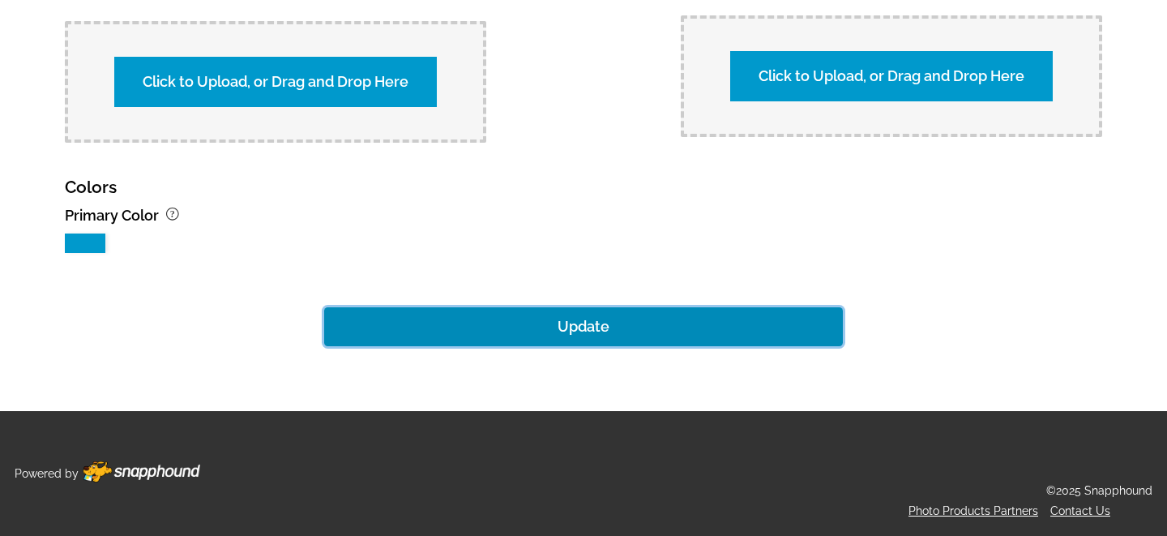
click at [558, 323] on button "Update" at bounding box center [583, 326] width 519 height 39
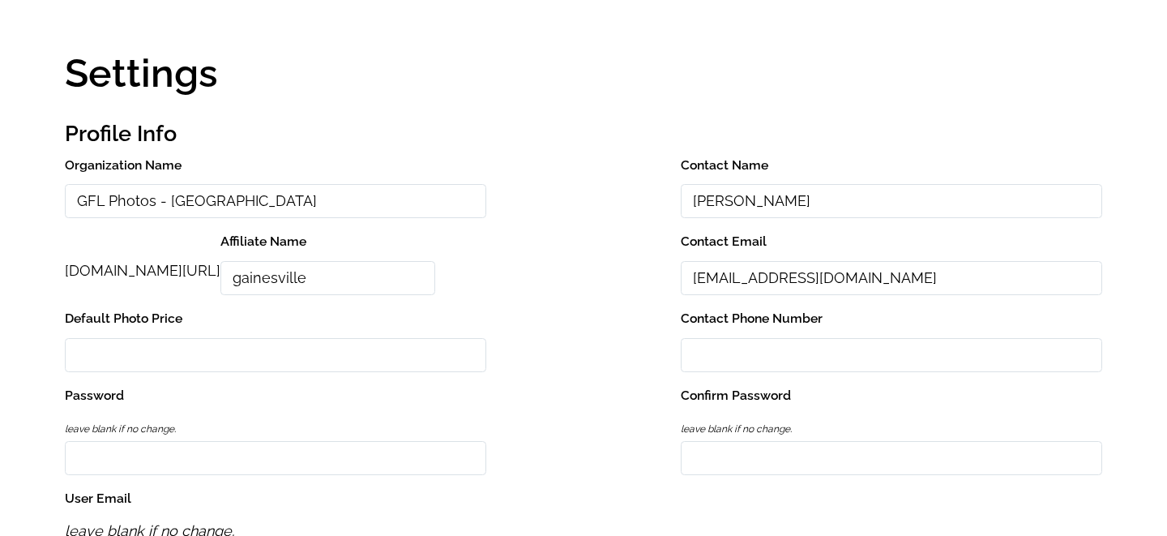
scroll to position [0, 0]
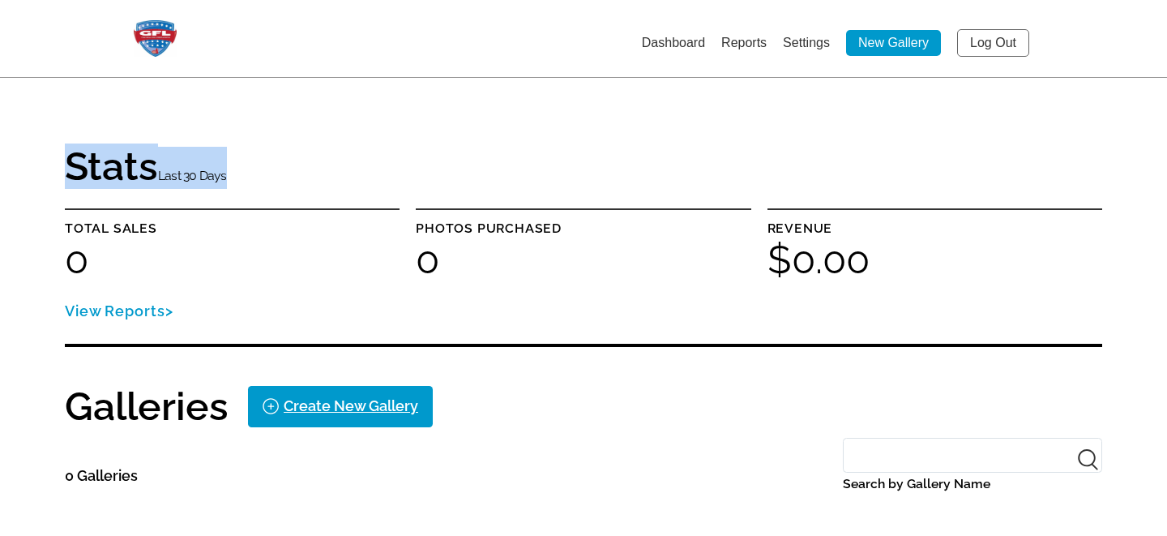
drag, startPoint x: 673, startPoint y: 124, endPoint x: 691, endPoint y: 124, distance: 18.6
click at [688, 124] on div "Stats Last 30 Days Total sales 0 Photos purchased 0 Revenue $0.00 View Reports …" at bounding box center [583, 325] width 1037 height 446
click at [808, 38] on link "Settings" at bounding box center [806, 43] width 47 height 14
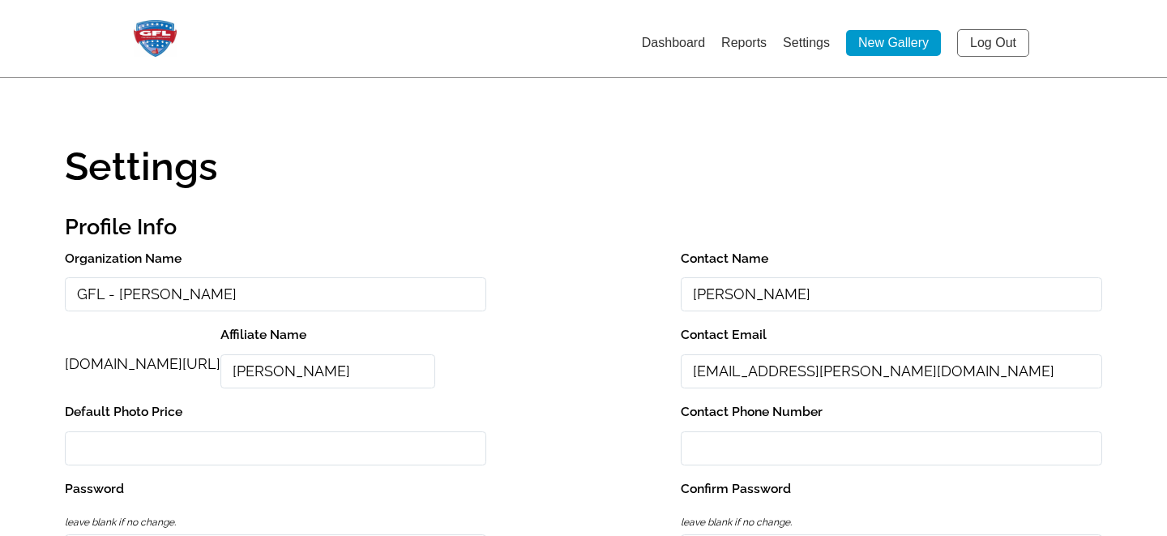
click at [107, 297] on input "GFL - [PERSON_NAME]" at bounding box center [275, 294] width 421 height 35
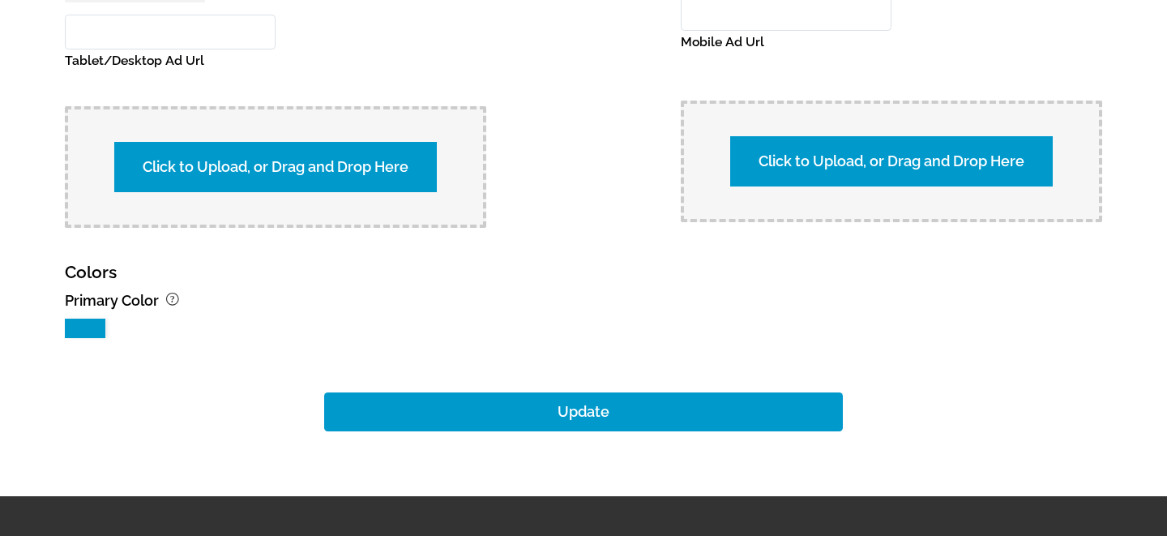
scroll to position [1693, 0]
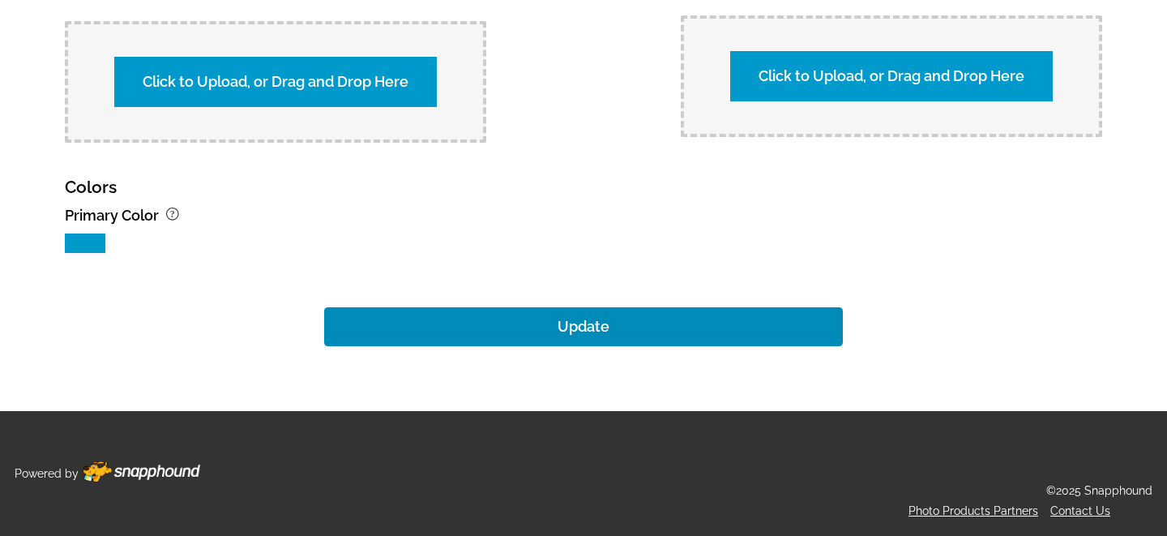
type input "GFL Photos - Grayson"
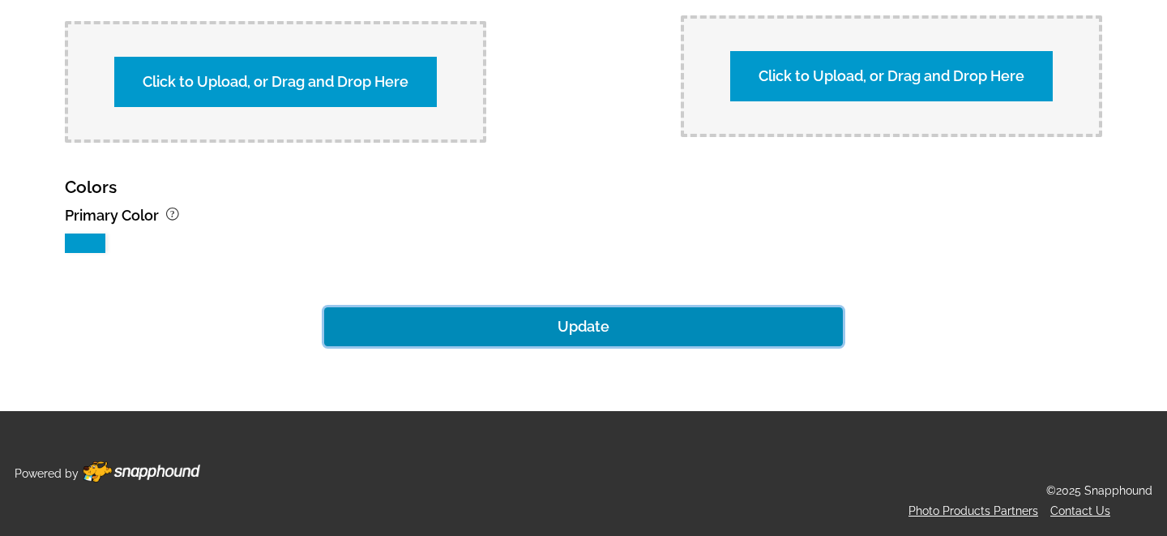
click at [596, 327] on button "Update" at bounding box center [583, 326] width 519 height 39
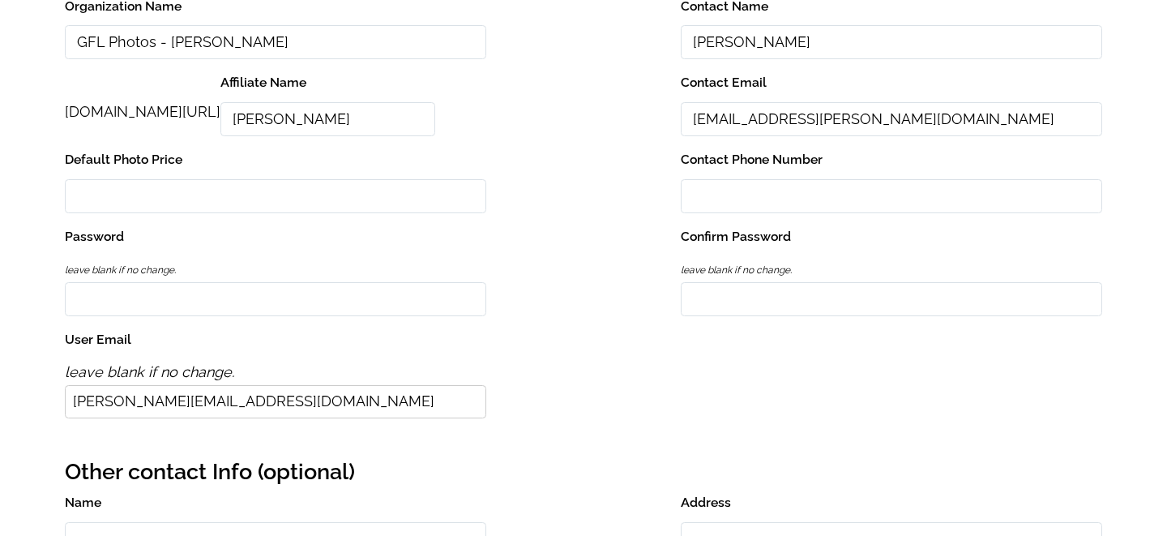
scroll to position [0, 0]
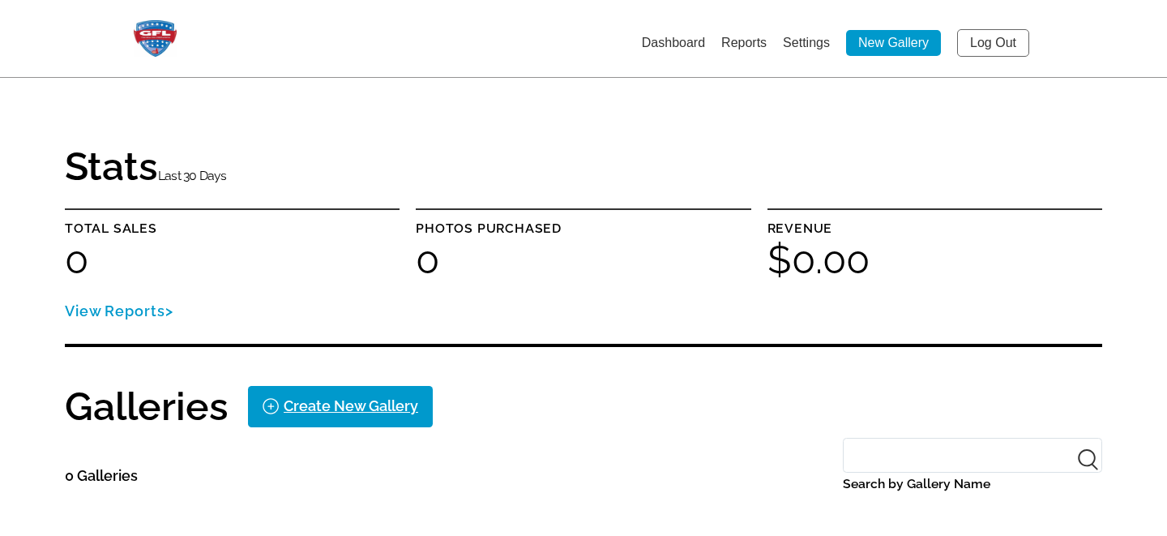
click at [798, 41] on link "Settings" at bounding box center [806, 43] width 47 height 14
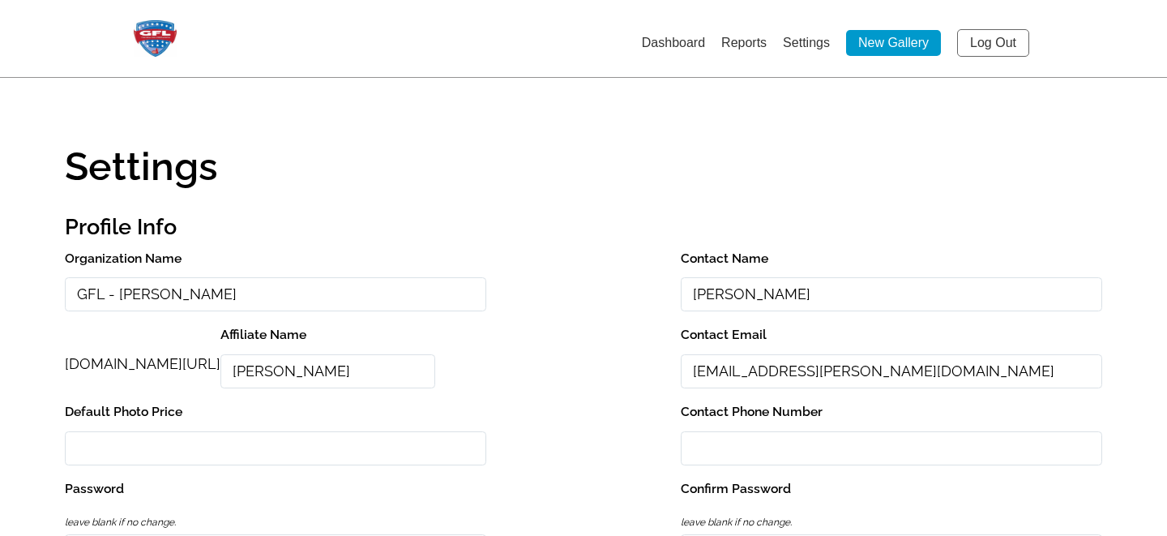
click at [109, 295] on input "GFL - Lanier" at bounding box center [275, 294] width 421 height 35
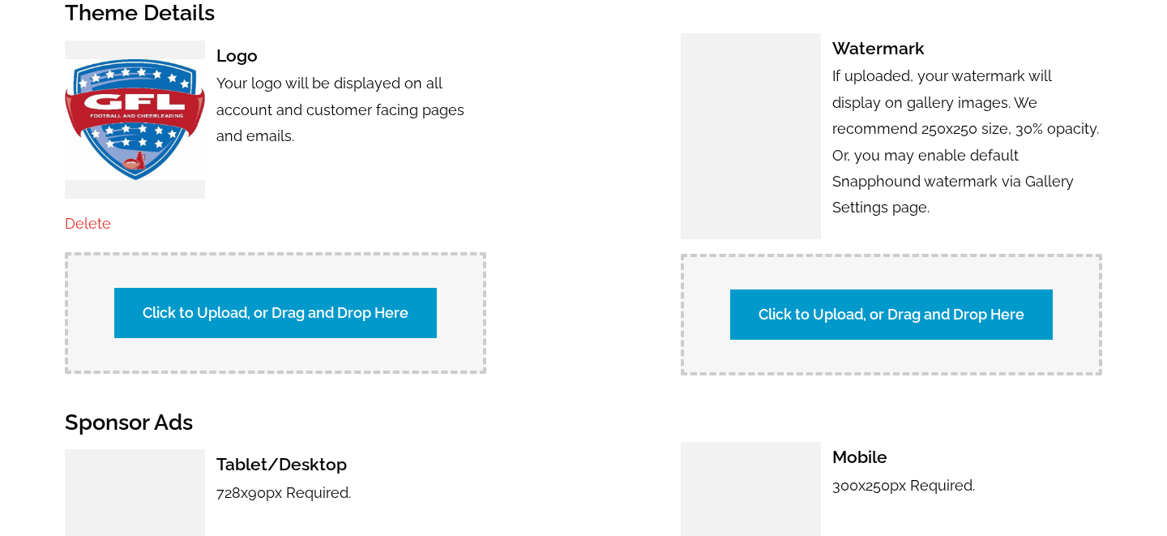
scroll to position [1693, 0]
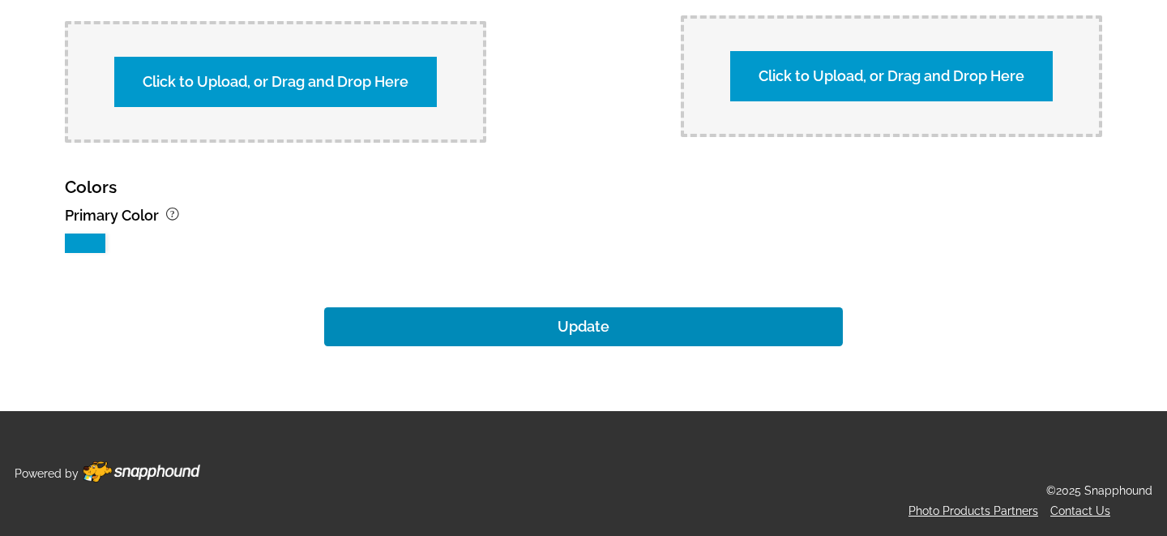
type input "GFL Photos - Lanier"
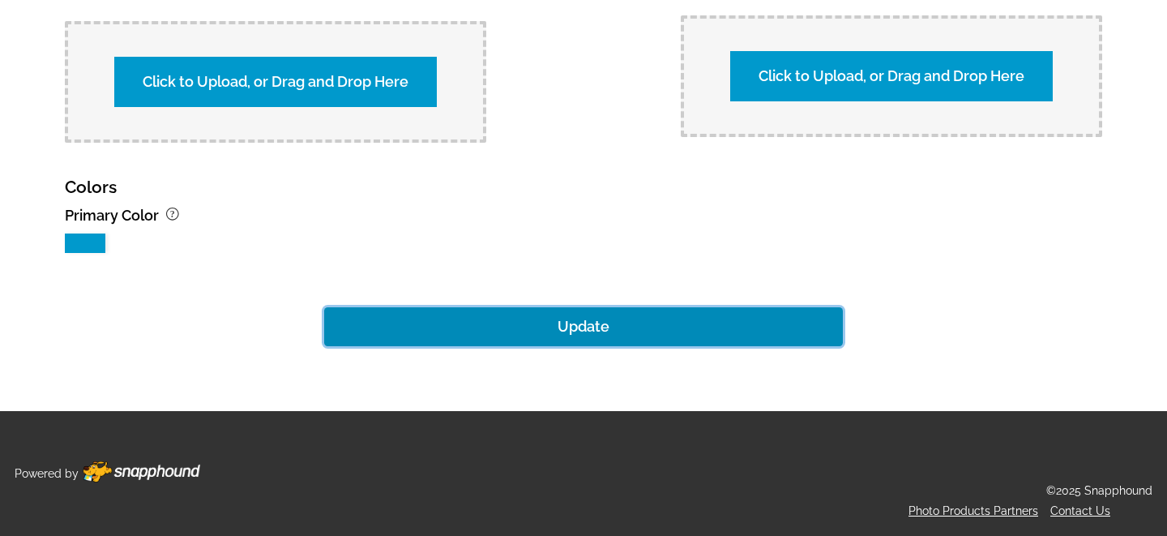
click at [594, 322] on button "Update" at bounding box center [583, 326] width 519 height 39
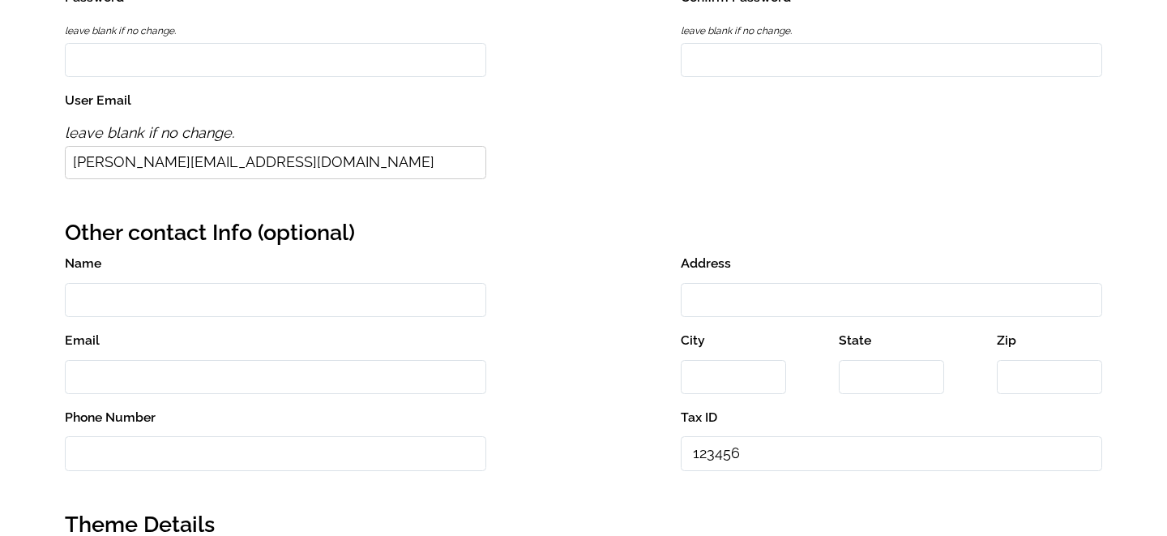
scroll to position [0, 0]
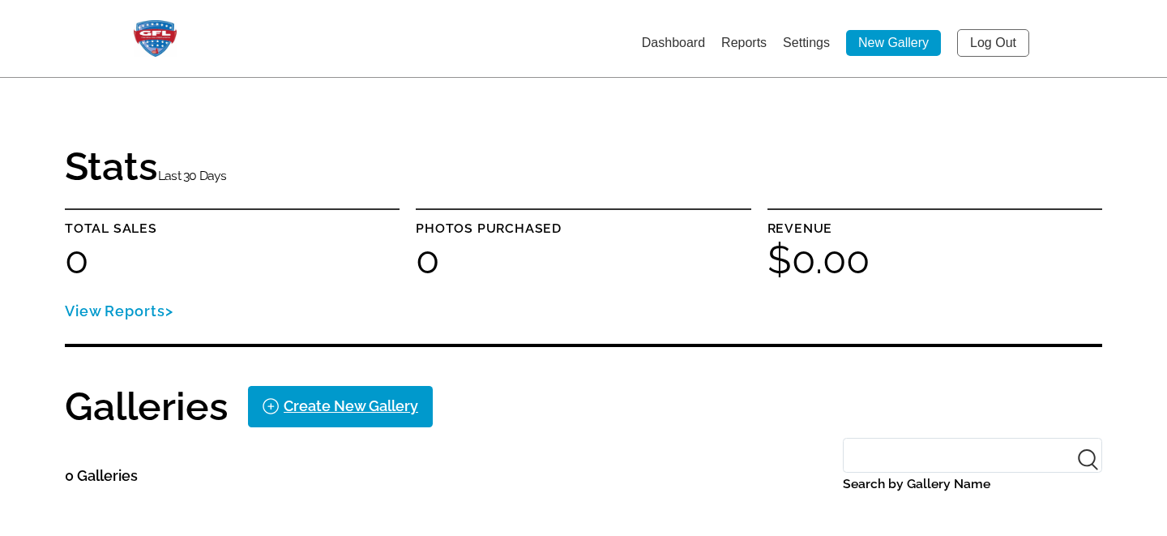
click at [806, 45] on link "Settings" at bounding box center [806, 43] width 47 height 14
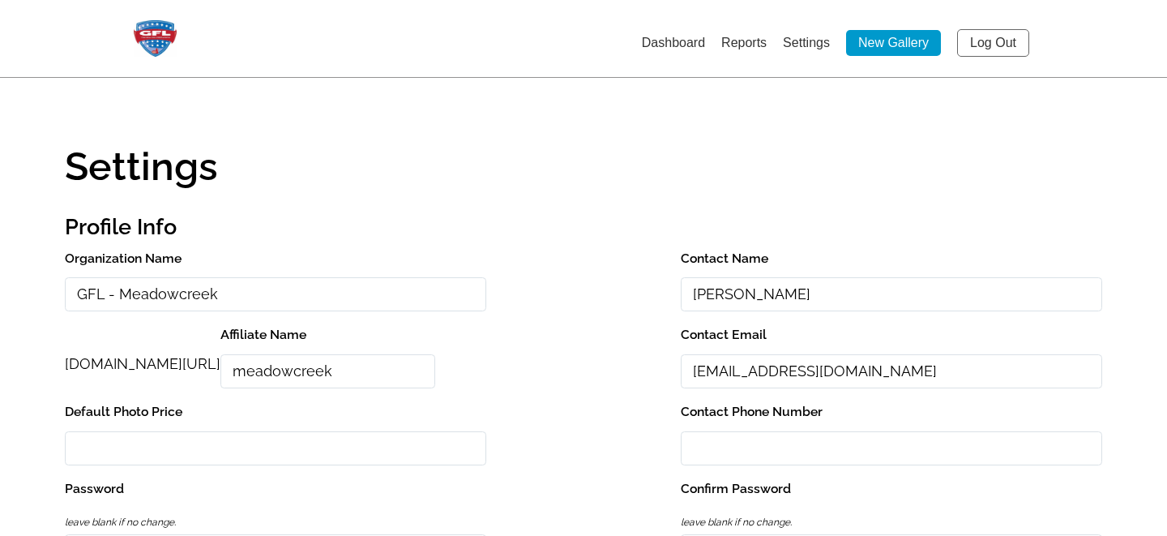
click at [106, 298] on input "GFL - Meadowcreek" at bounding box center [275, 294] width 421 height 35
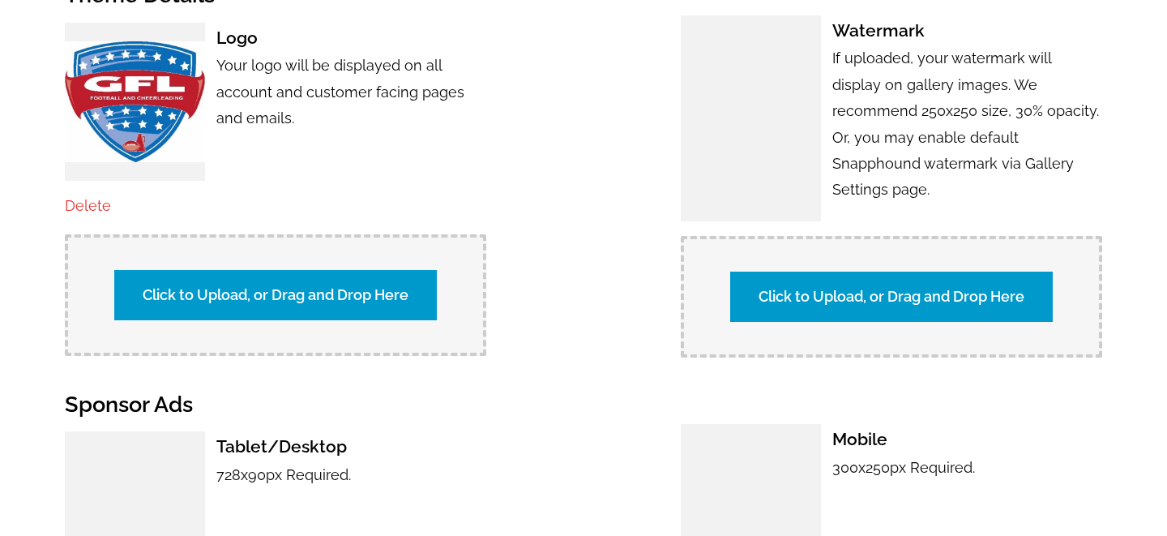
scroll to position [1693, 0]
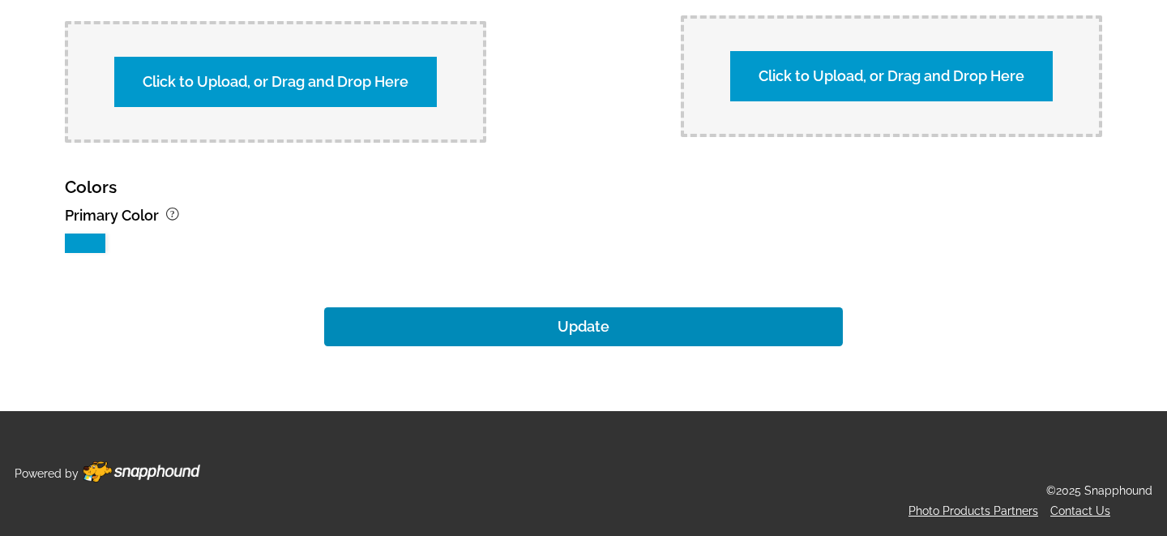
type input "GFL Photos - Meadowcreek"
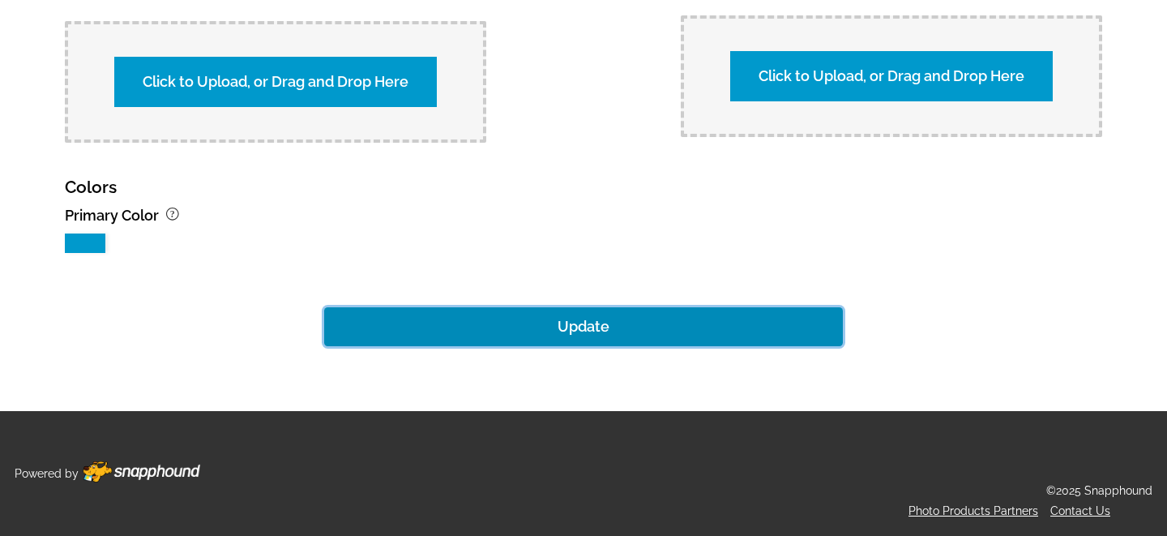
click at [556, 330] on button "Update" at bounding box center [583, 326] width 519 height 39
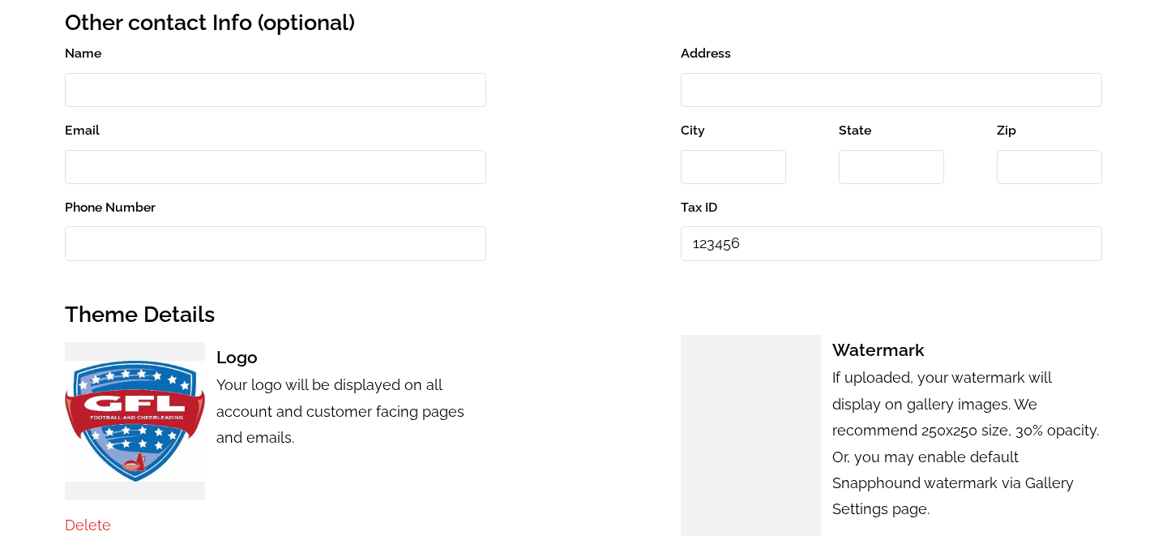
scroll to position [0, 0]
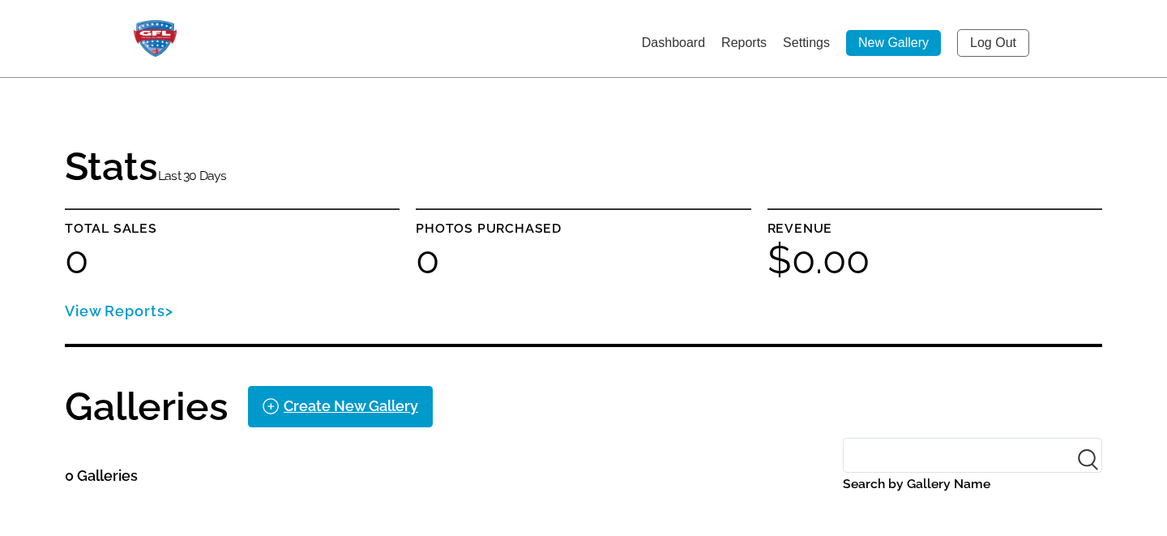
click at [803, 47] on link "Settings" at bounding box center [806, 43] width 47 height 14
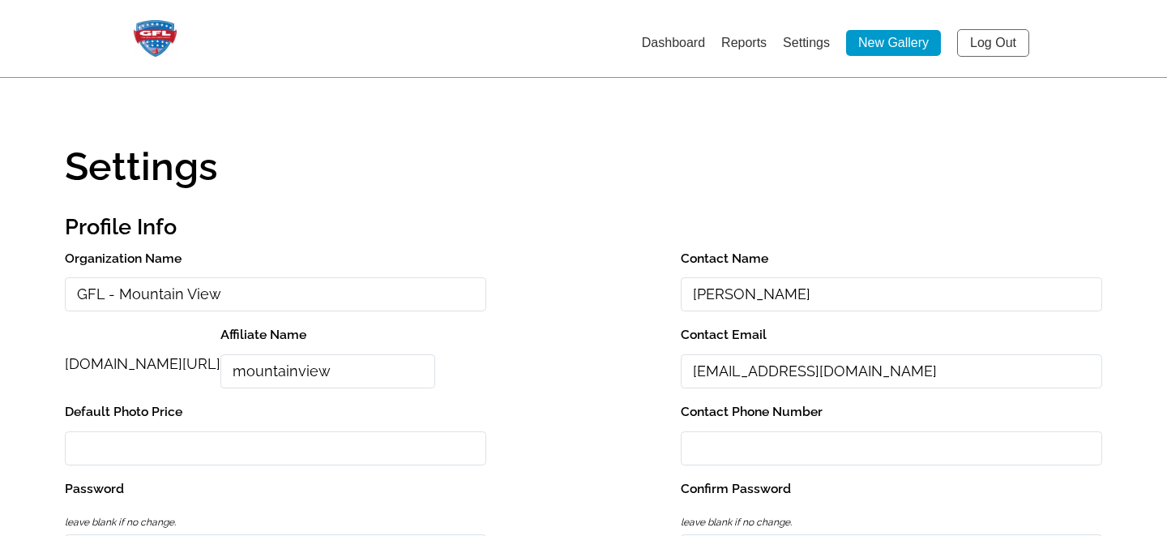
click at [108, 291] on input "GFL - Mountain View" at bounding box center [275, 294] width 421 height 35
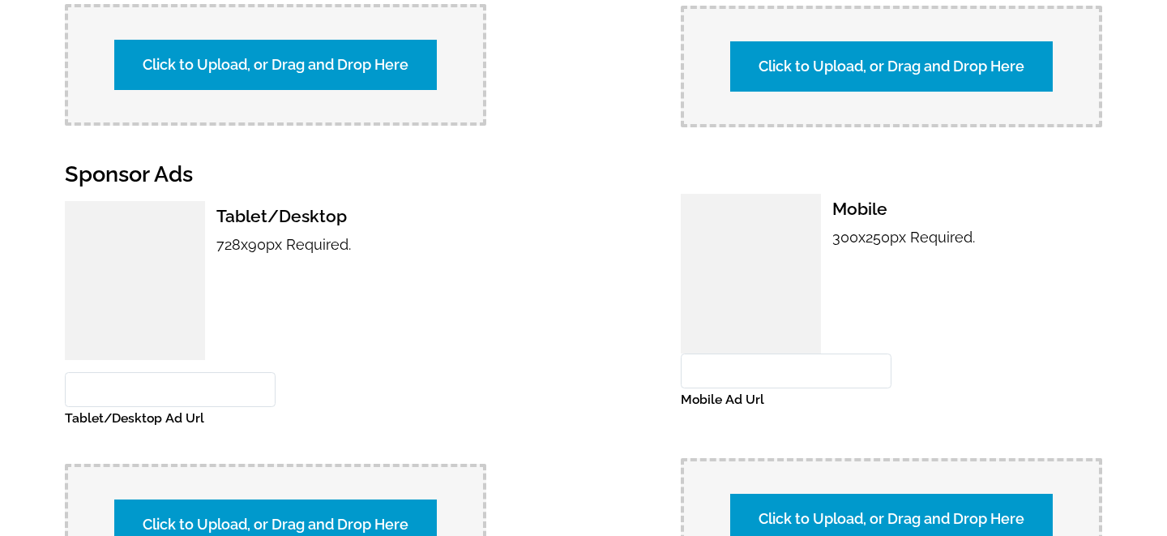
scroll to position [1693, 0]
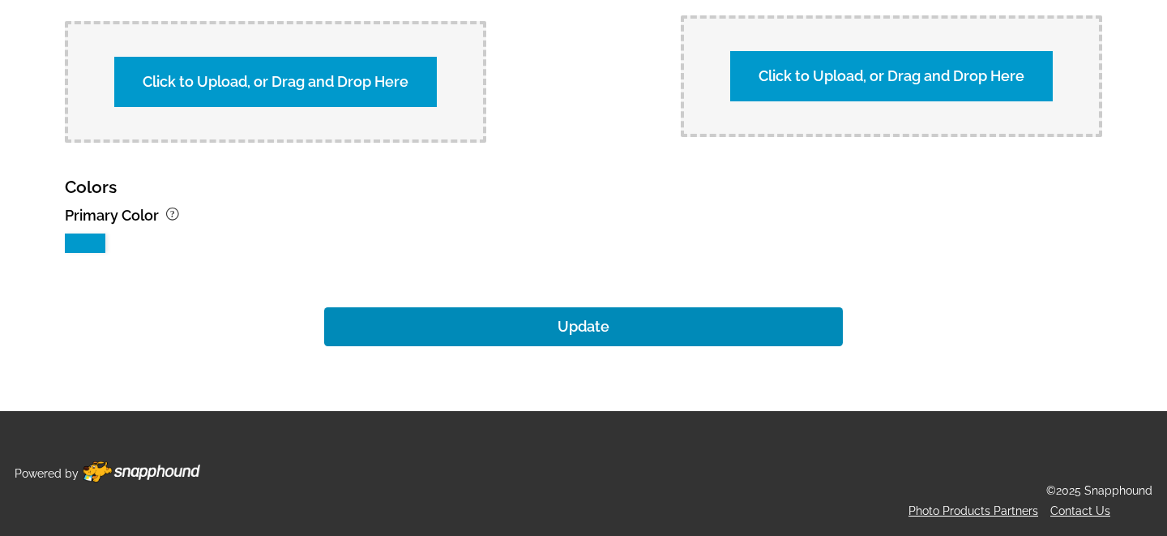
type input "GFL Photos - Mountain View"
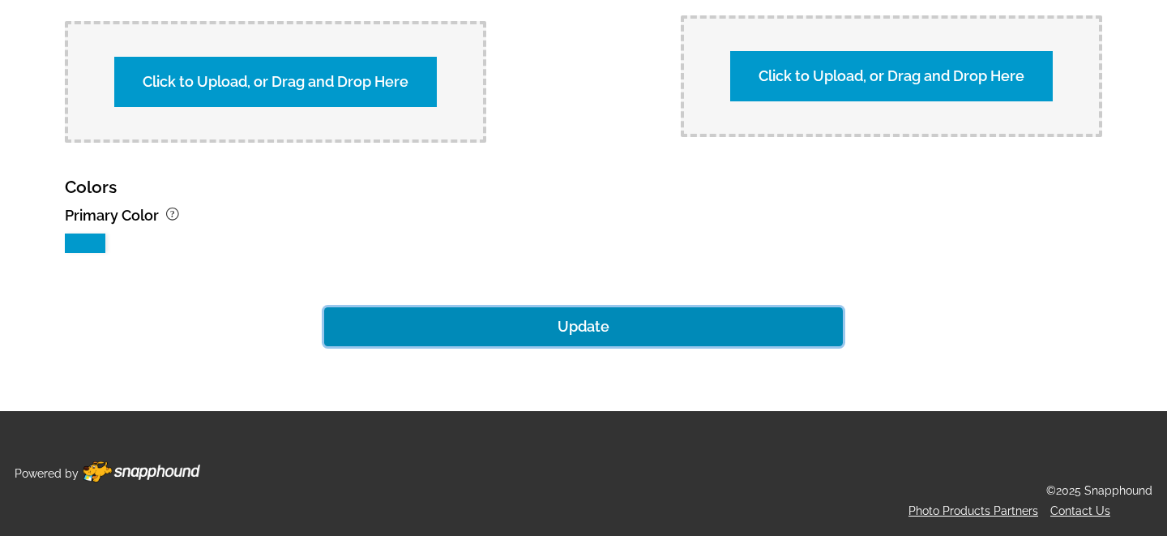
click at [524, 324] on button "Update" at bounding box center [583, 326] width 519 height 39
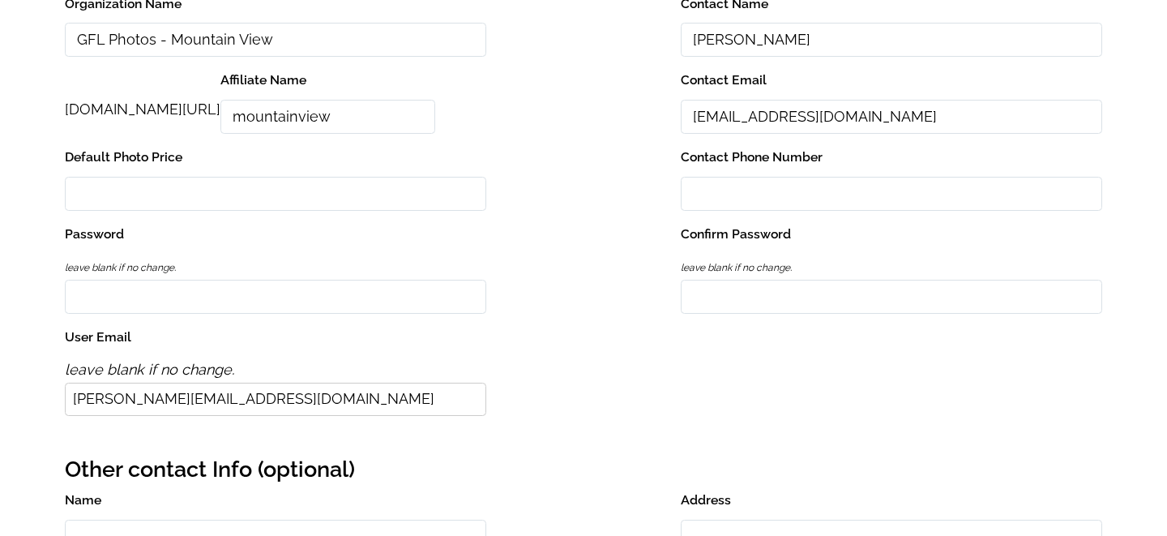
scroll to position [0, 0]
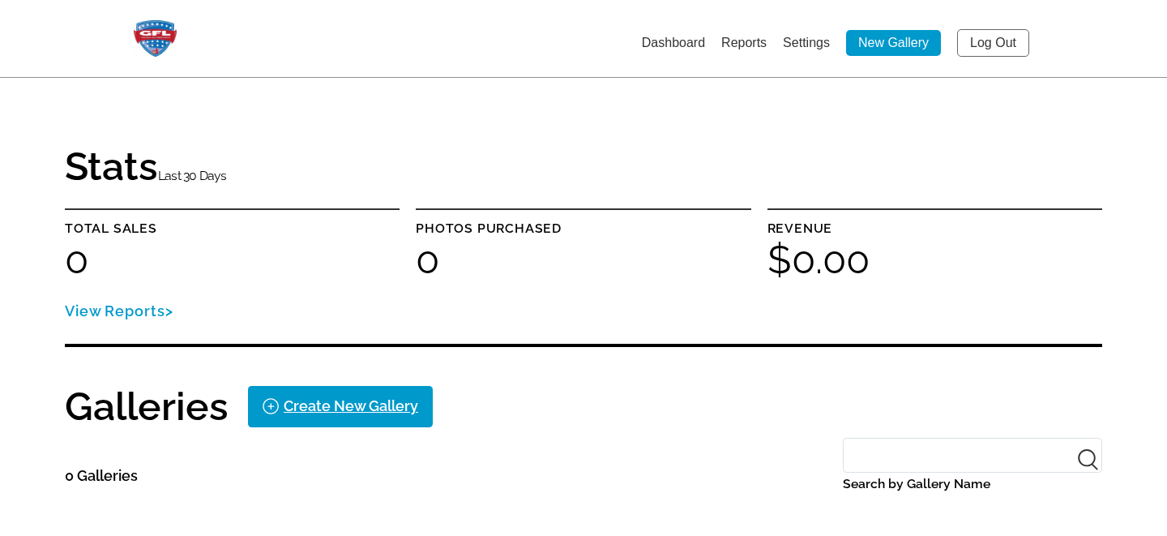
click at [809, 46] on link "Settings" at bounding box center [806, 43] width 47 height 14
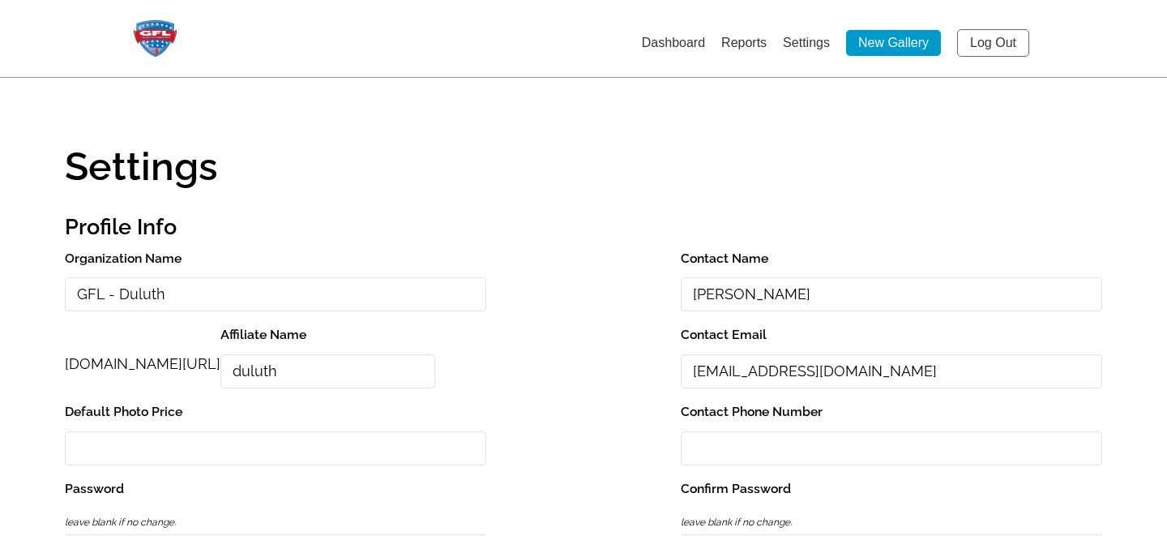
click at [109, 294] on input "GFL - Duluth" at bounding box center [275, 294] width 421 height 35
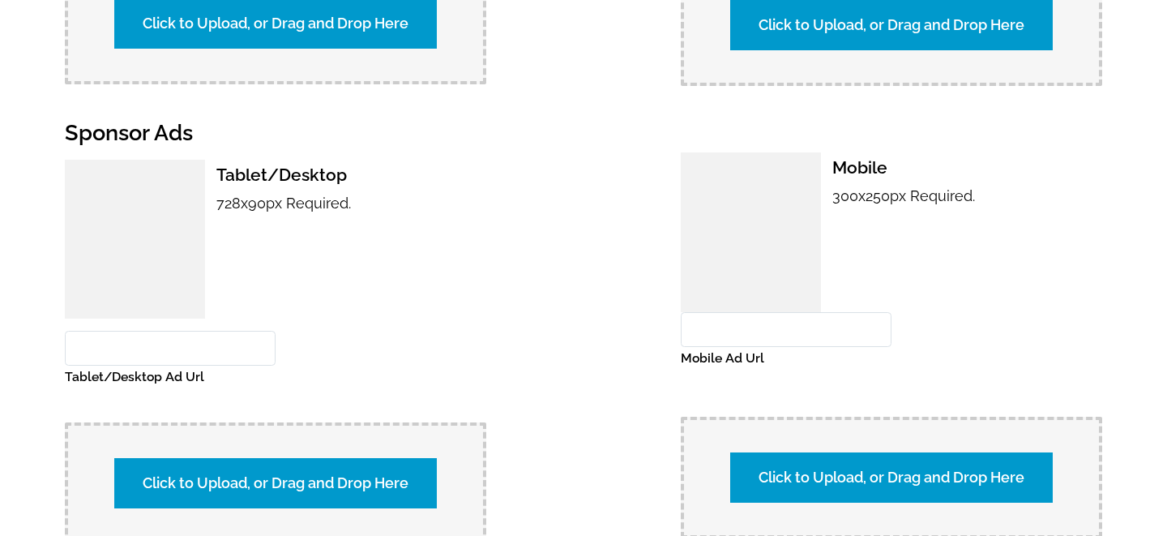
scroll to position [1693, 0]
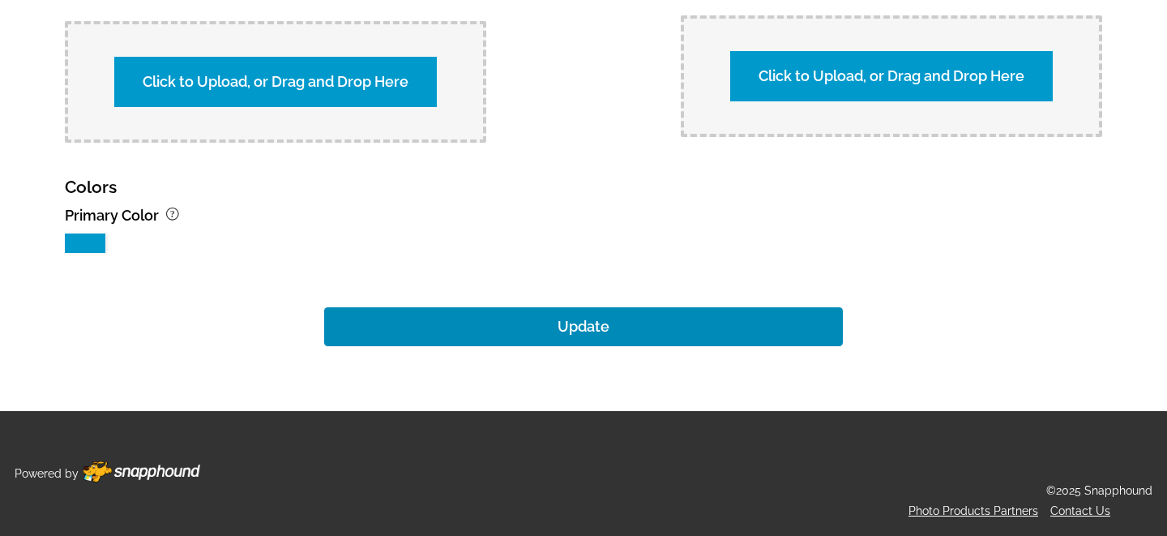
type input "GFL Photos - Duluth"
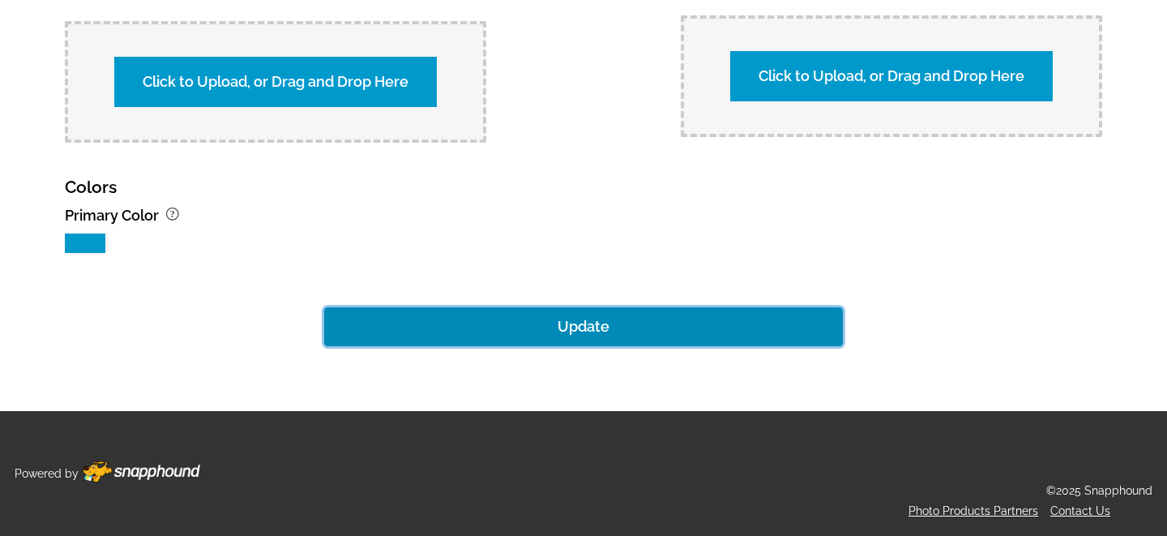
click at [596, 319] on button "Update" at bounding box center [583, 326] width 519 height 39
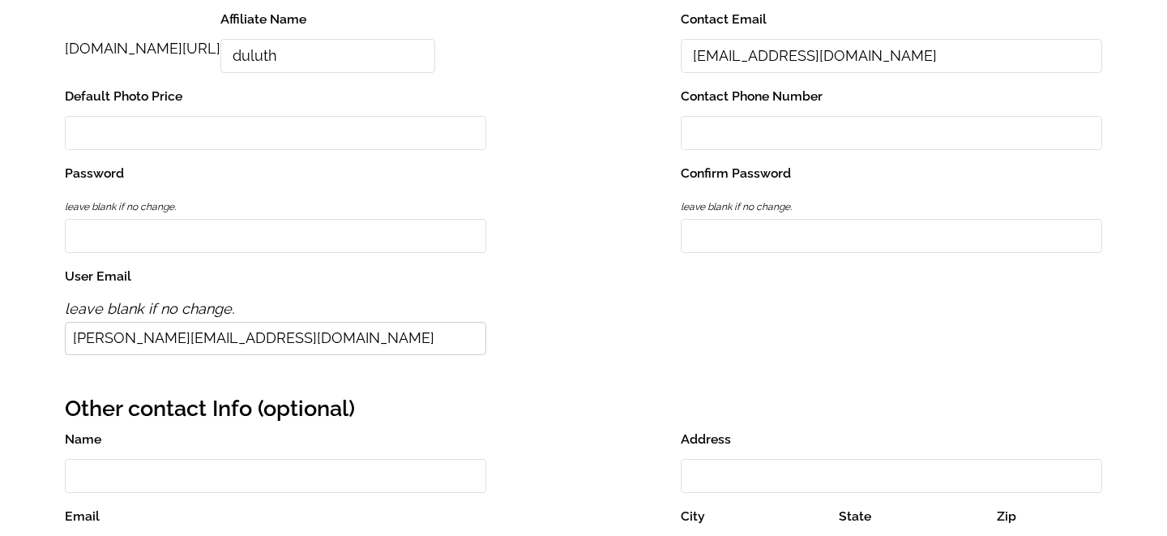
scroll to position [0, 0]
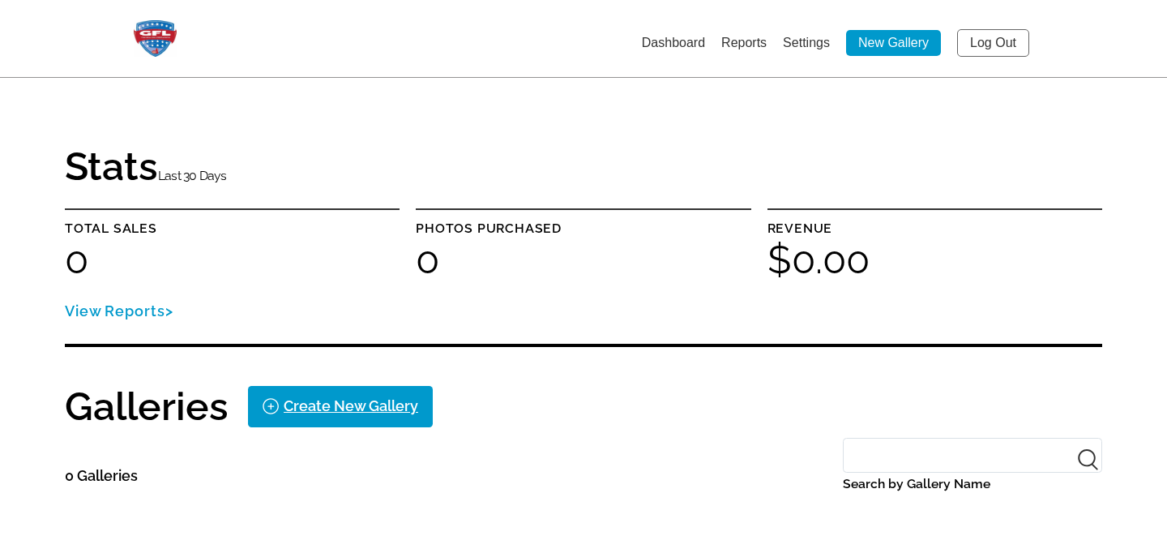
click at [804, 34] on li "Settings" at bounding box center [806, 42] width 47 height 26
click at [805, 48] on link "Settings" at bounding box center [806, 43] width 47 height 14
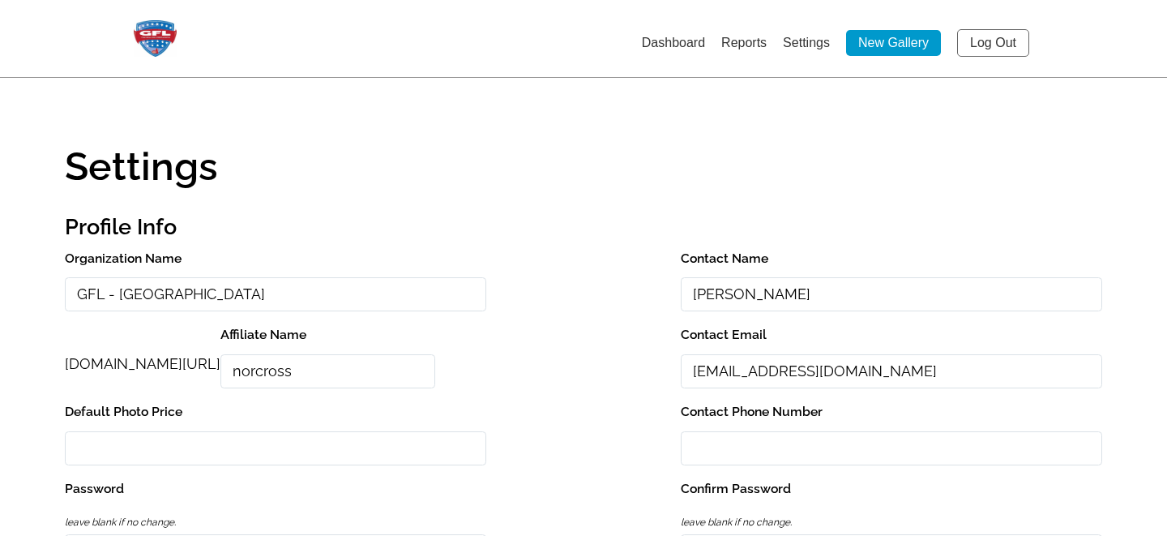
click at [112, 291] on input "GFL - Norcross" at bounding box center [275, 294] width 421 height 35
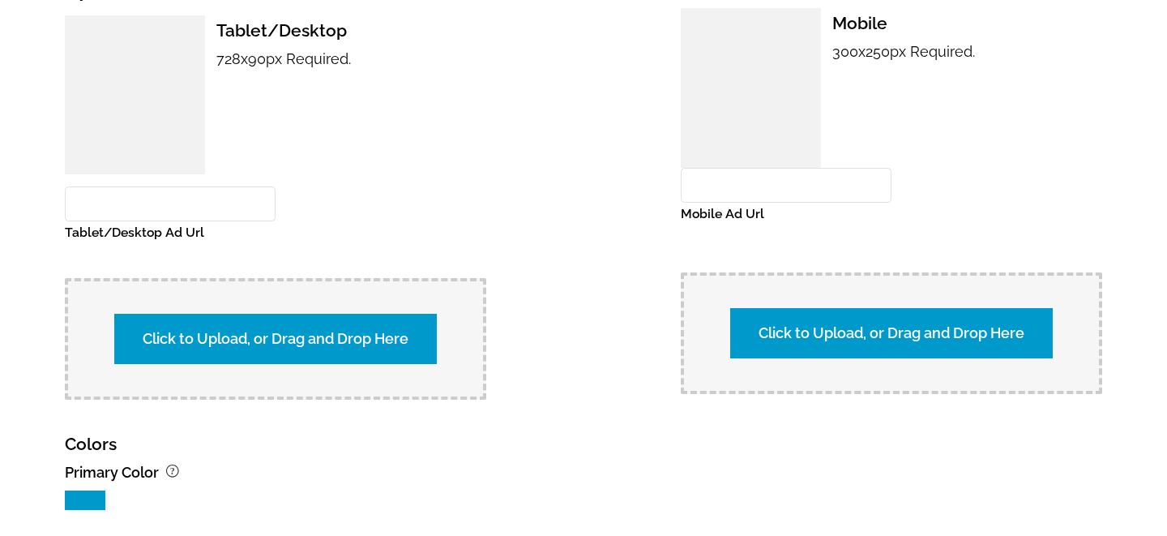
scroll to position [1693, 0]
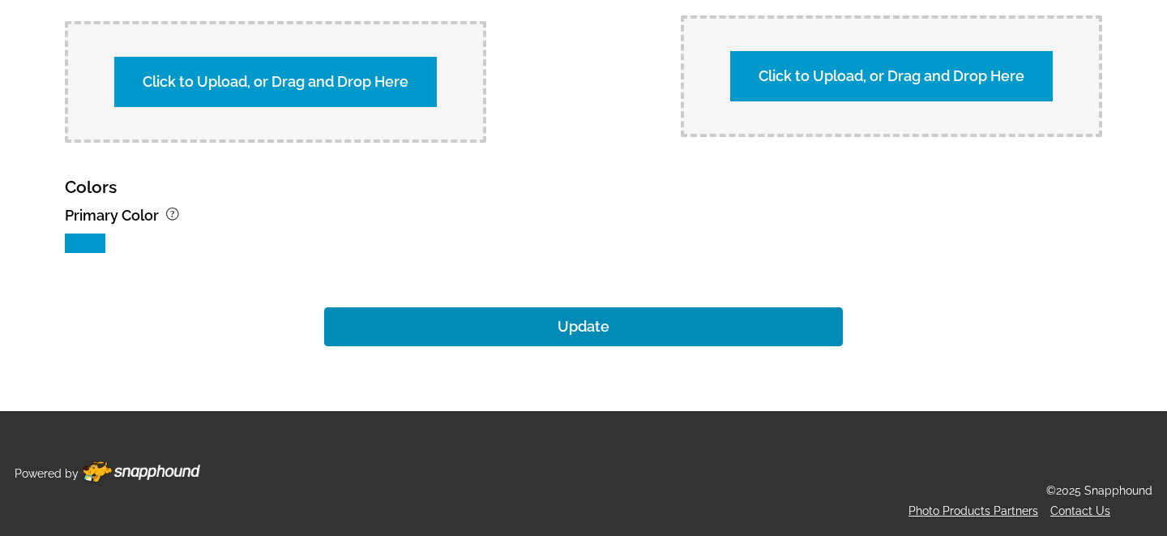
type input "GFL Photos - Norcross"
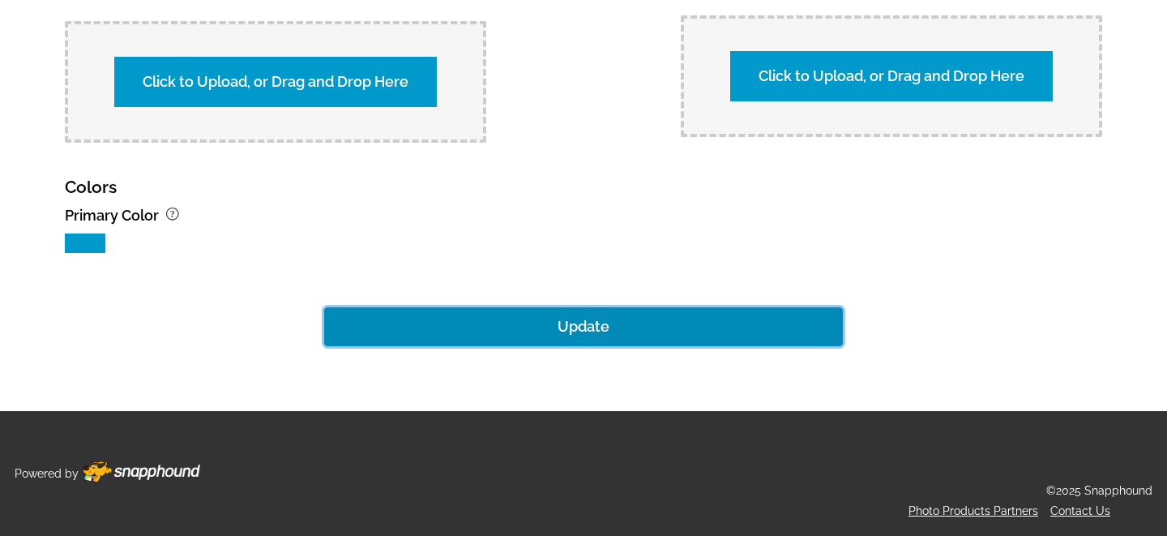
click at [600, 318] on button "Update" at bounding box center [583, 326] width 519 height 39
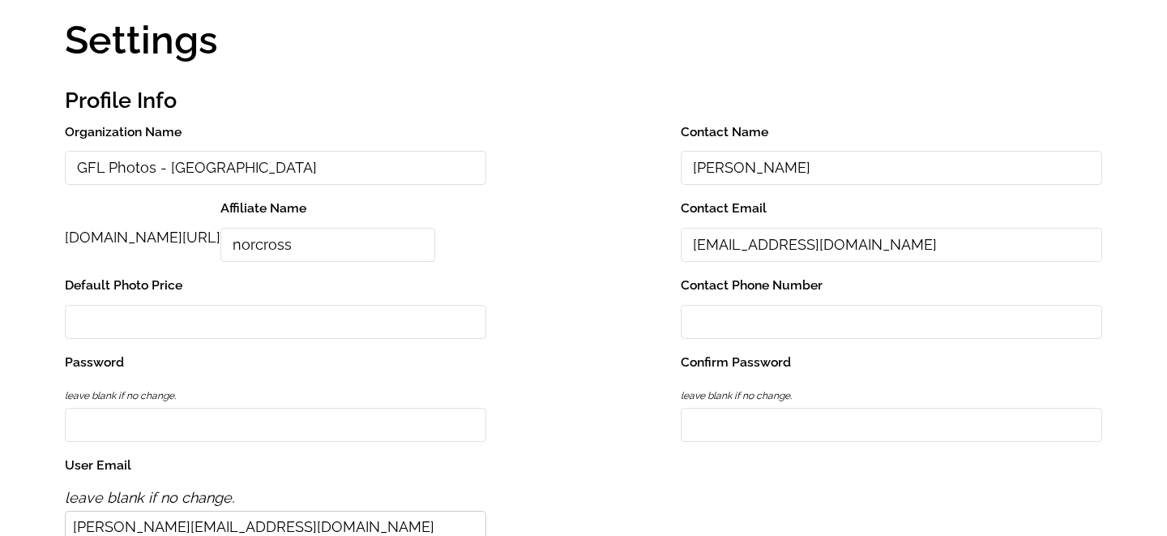
scroll to position [0, 0]
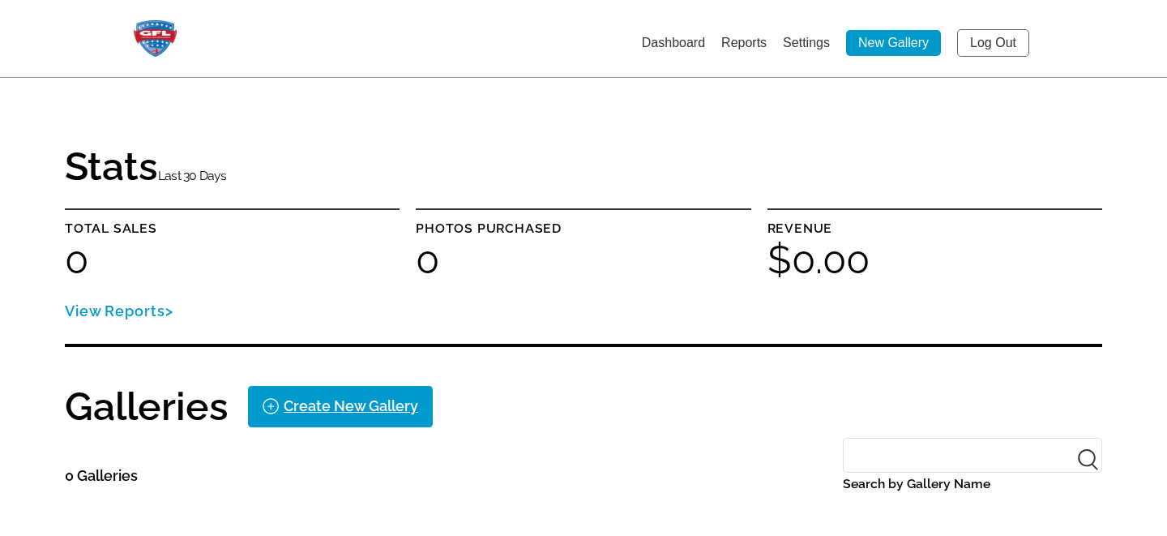
click at [804, 44] on link "Settings" at bounding box center [806, 43] width 47 height 14
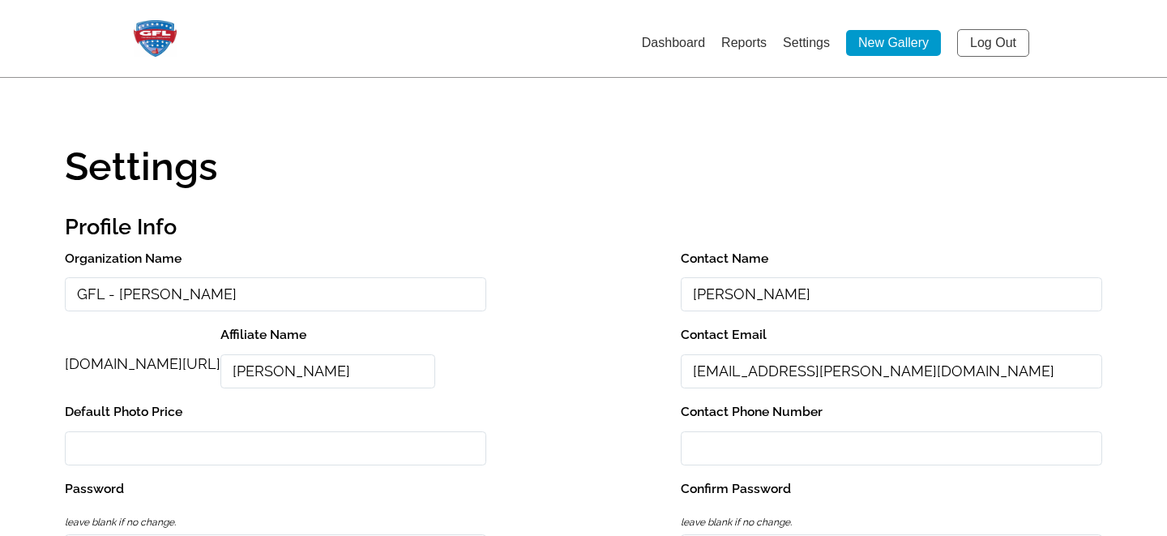
click at [109, 295] on input "GFL - Seckinger" at bounding box center [275, 294] width 421 height 35
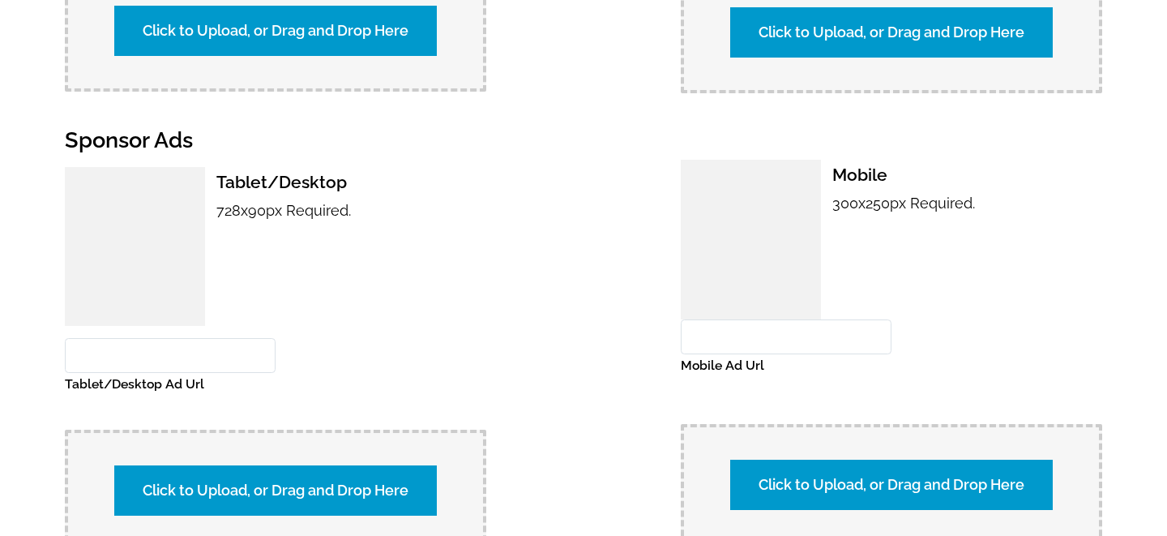
scroll to position [1693, 0]
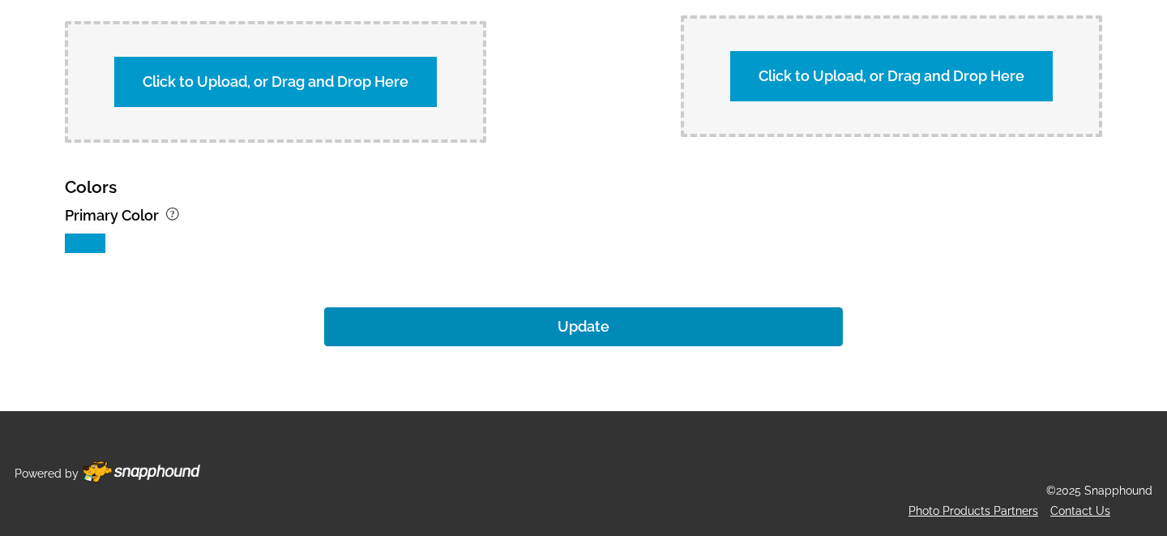
type input "GFL Photos - Seckinger"
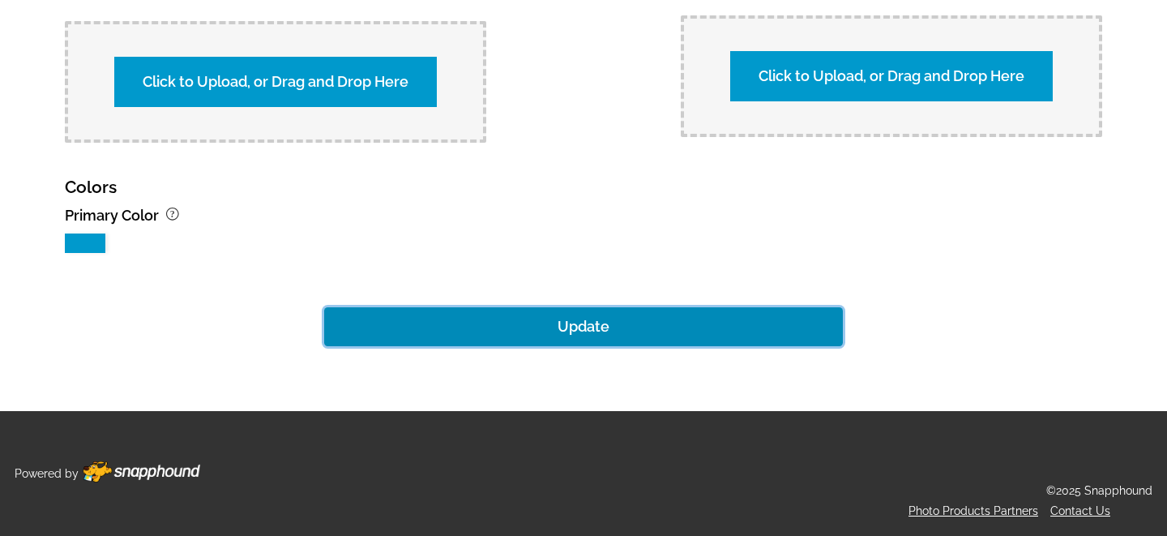
click at [586, 326] on button "Update" at bounding box center [583, 326] width 519 height 39
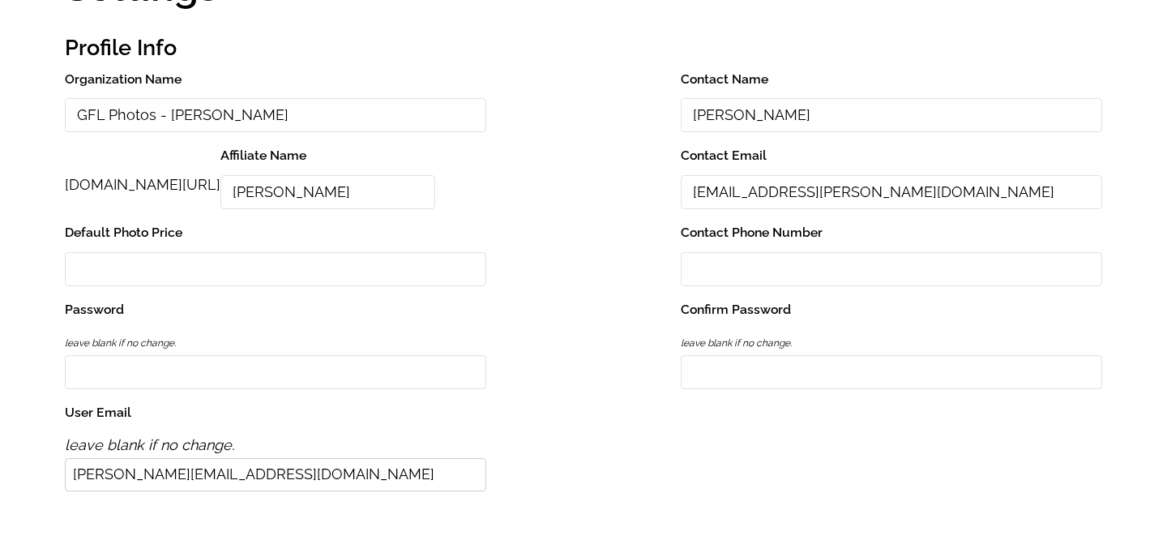
scroll to position [0, 0]
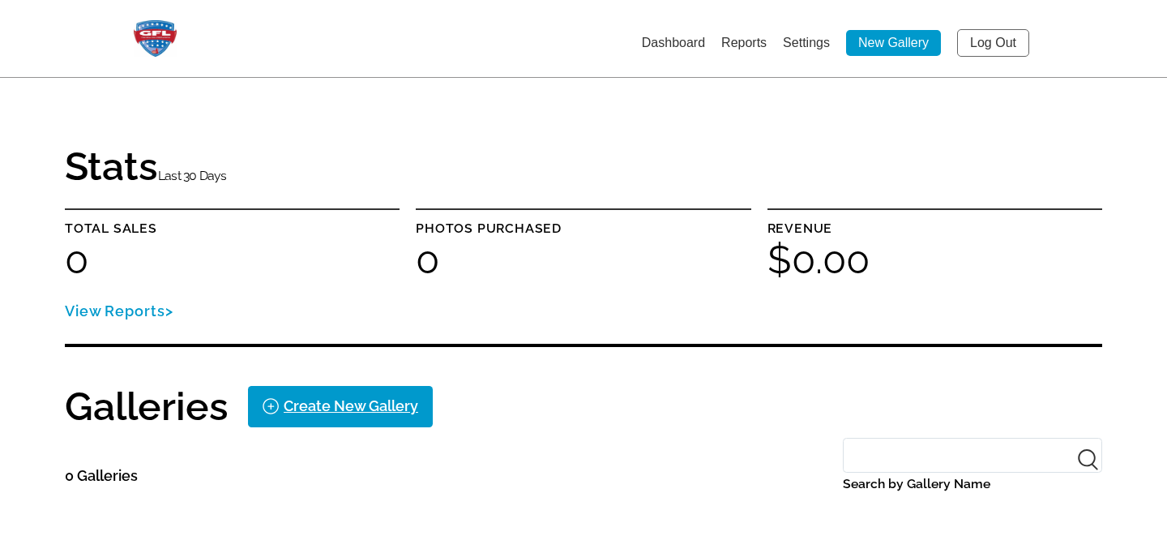
click at [802, 42] on link "Settings" at bounding box center [806, 43] width 47 height 14
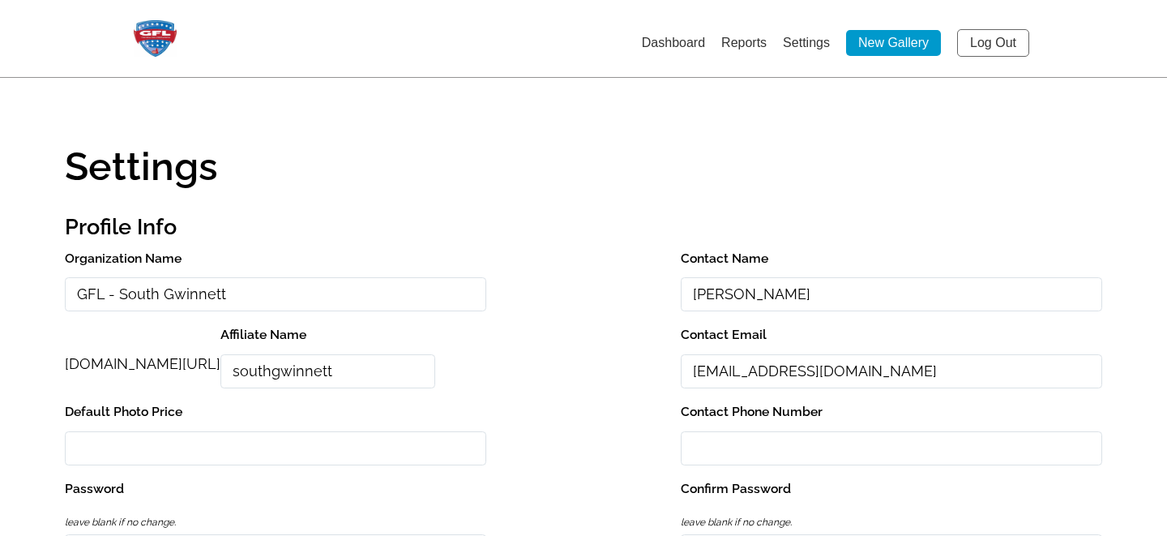
click at [108, 295] on input "GFL - South Gwinnett" at bounding box center [275, 294] width 421 height 35
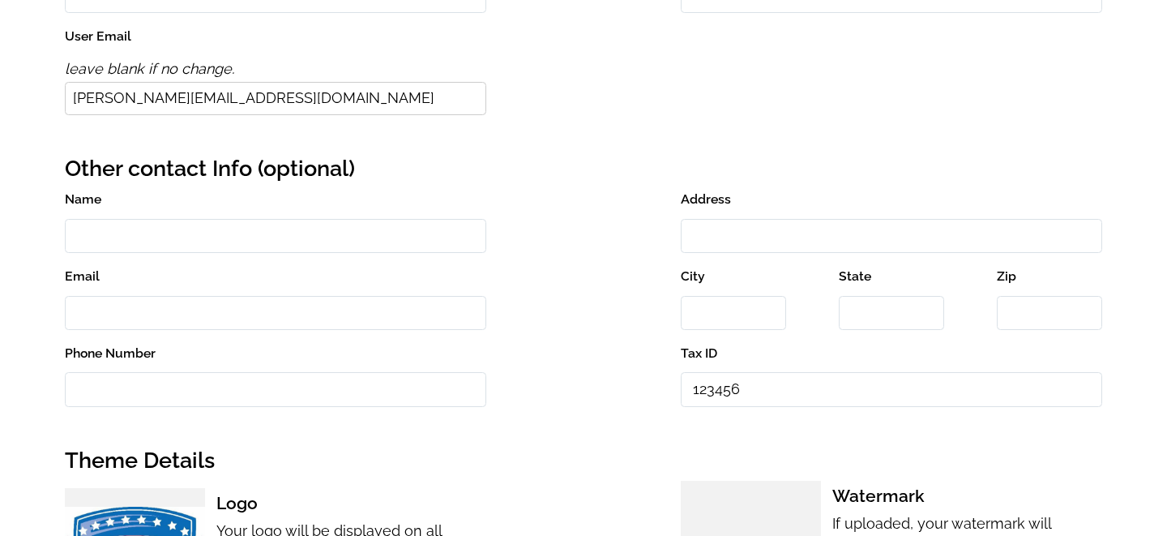
scroll to position [1693, 0]
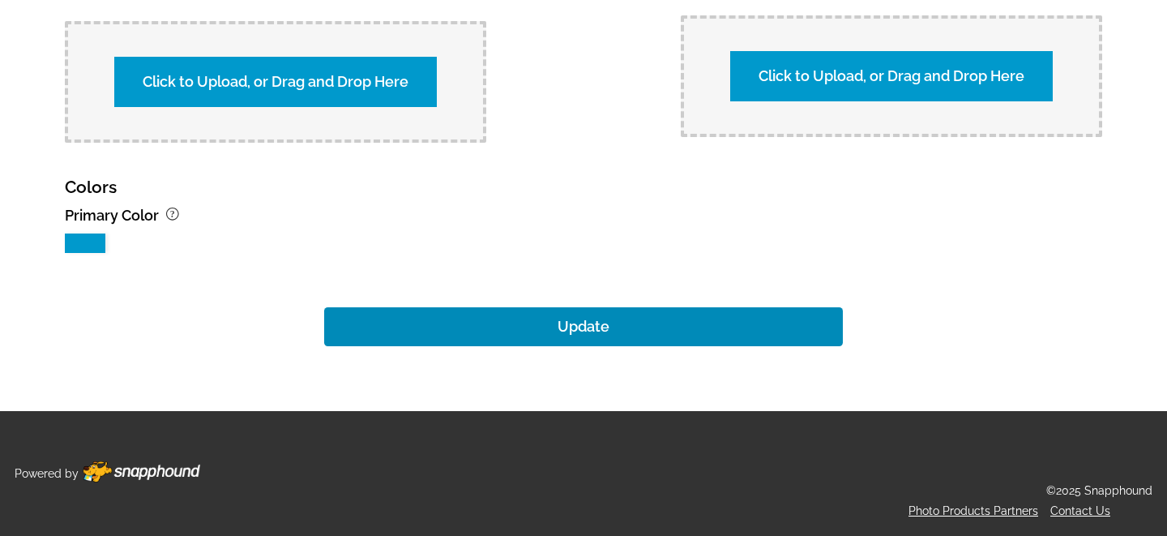
type input "GFL Photos - South Gwinnett"
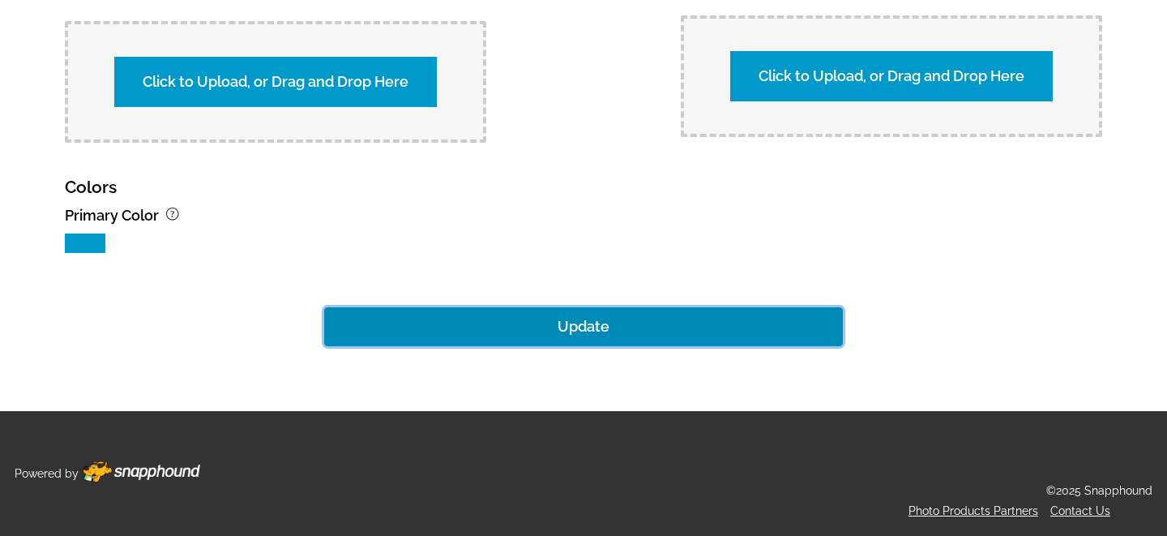
click at [566, 329] on button "Update" at bounding box center [583, 326] width 519 height 39
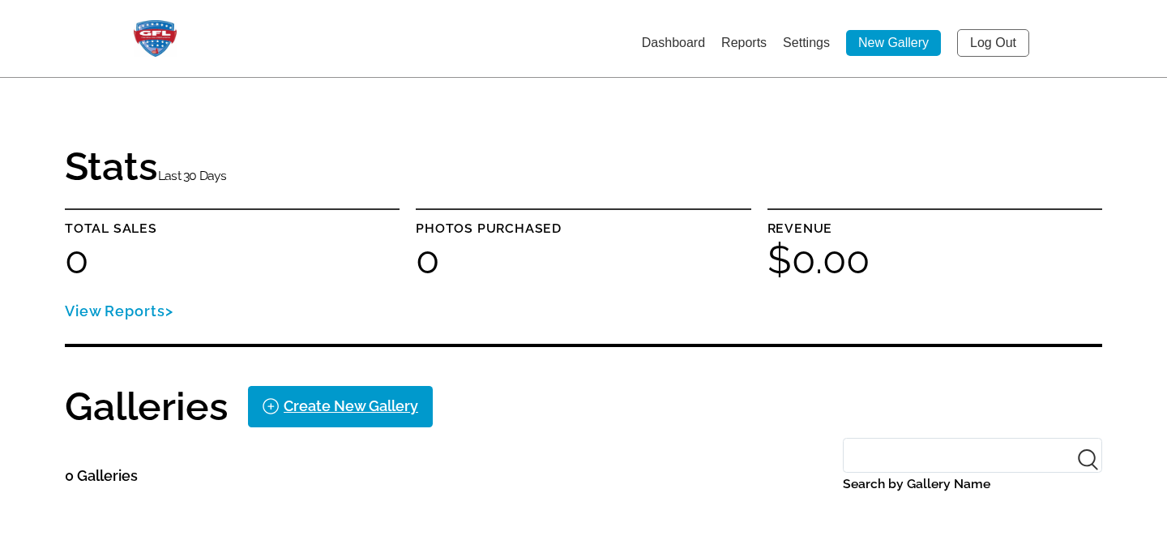
click at [805, 43] on link "Settings" at bounding box center [806, 43] width 47 height 14
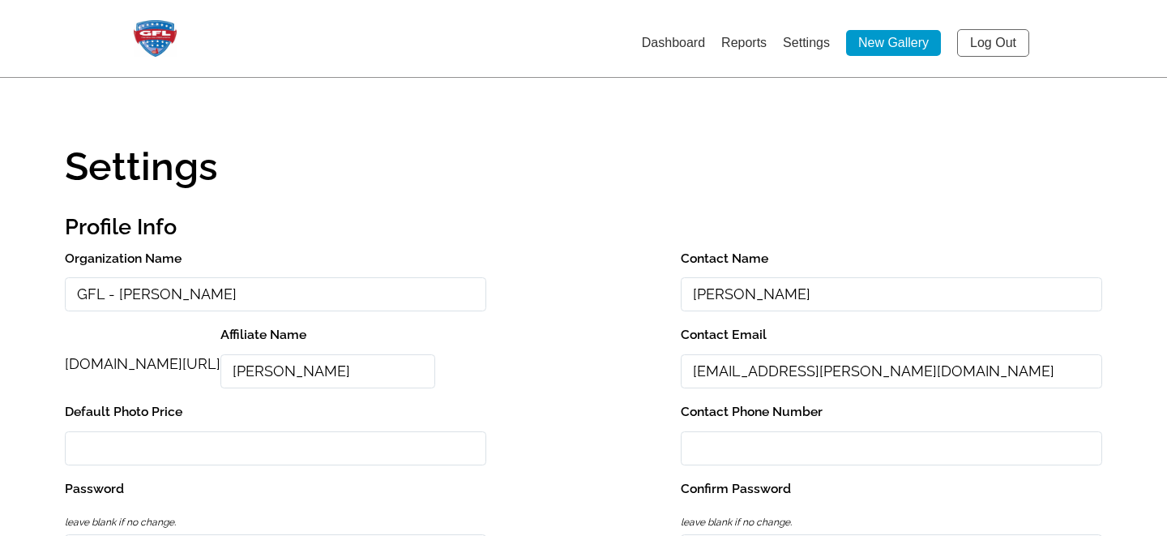
click at [111, 293] on input "GFL - Archer" at bounding box center [275, 294] width 421 height 35
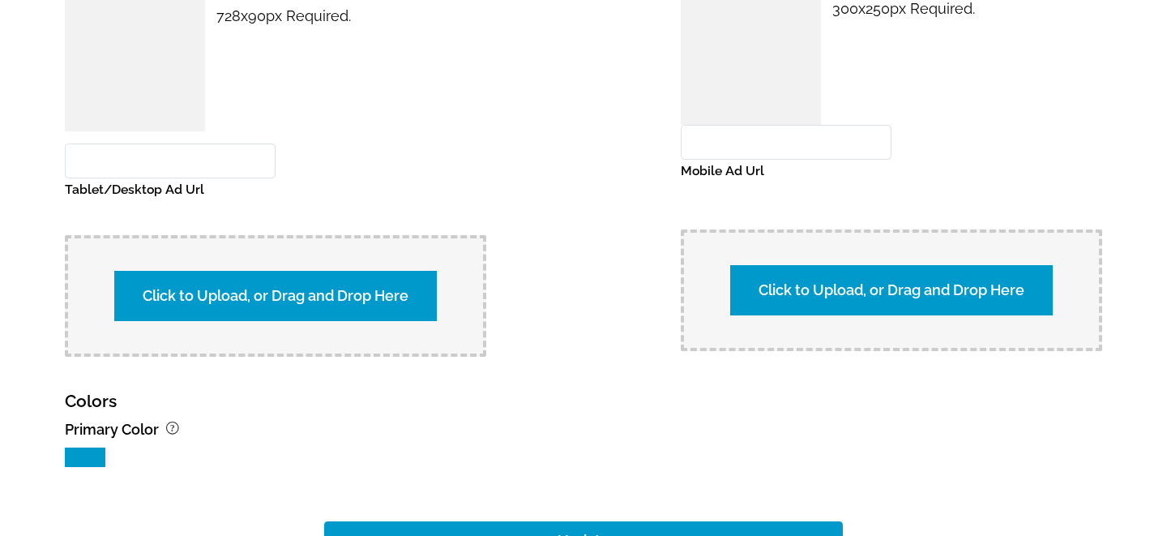
scroll to position [1693, 0]
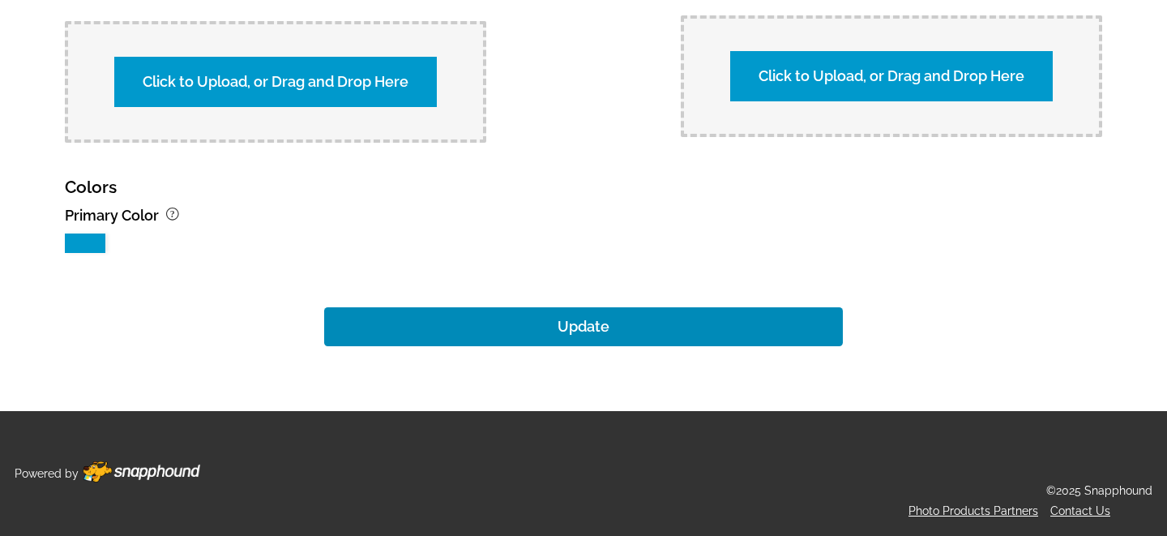
type input "GFL Photos - Archer"
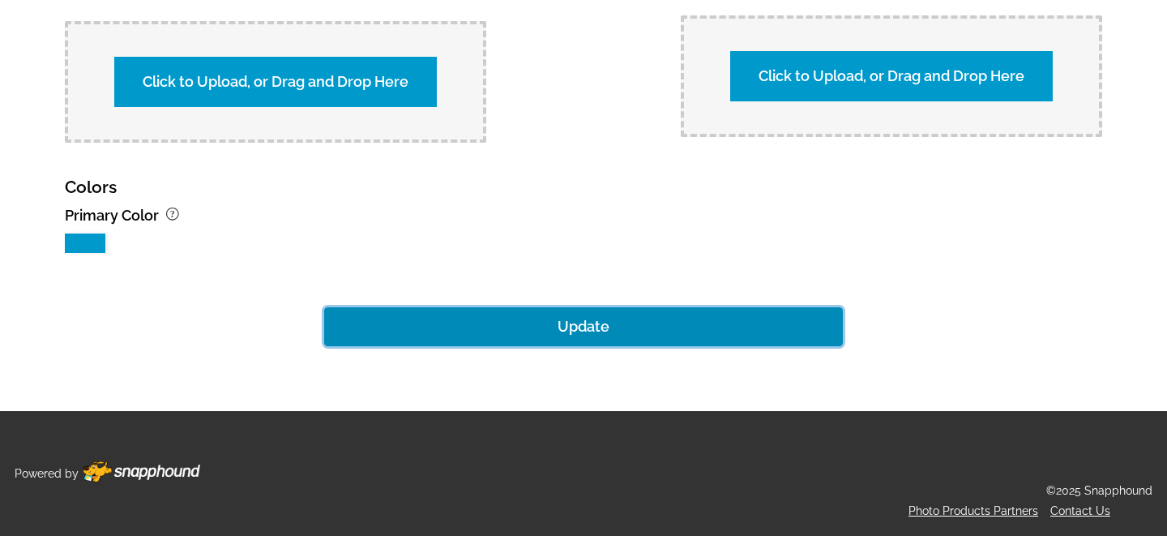
click at [570, 332] on button "Update" at bounding box center [583, 326] width 519 height 39
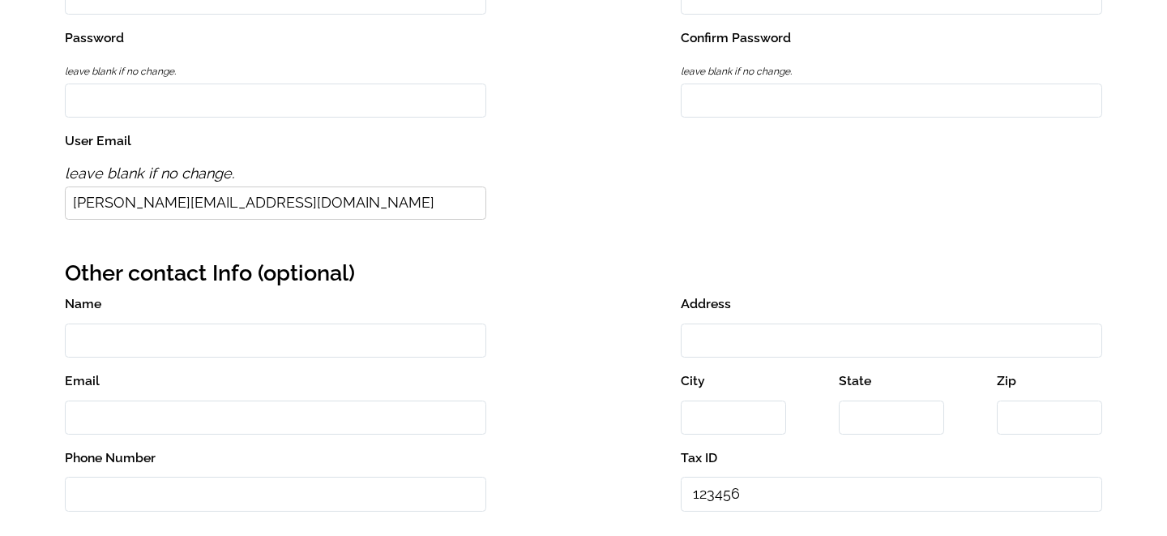
scroll to position [0, 0]
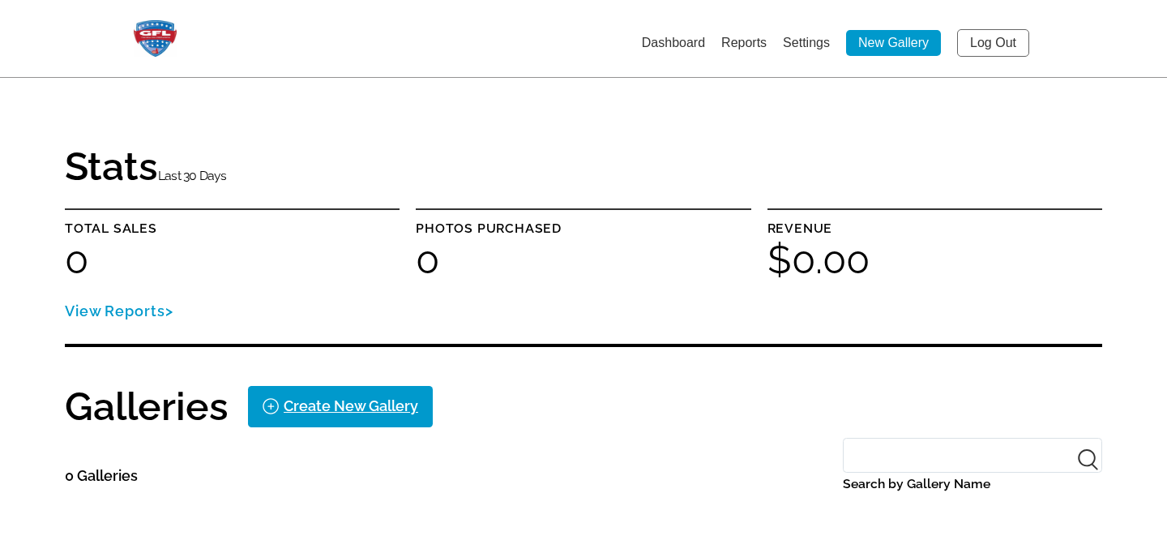
click at [810, 46] on link "Settings" at bounding box center [806, 43] width 47 height 14
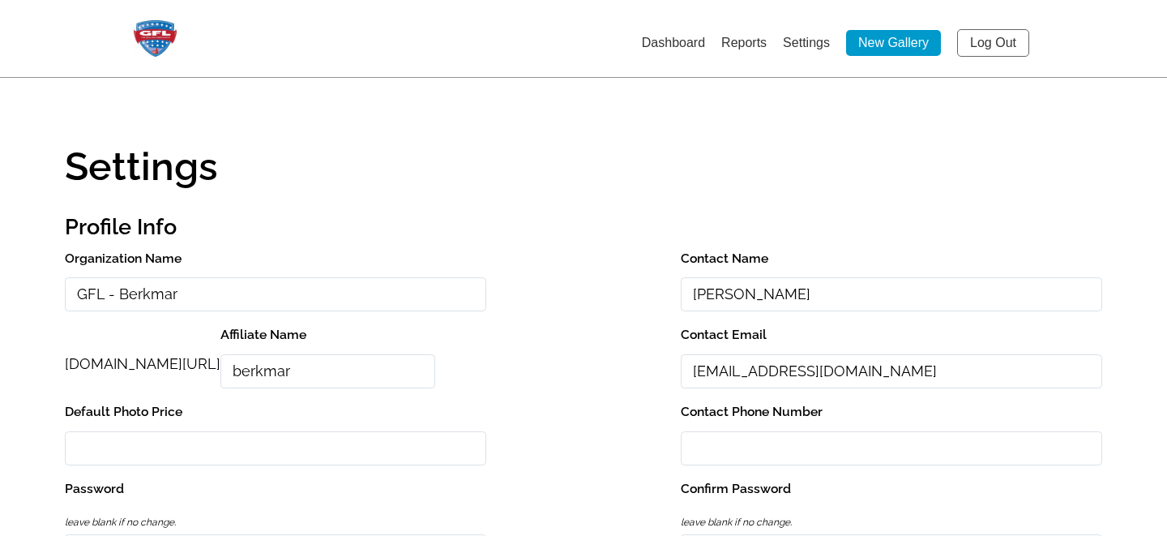
click at [106, 296] on input "GFL - Berkmar" at bounding box center [275, 294] width 421 height 35
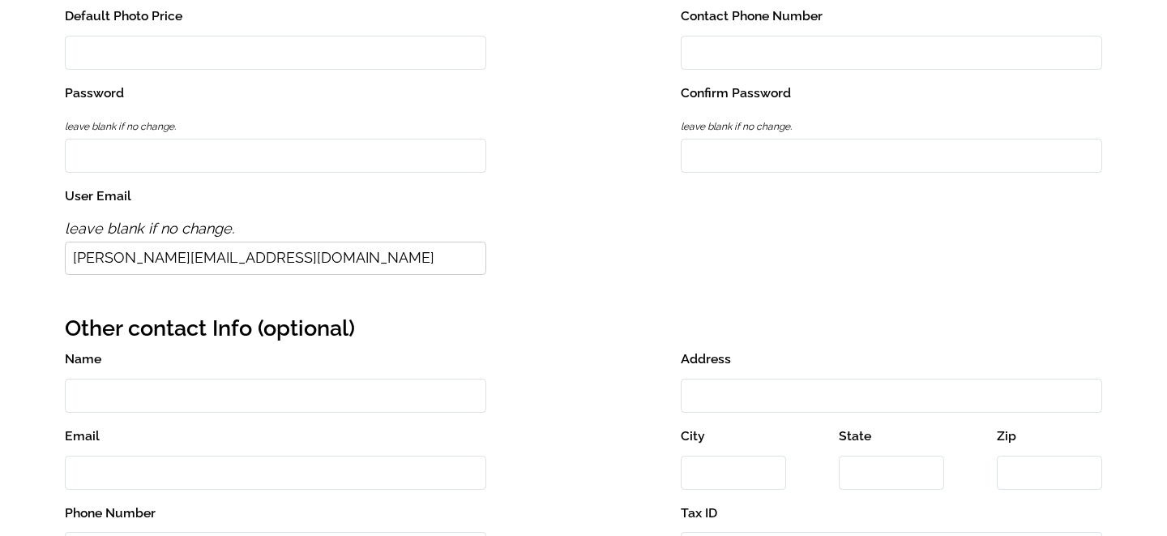
scroll to position [1693, 0]
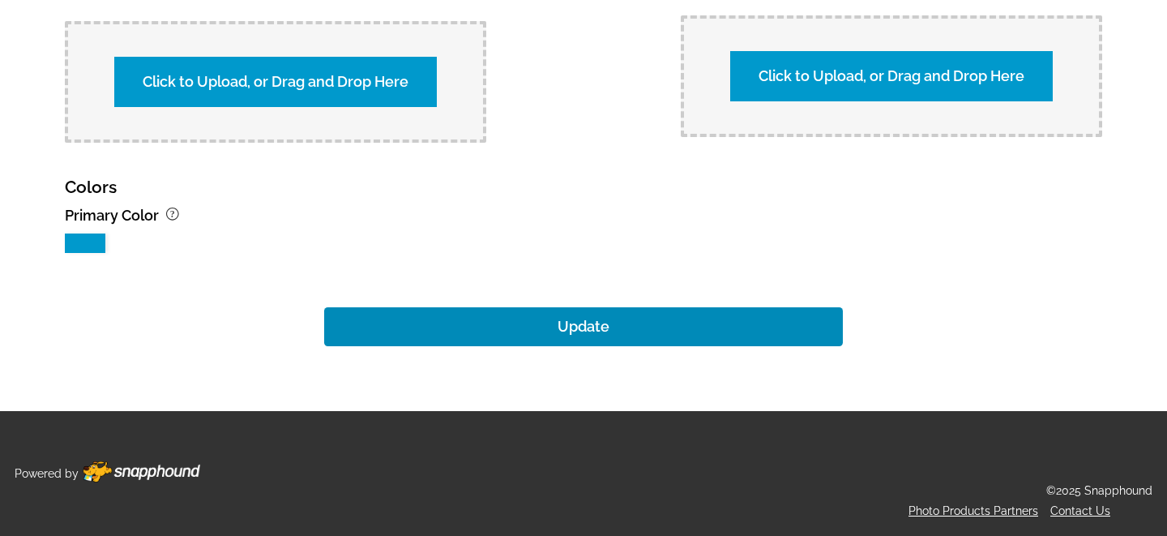
type input "GFL Photos - Berkmar"
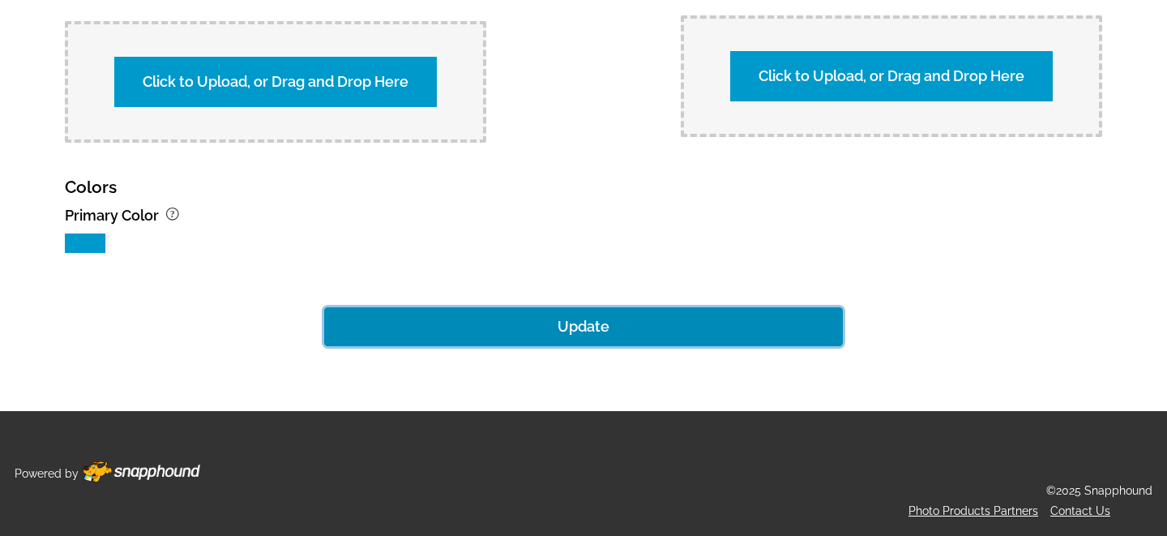
click at [524, 319] on button "Update" at bounding box center [583, 326] width 519 height 39
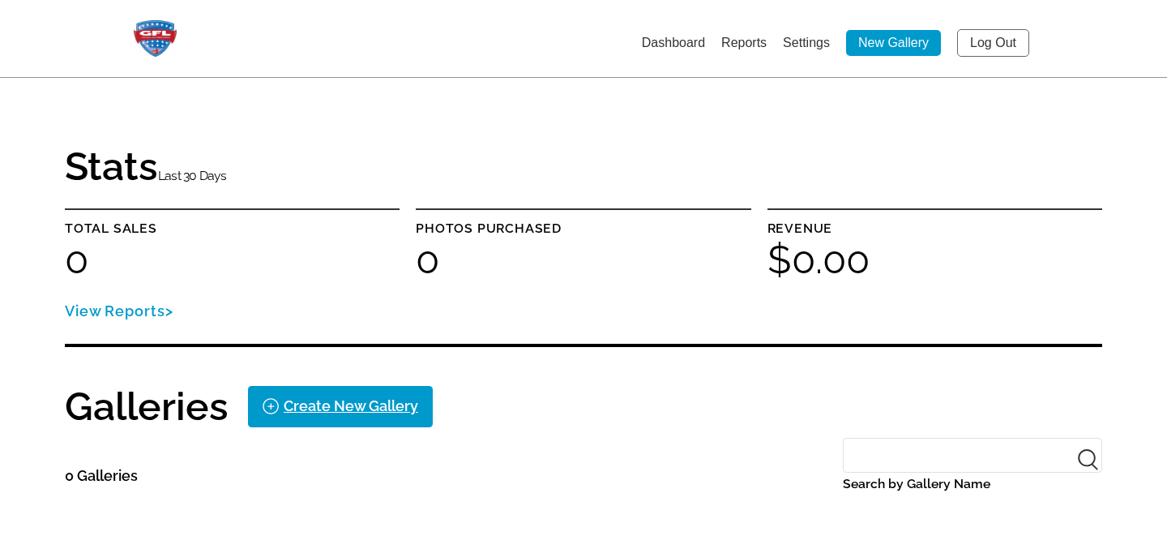
click at [800, 45] on link "Settings" at bounding box center [806, 43] width 47 height 14
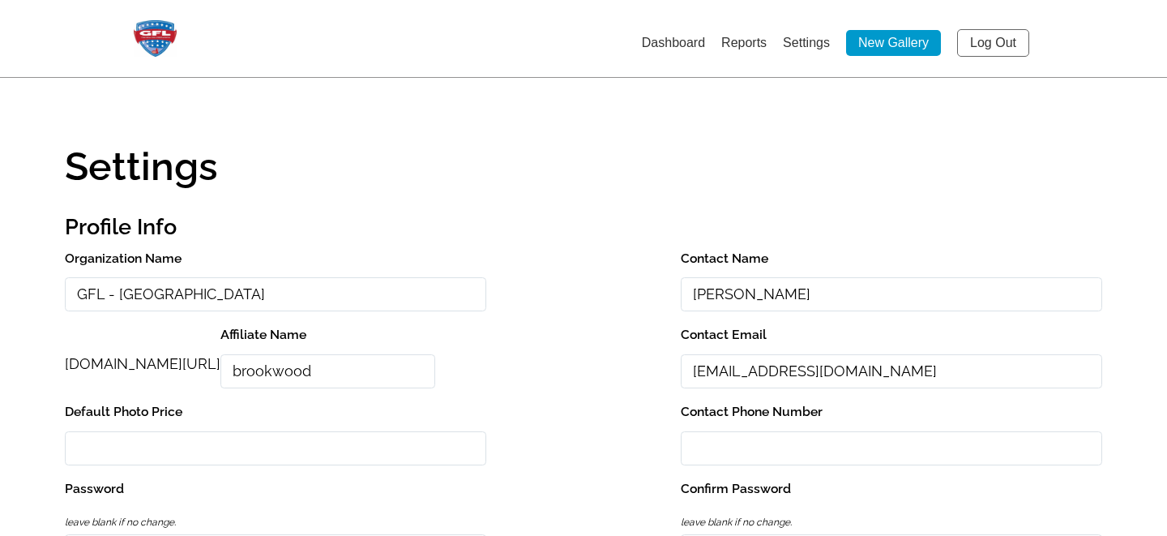
click at [109, 293] on input "GFL - Brookwood" at bounding box center [275, 294] width 421 height 35
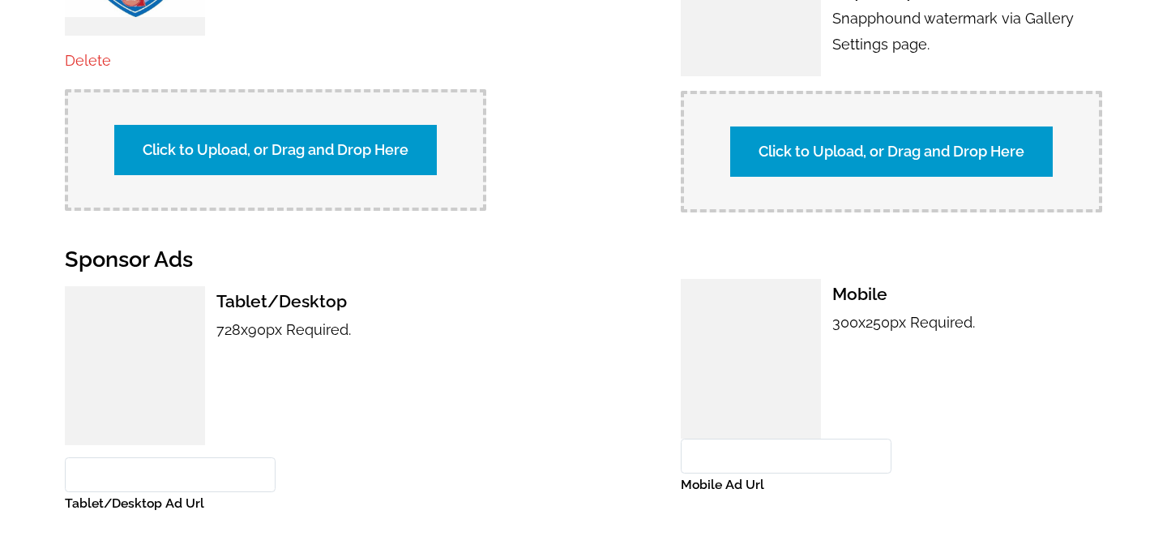
scroll to position [1533, 0]
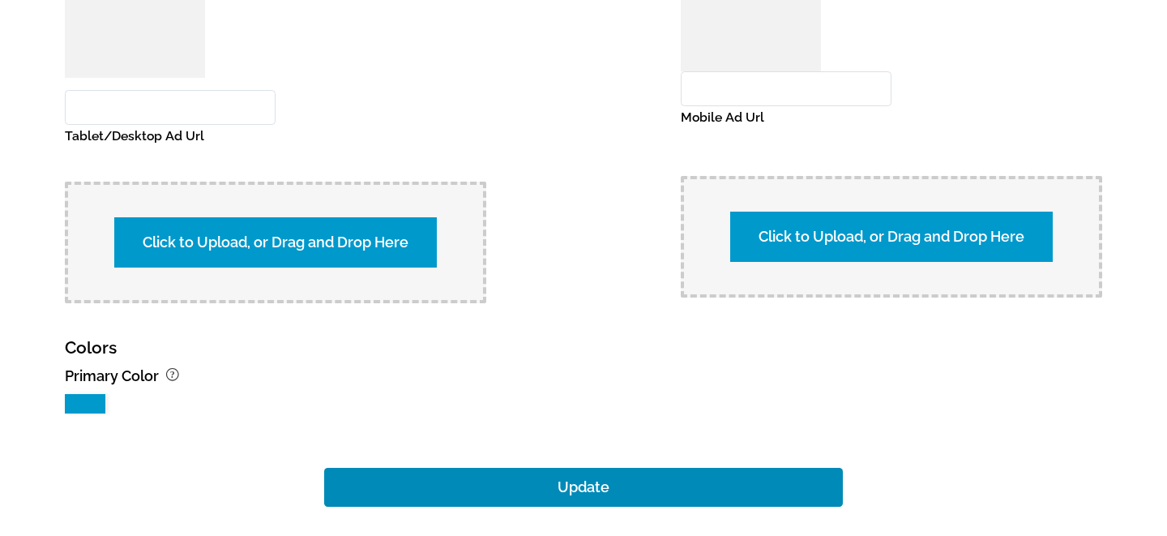
type input "GFL Photos - Brookwood"
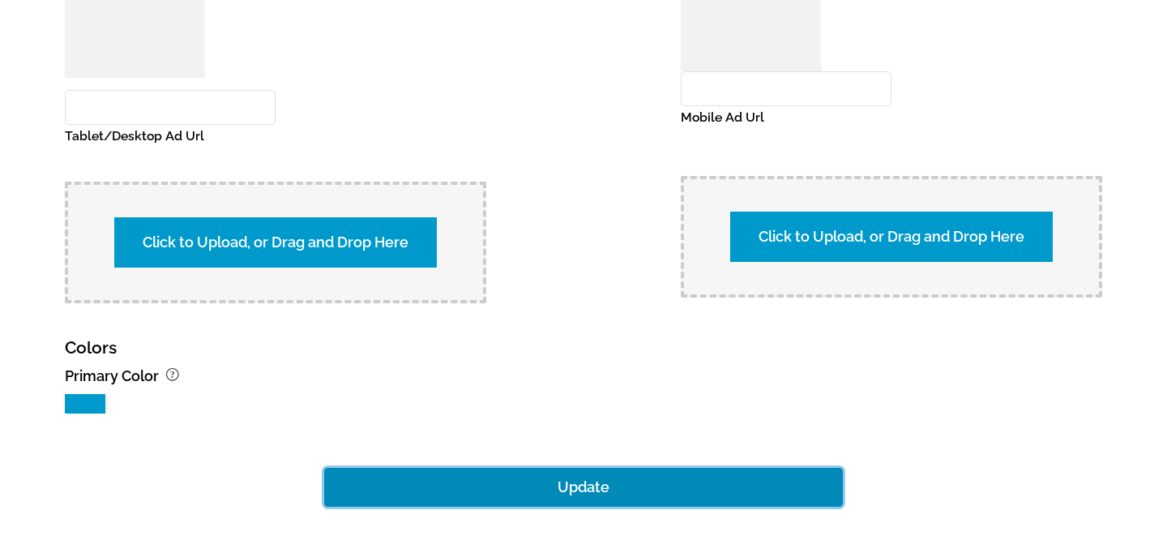
click at [556, 485] on button "Update" at bounding box center [583, 487] width 519 height 39
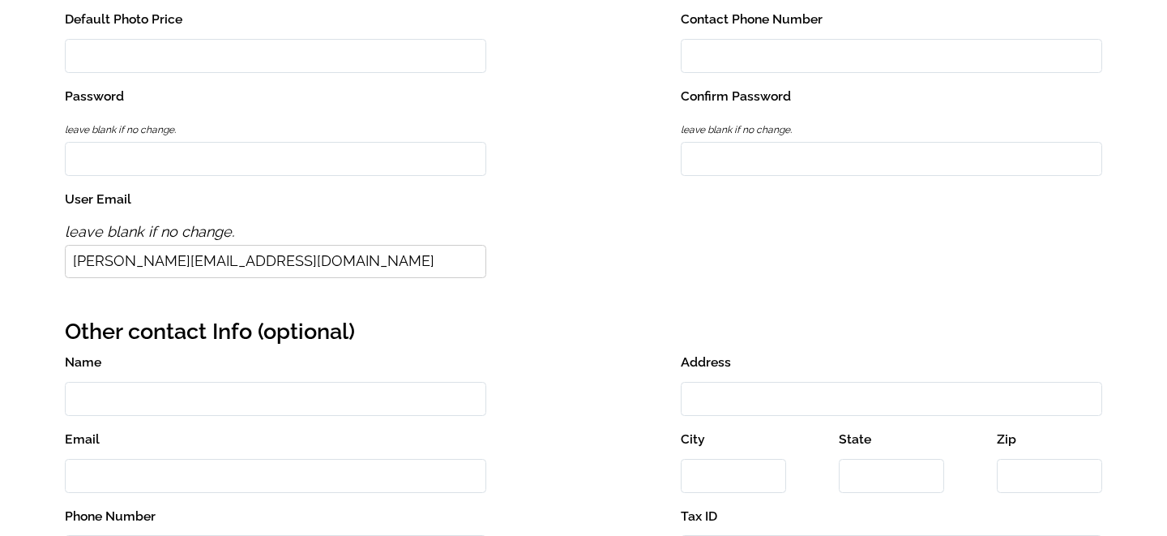
scroll to position [0, 0]
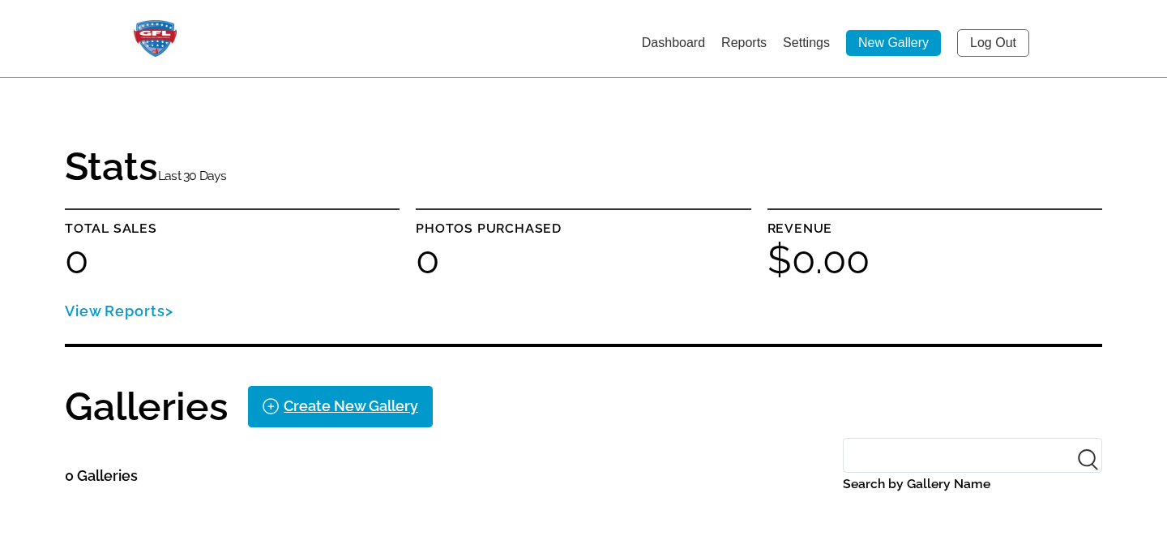
click at [796, 34] on li "Settings" at bounding box center [806, 42] width 47 height 26
click at [803, 40] on link "Settings" at bounding box center [806, 43] width 47 height 14
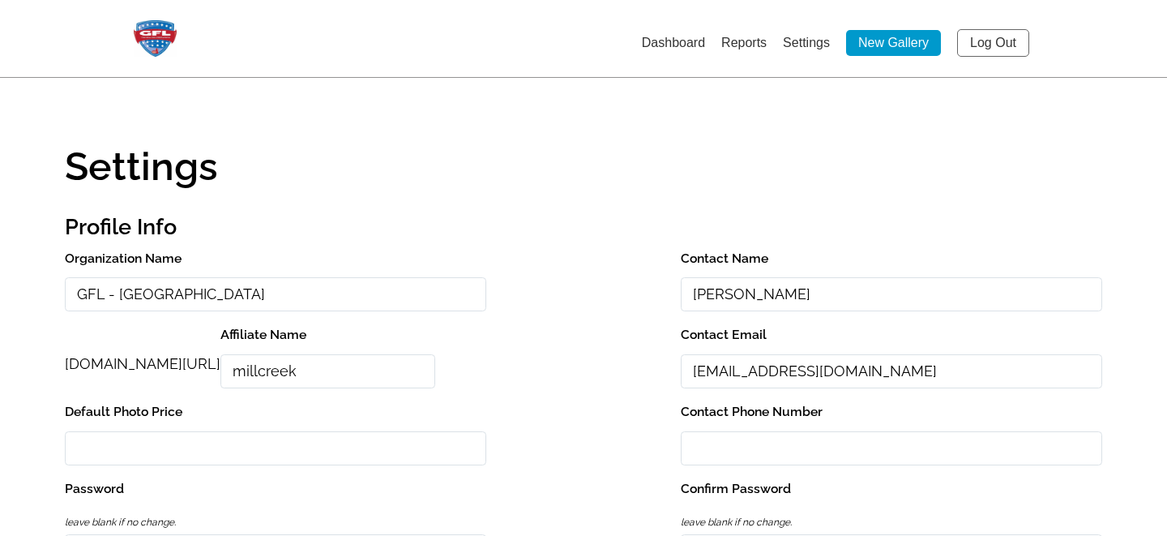
click at [108, 298] on input "GFL - Mill Creek" at bounding box center [275, 294] width 421 height 35
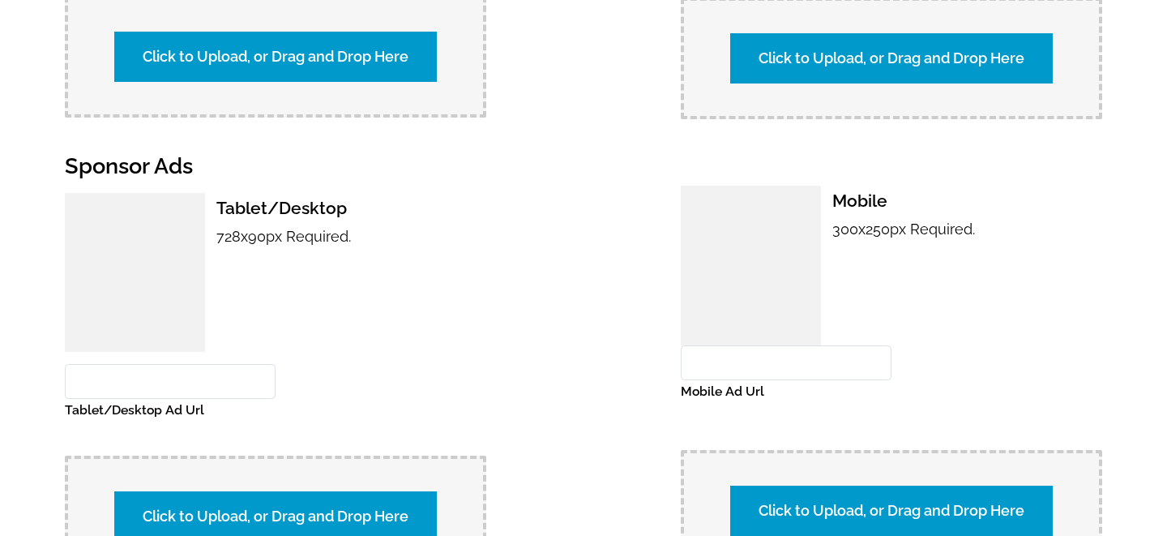
scroll to position [1693, 0]
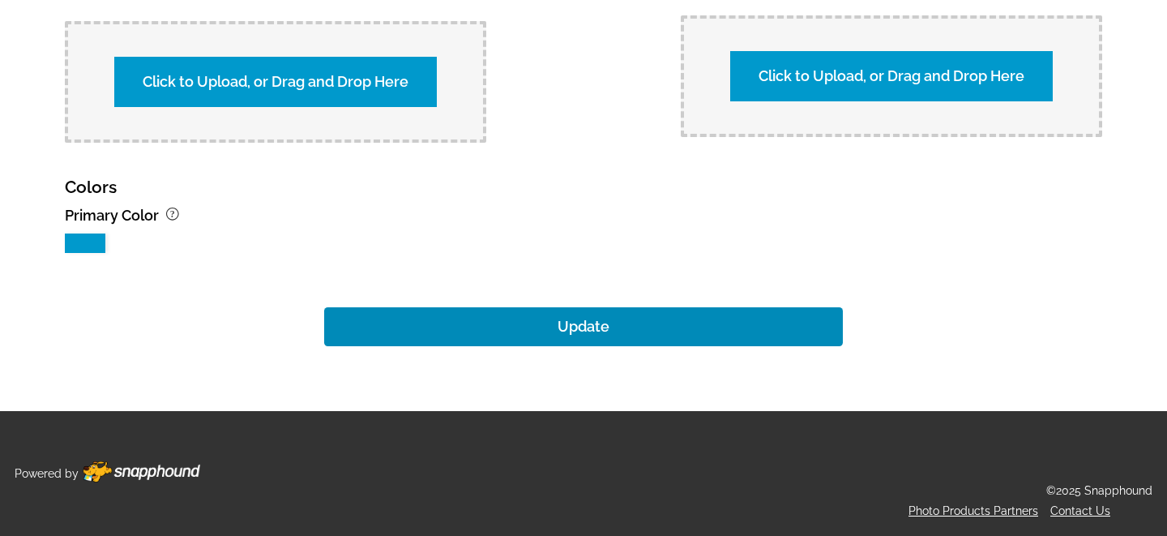
type input "GFL Photos - Mill Creek"
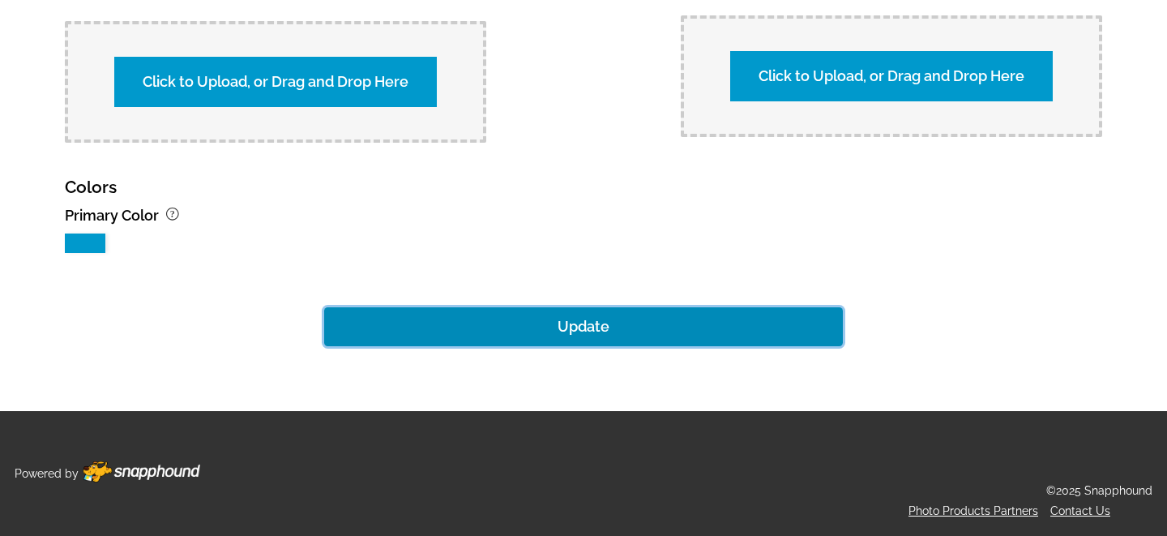
click at [579, 324] on button "Update" at bounding box center [583, 326] width 519 height 39
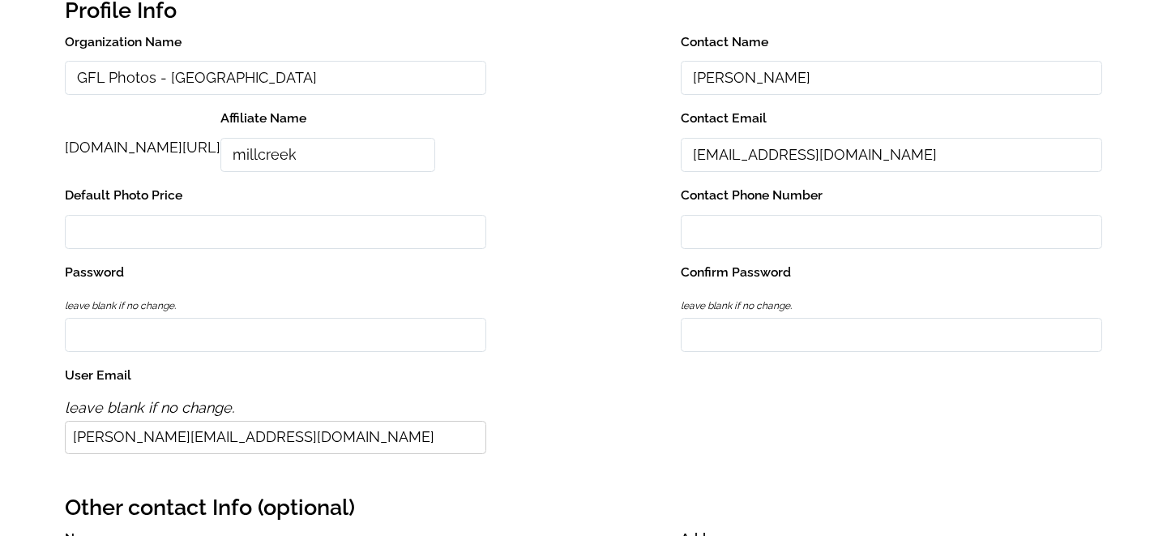
scroll to position [0, 0]
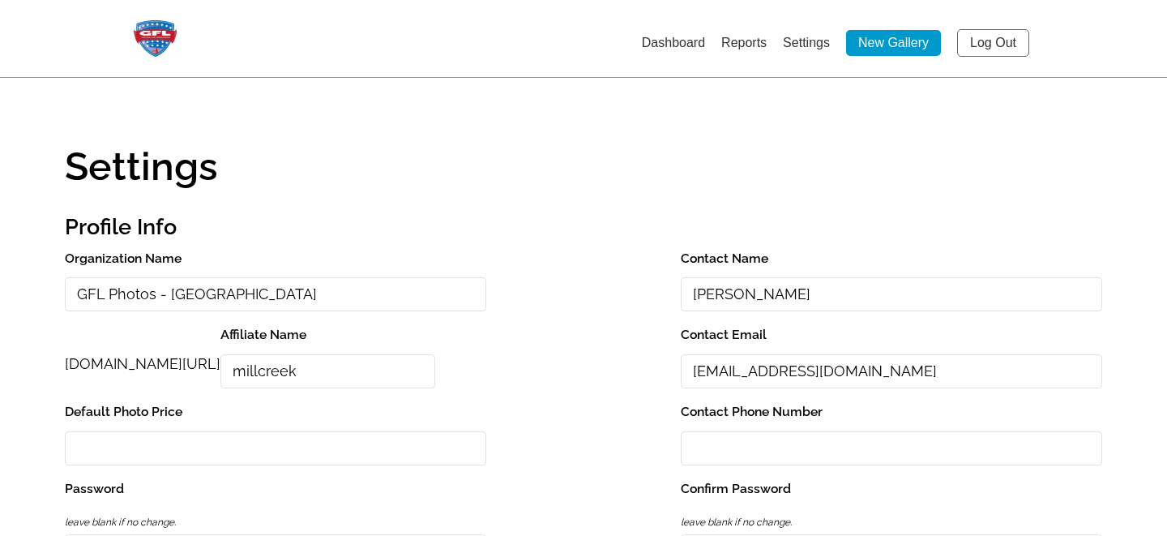
click at [819, 48] on link "Settings" at bounding box center [806, 43] width 47 height 14
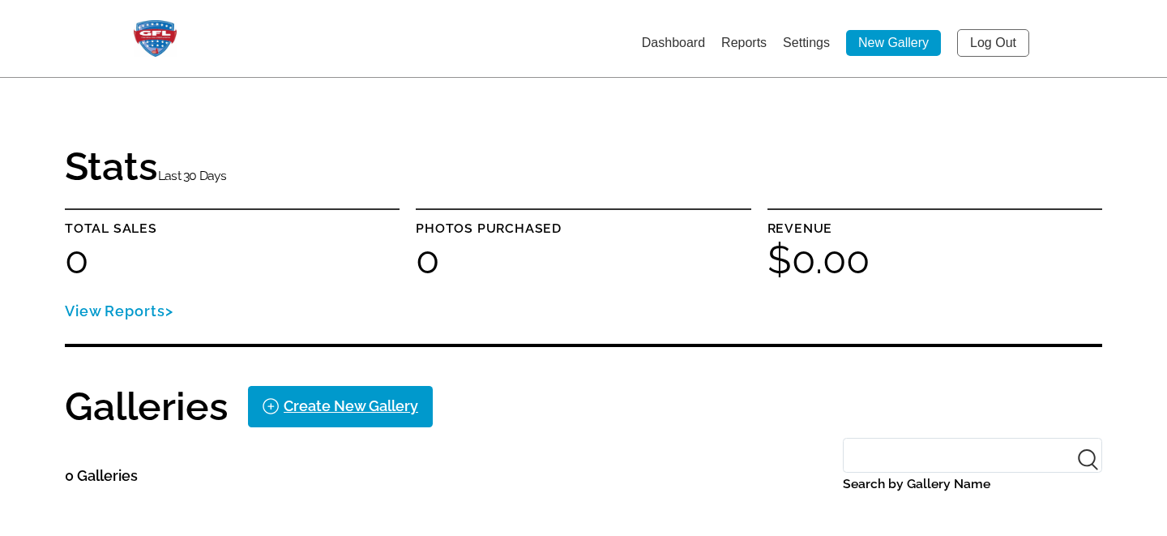
click at [806, 45] on link "Settings" at bounding box center [806, 43] width 47 height 14
click at [809, 43] on link "Settings" at bounding box center [806, 43] width 47 height 14
click at [800, 36] on link "Settings" at bounding box center [806, 43] width 47 height 14
click at [811, 44] on link "Settings" at bounding box center [806, 43] width 47 height 14
click at [797, 41] on link "Settings" at bounding box center [806, 43] width 47 height 14
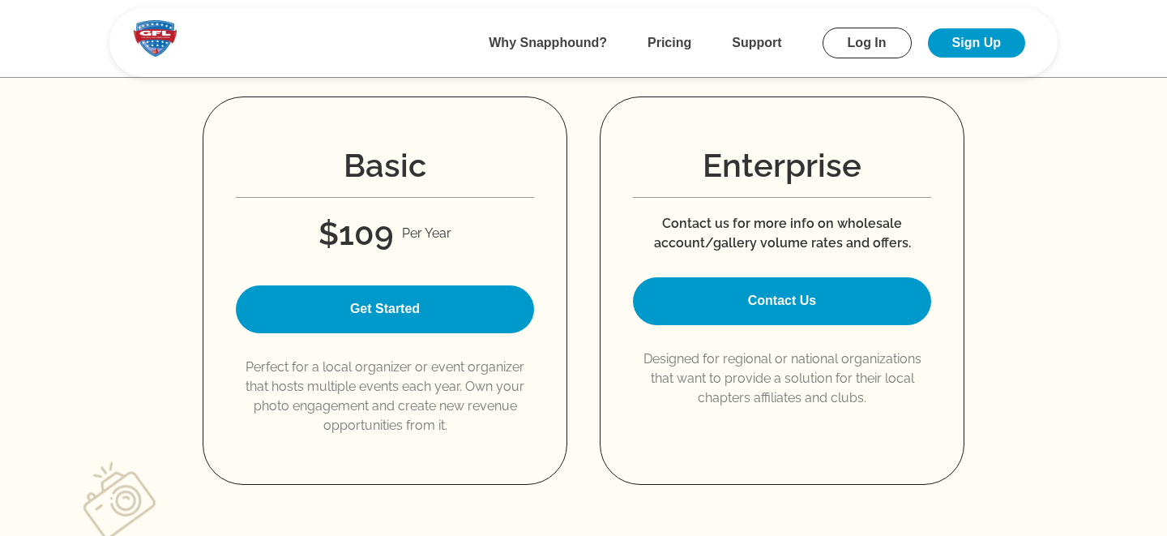
click at [776, 300] on link "Contact Us" at bounding box center [782, 301] width 298 height 48
